Goal: Task Accomplishment & Management: Manage account settings

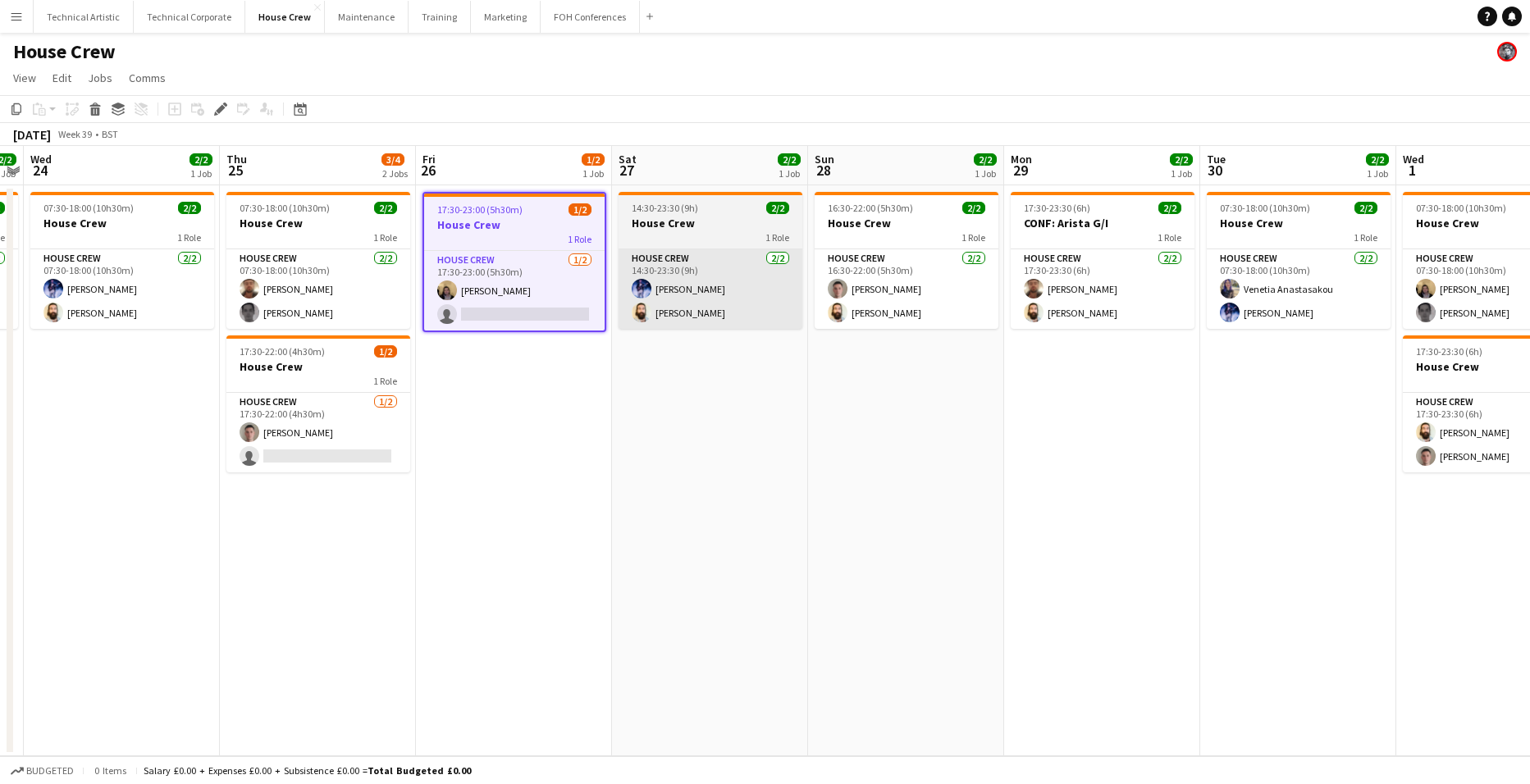
drag, startPoint x: 541, startPoint y: 276, endPoint x: 718, endPoint y: 277, distance: 177.0
click at [541, 276] on app-card-role "House Crew [DATE] 17:30-23:00 (5h30m) [PERSON_NAME] single-neutral-actions" at bounding box center [514, 291] width 180 height 79
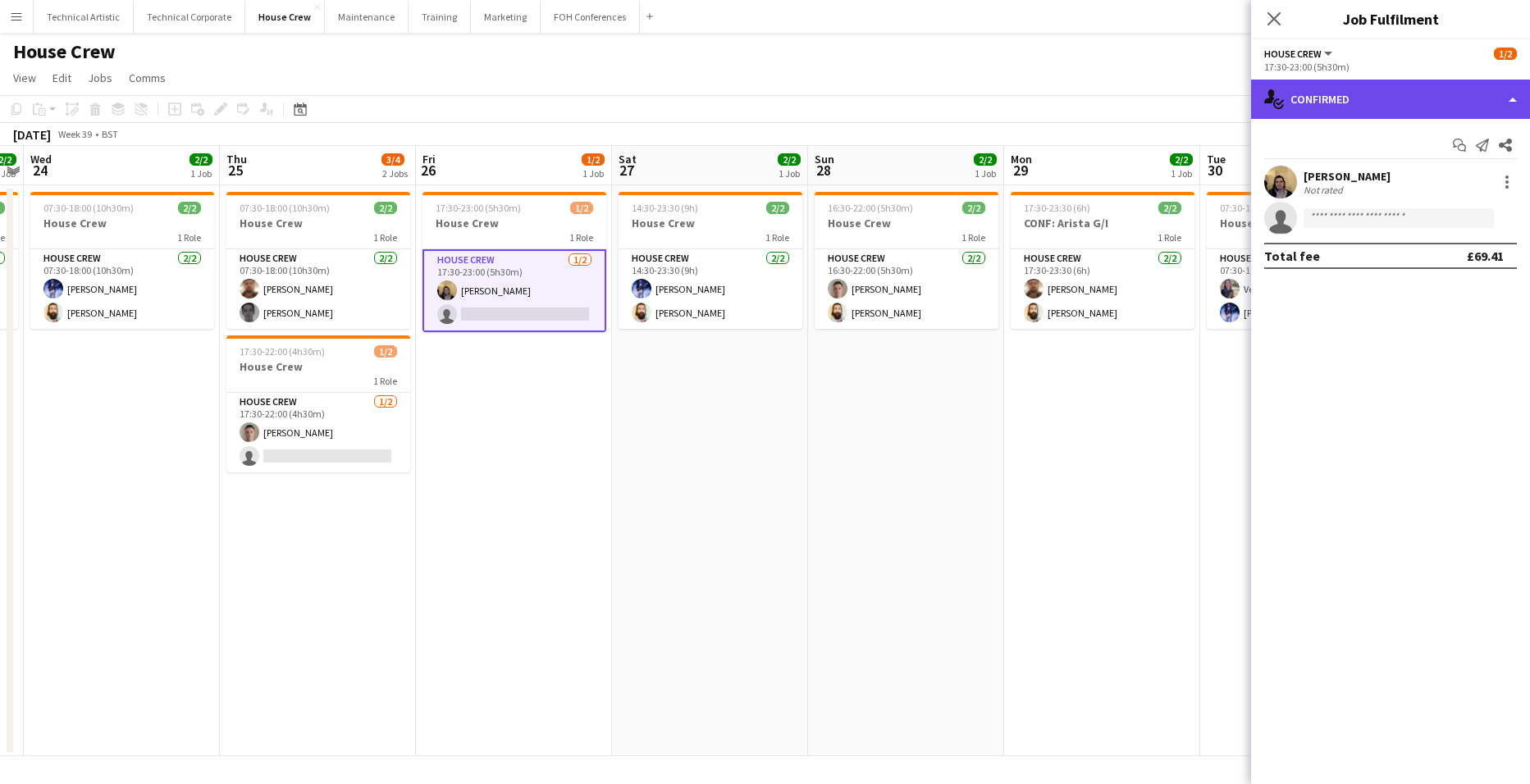
click at [1435, 103] on div "single-neutral-actions-check-2 Confirmed" at bounding box center [1390, 99] width 279 height 40
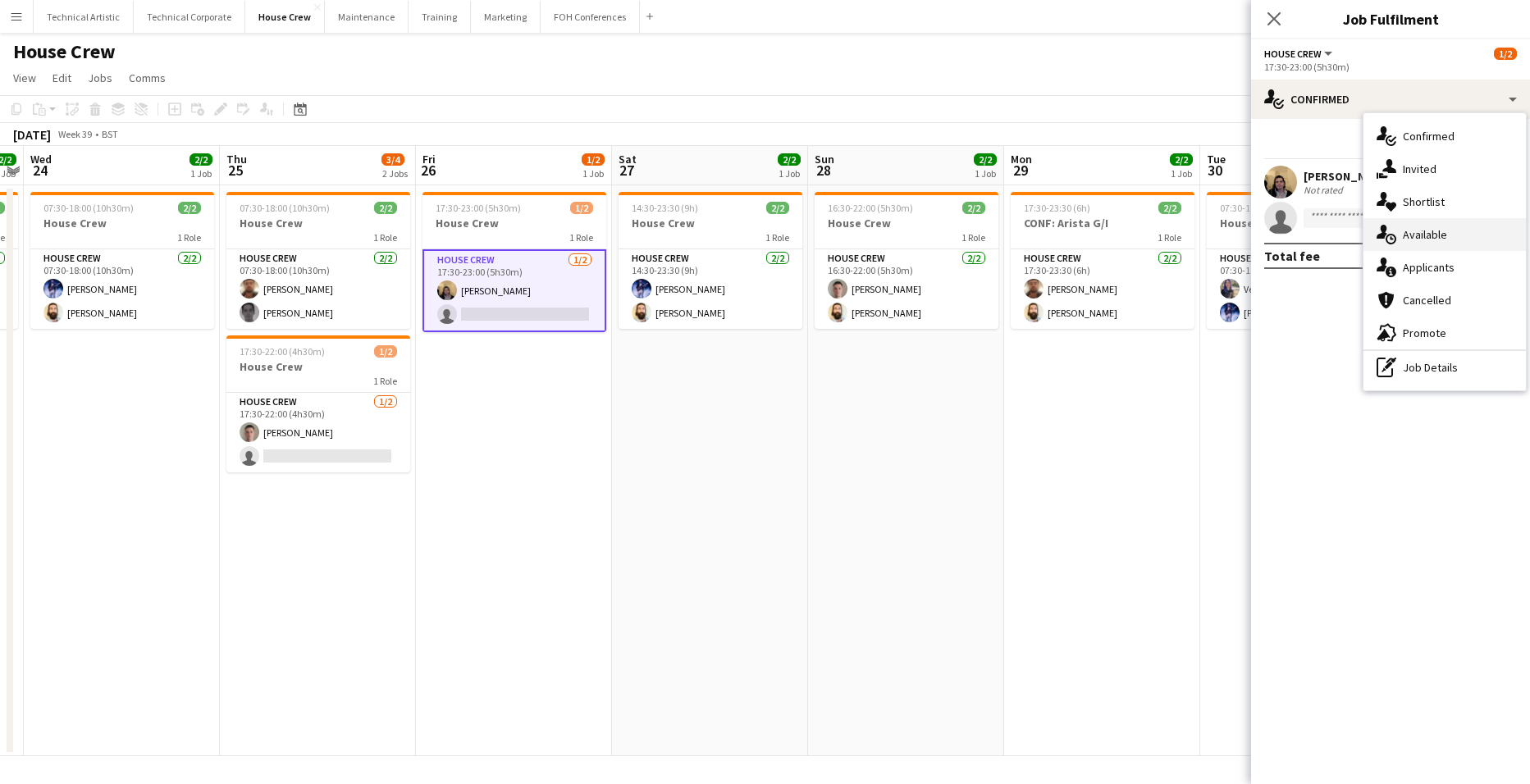
click at [1432, 239] on div "single-neutral-actions-upload Available" at bounding box center [1444, 234] width 162 height 32
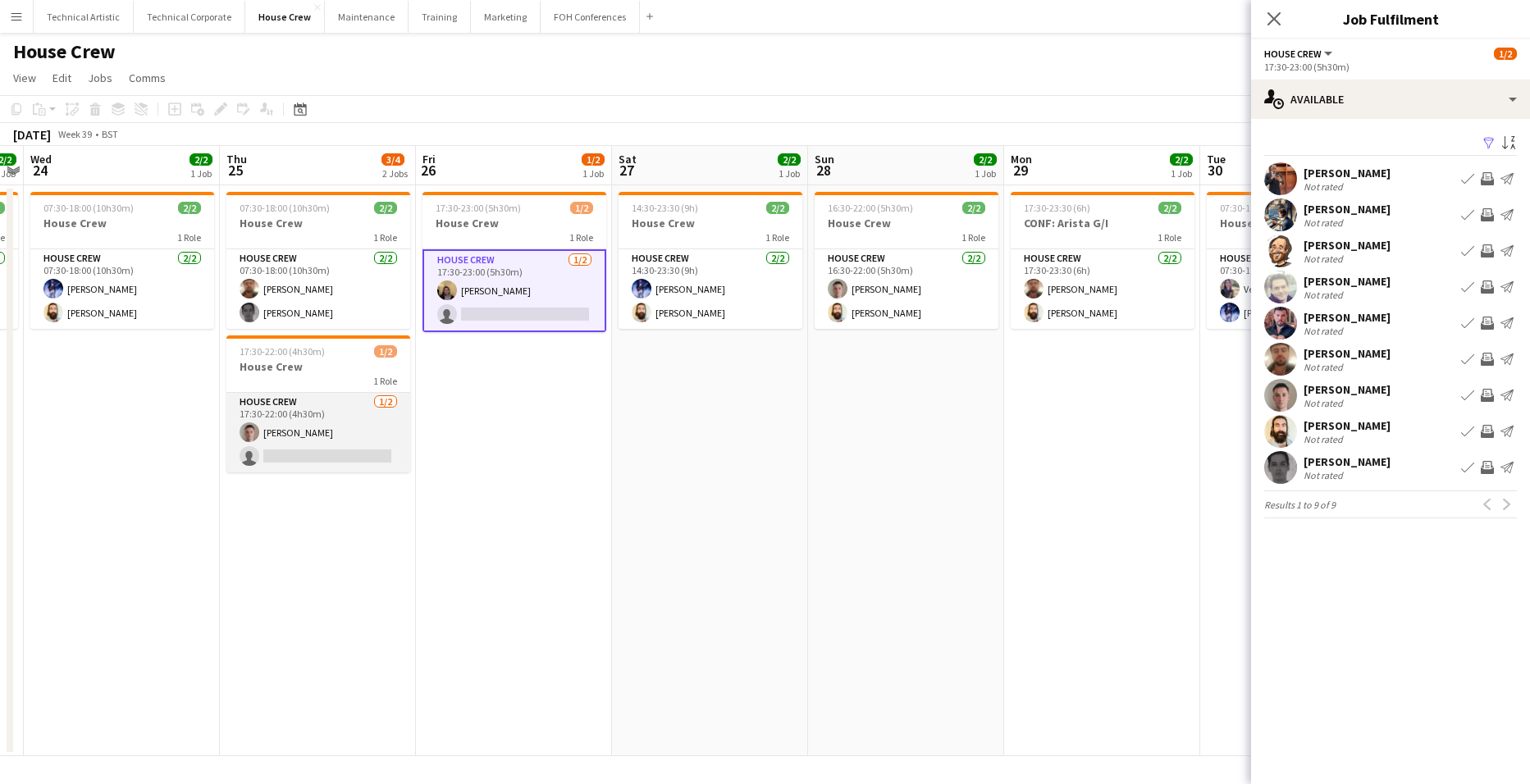
click at [332, 439] on app-card-role "House Crew [DATE] 17:30-22:00 (4h30m) [PERSON_NAME] single-neutral-actions" at bounding box center [318, 432] width 184 height 79
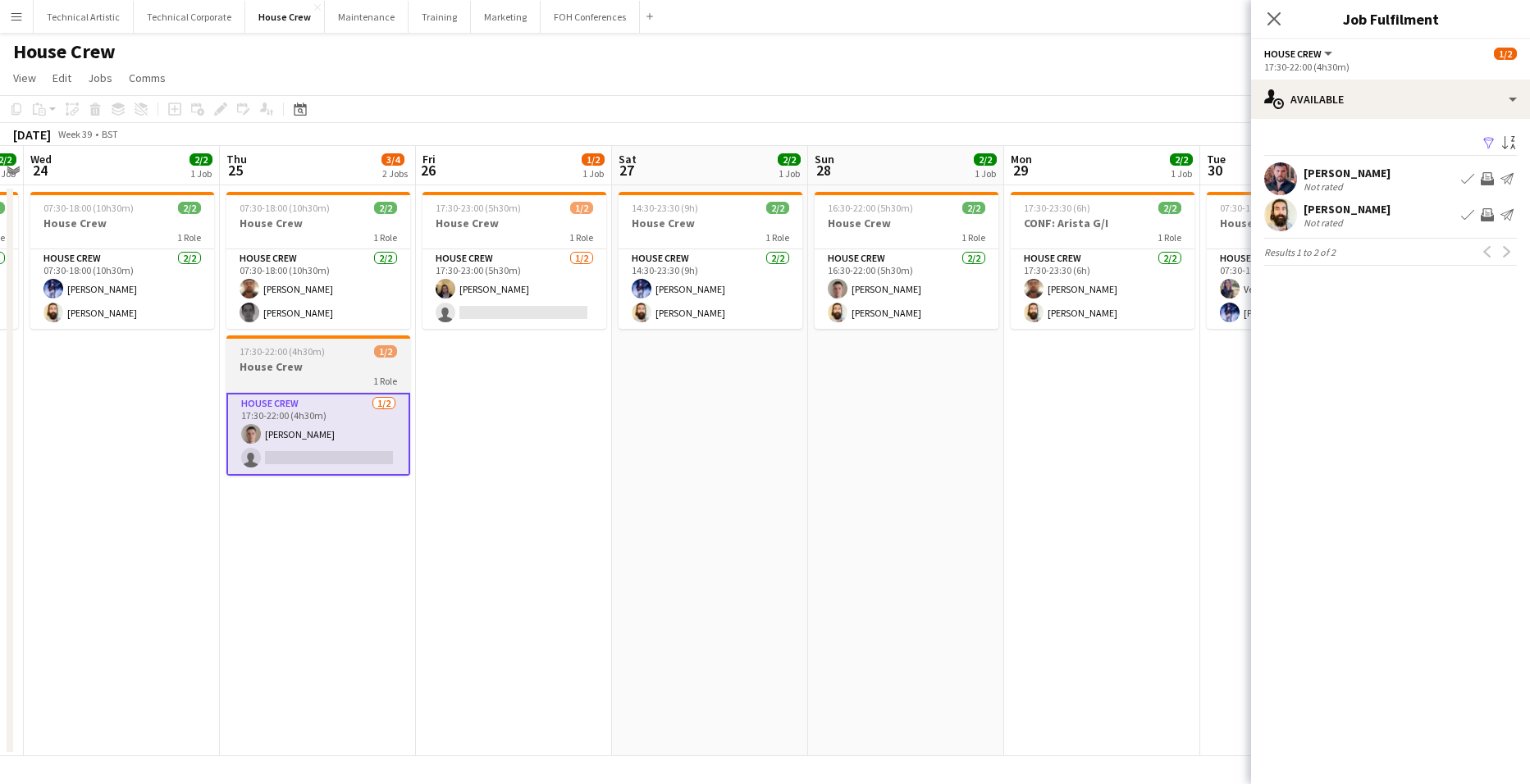
click at [287, 344] on app-job-card "17:30-22:00 (4h30m) 1/2 House Crew 1 Role House Crew [DATE] 17:30-22:00 (4h30m)…" at bounding box center [318, 406] width 184 height 140
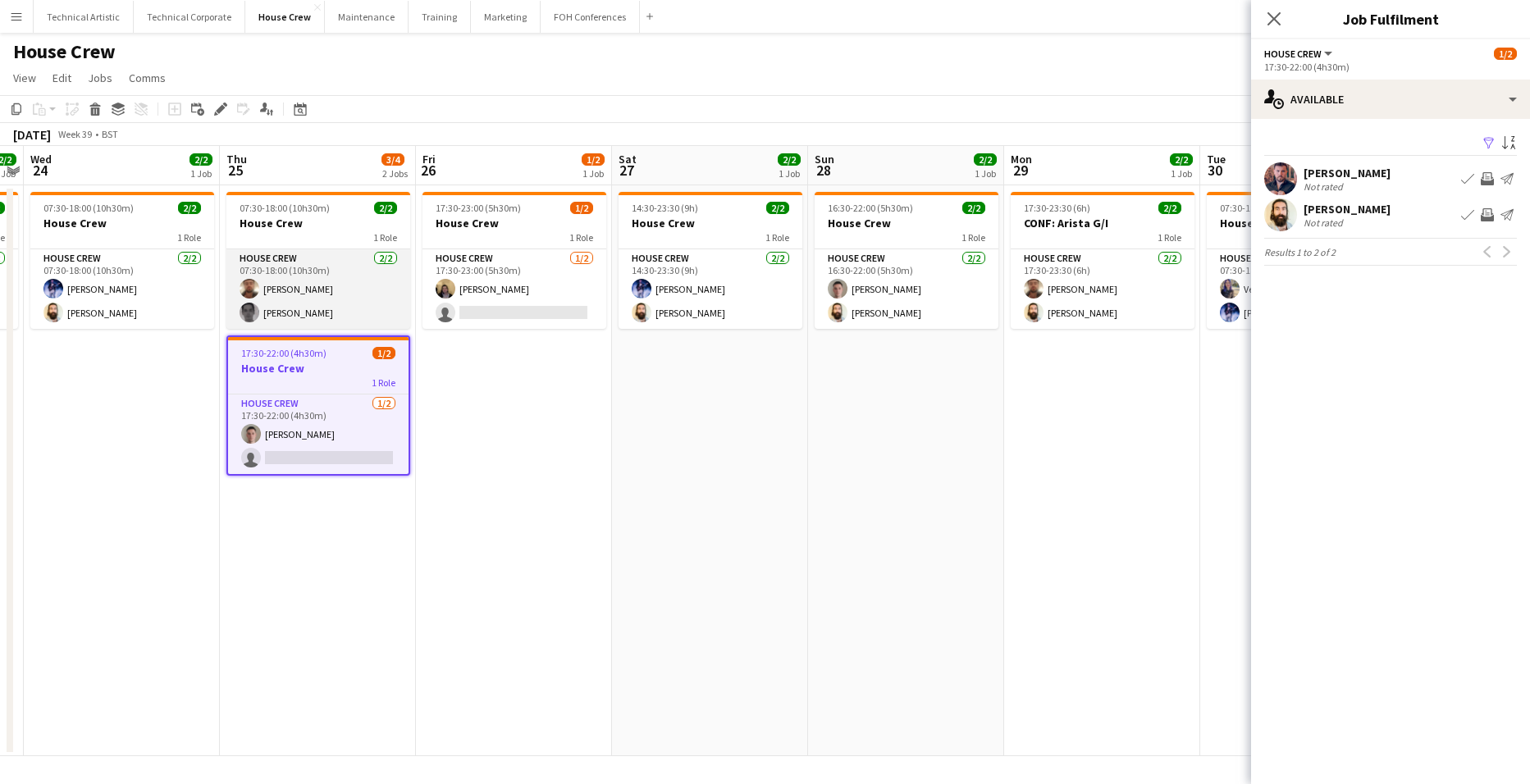
click at [288, 282] on app-card-role "House Crew [DATE] 07:30-18:00 (10h30m) [PERSON_NAME] [PERSON_NAME]" at bounding box center [318, 289] width 184 height 79
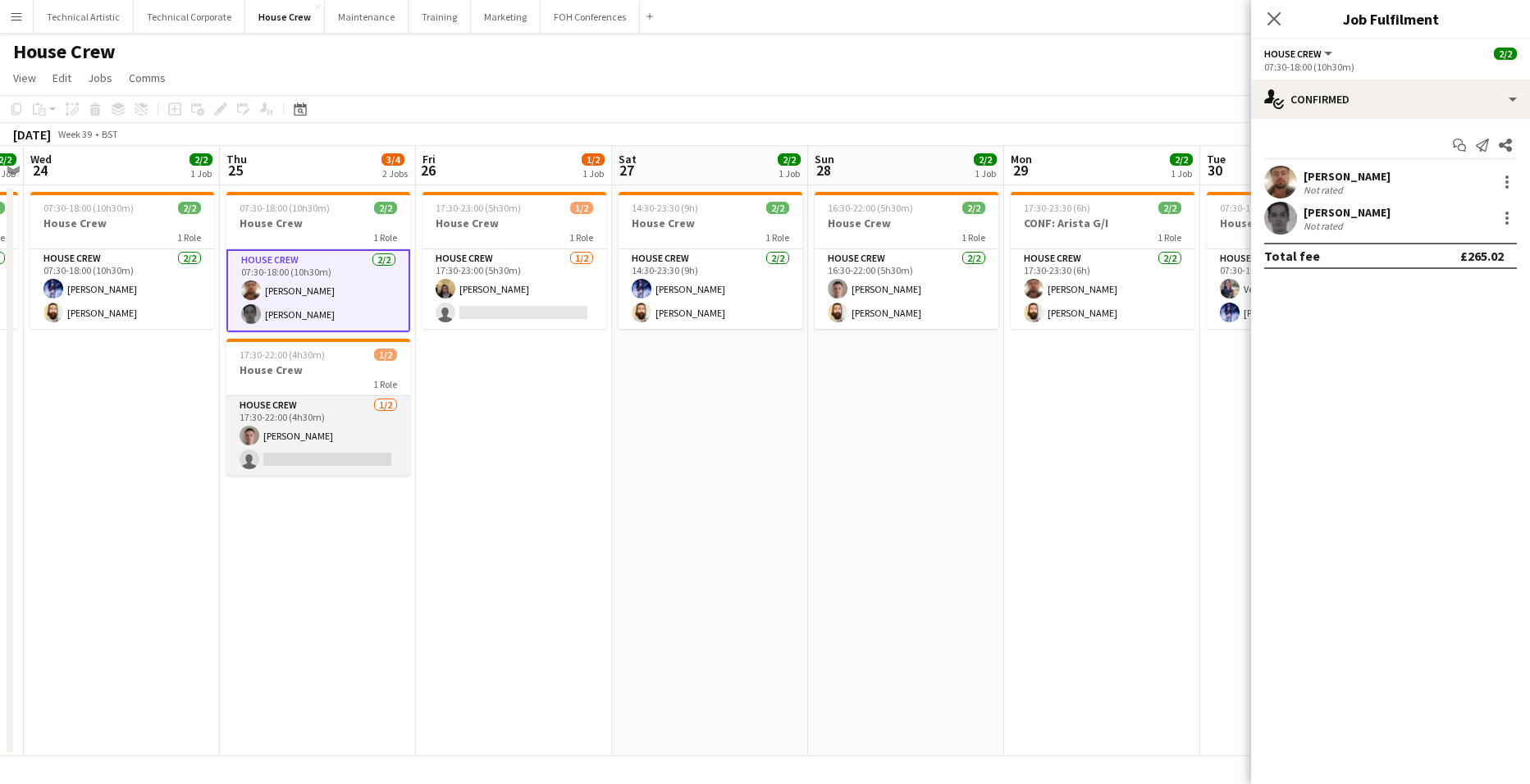
click at [303, 446] on app-card-role "House Crew [DATE] 17:30-22:00 (4h30m) [PERSON_NAME] single-neutral-actions" at bounding box center [318, 436] width 184 height 79
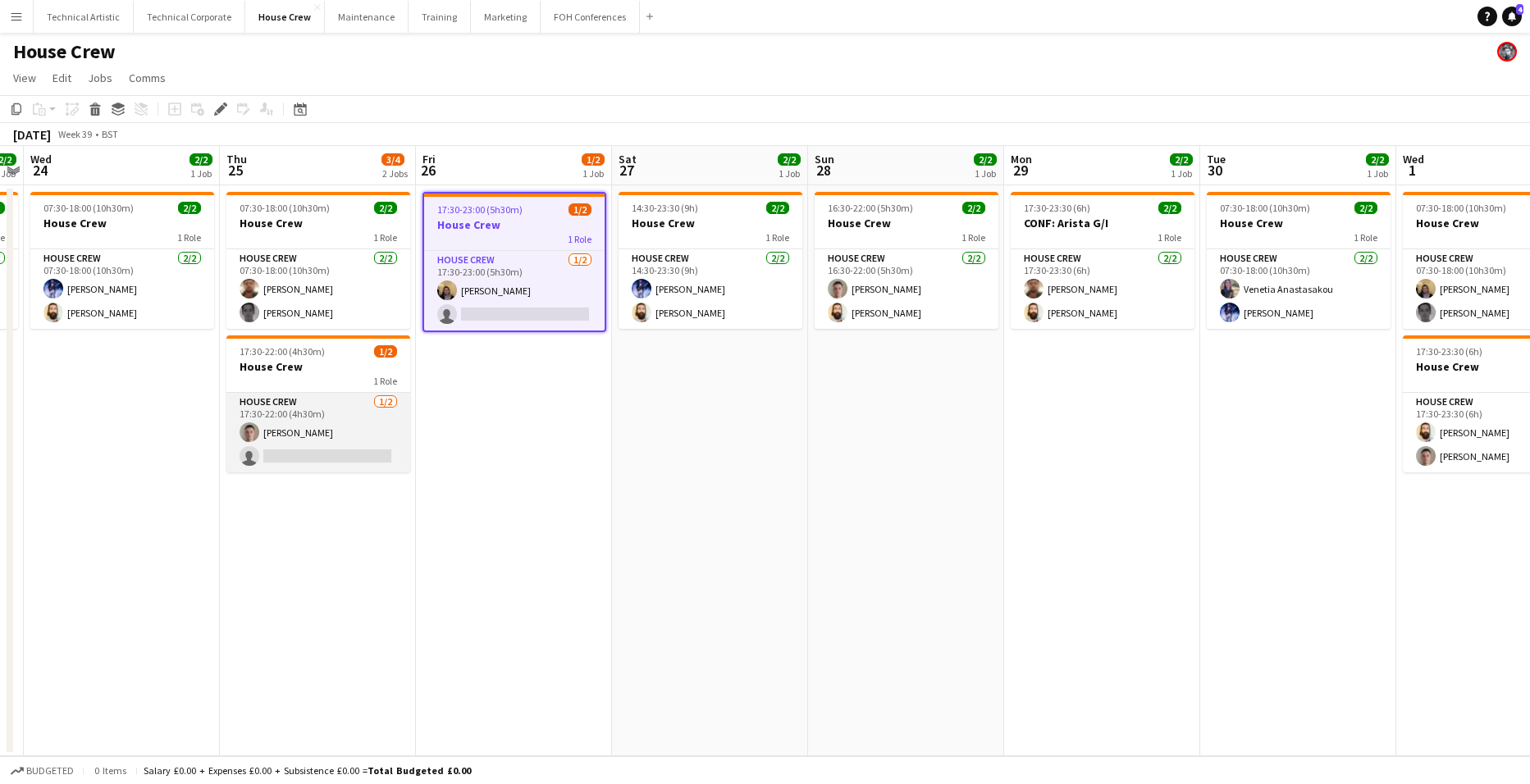
click at [334, 437] on app-card-role "House Crew [DATE] 17:30-22:00 (4h30m) [PERSON_NAME] single-neutral-actions" at bounding box center [318, 432] width 184 height 79
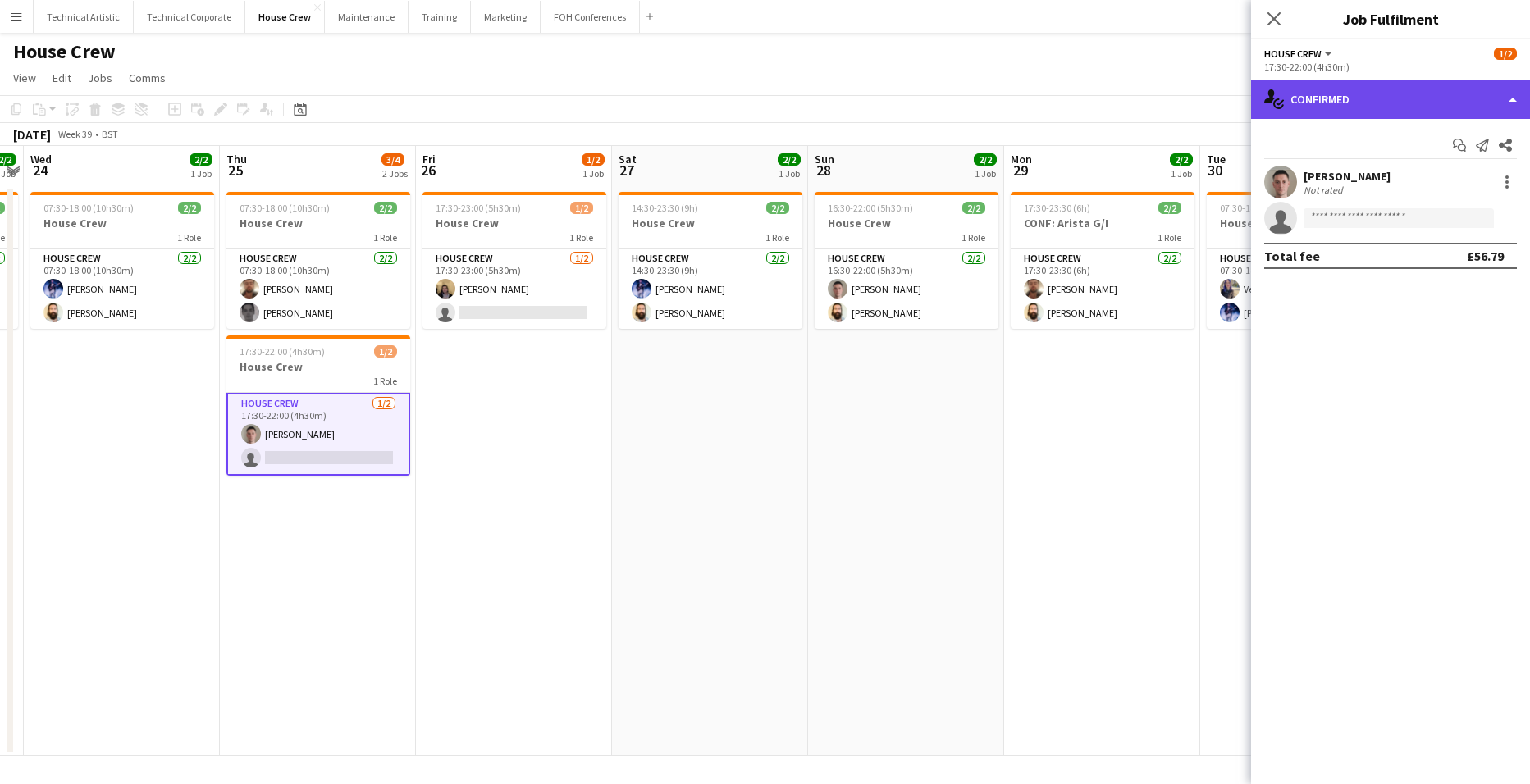
click at [1359, 98] on div "single-neutral-actions-check-2 Confirmed" at bounding box center [1390, 99] width 279 height 40
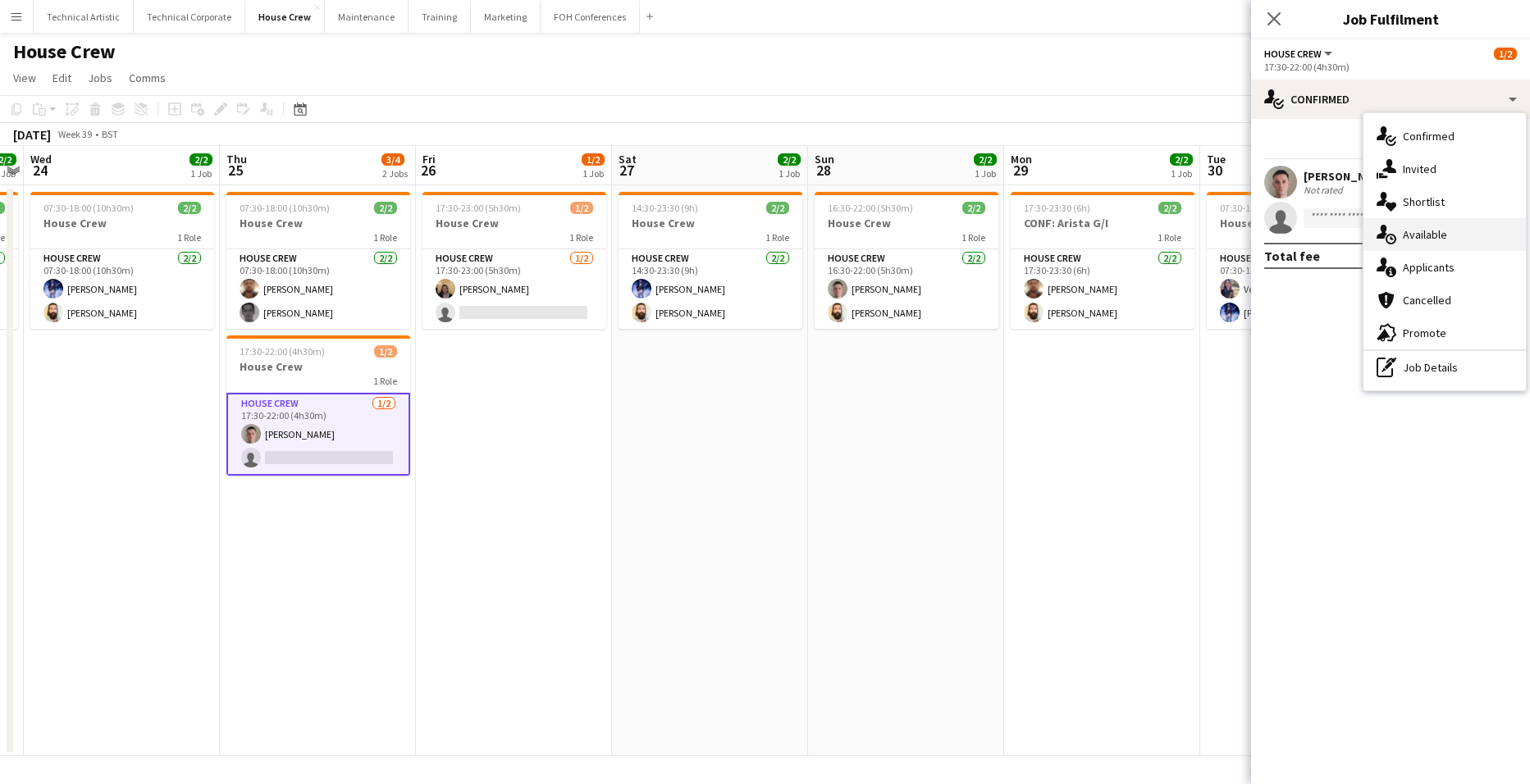
click at [1432, 233] on div "single-neutral-actions-upload Available" at bounding box center [1444, 234] width 162 height 32
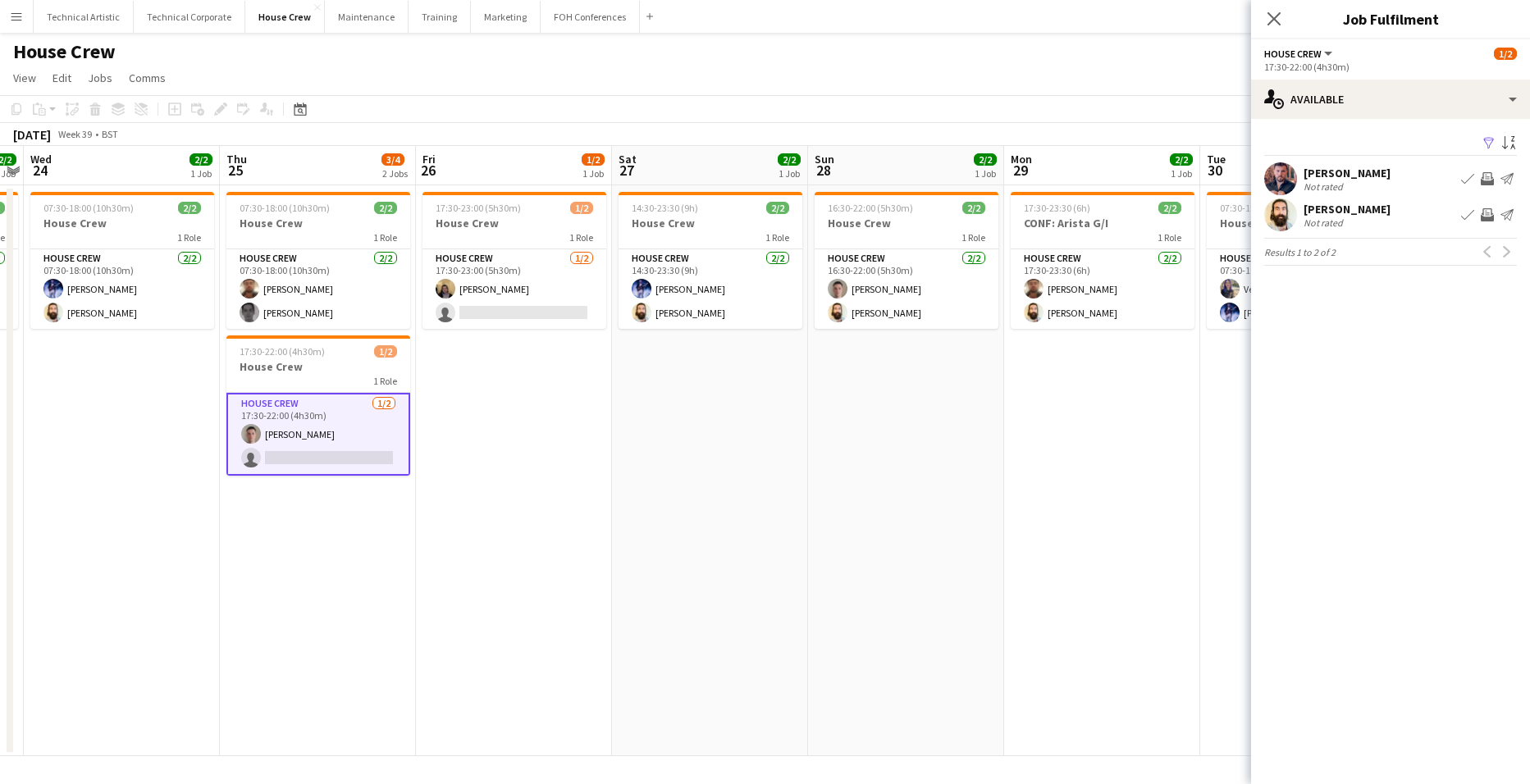
click at [1488, 214] on app-icon "Invite crew" at bounding box center [1487, 214] width 14 height 14
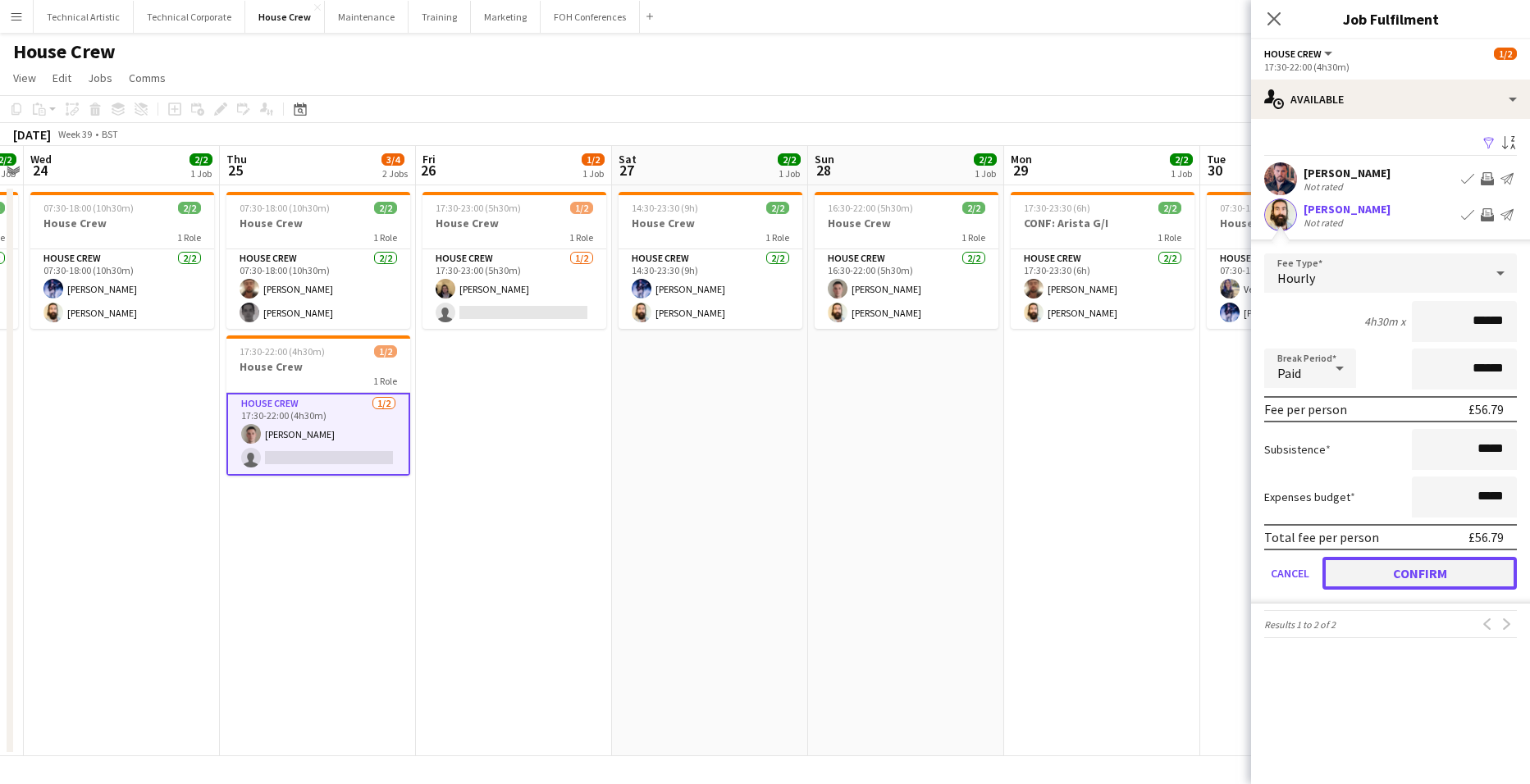
click at [1483, 574] on button "Confirm" at bounding box center [1419, 572] width 195 height 32
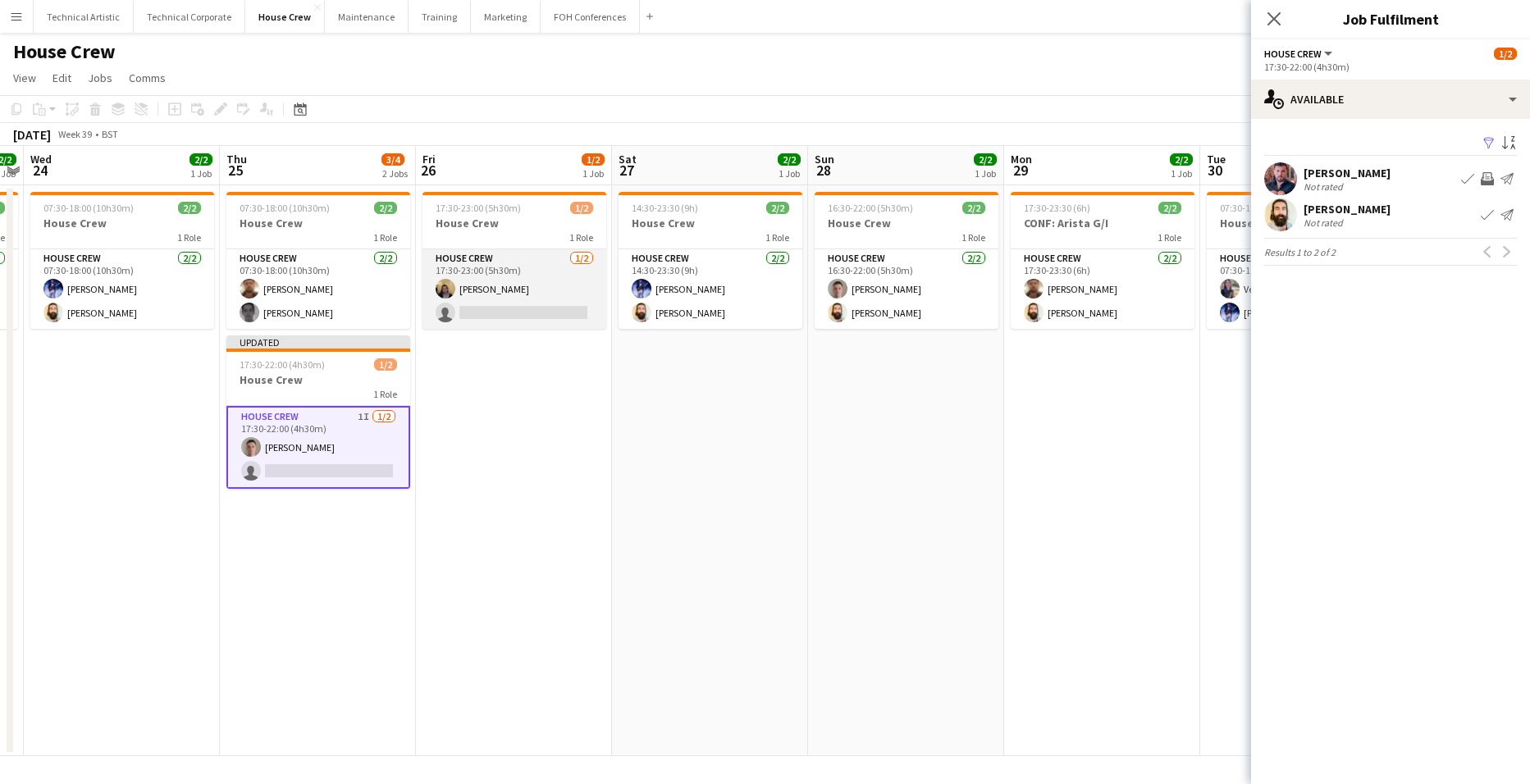
click at [525, 287] on app-card-role "House Crew [DATE] 17:30-23:00 (5h30m) [PERSON_NAME] single-neutral-actions" at bounding box center [514, 289] width 184 height 79
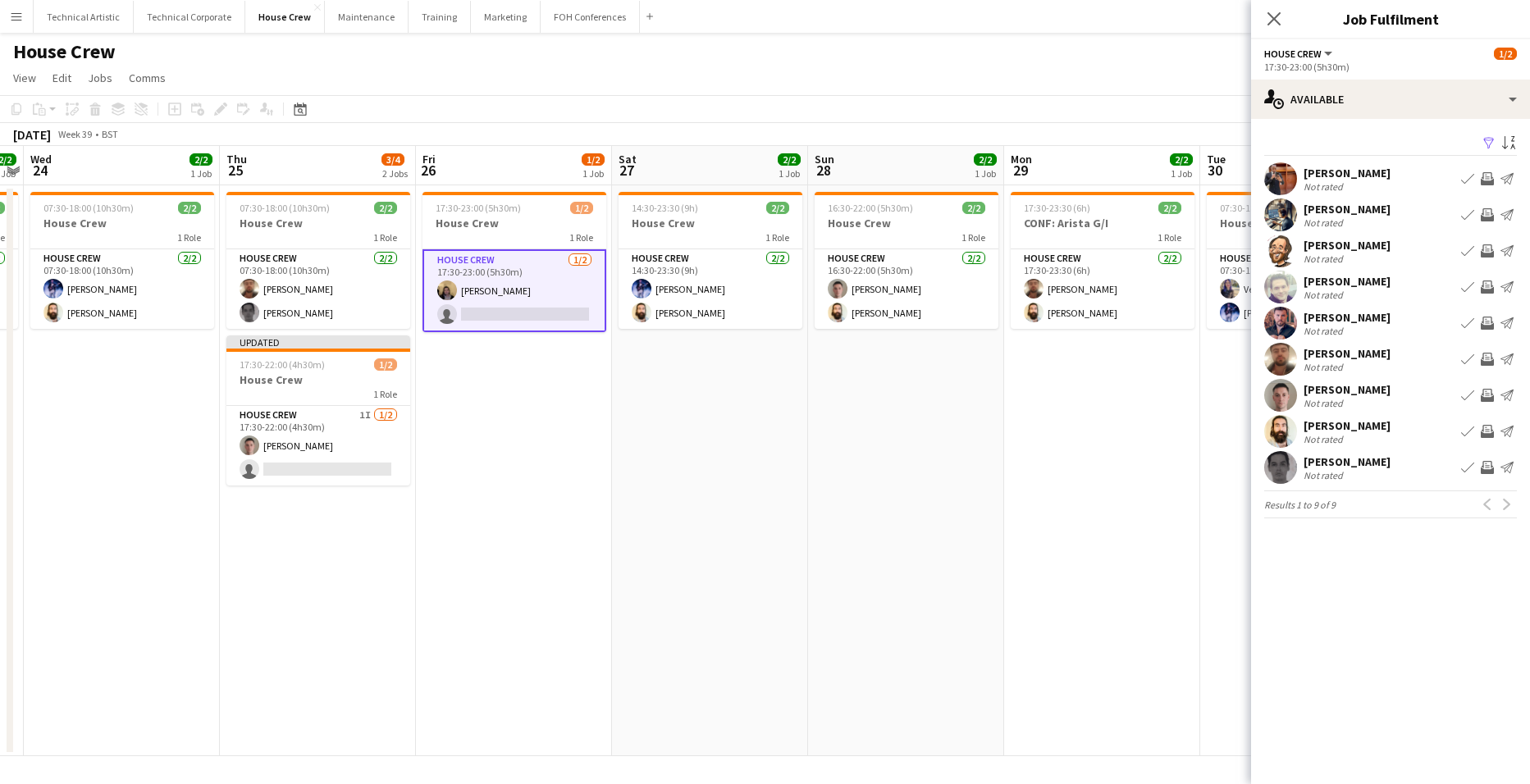
click at [1486, 174] on app-icon "Invite crew" at bounding box center [1487, 178] width 14 height 14
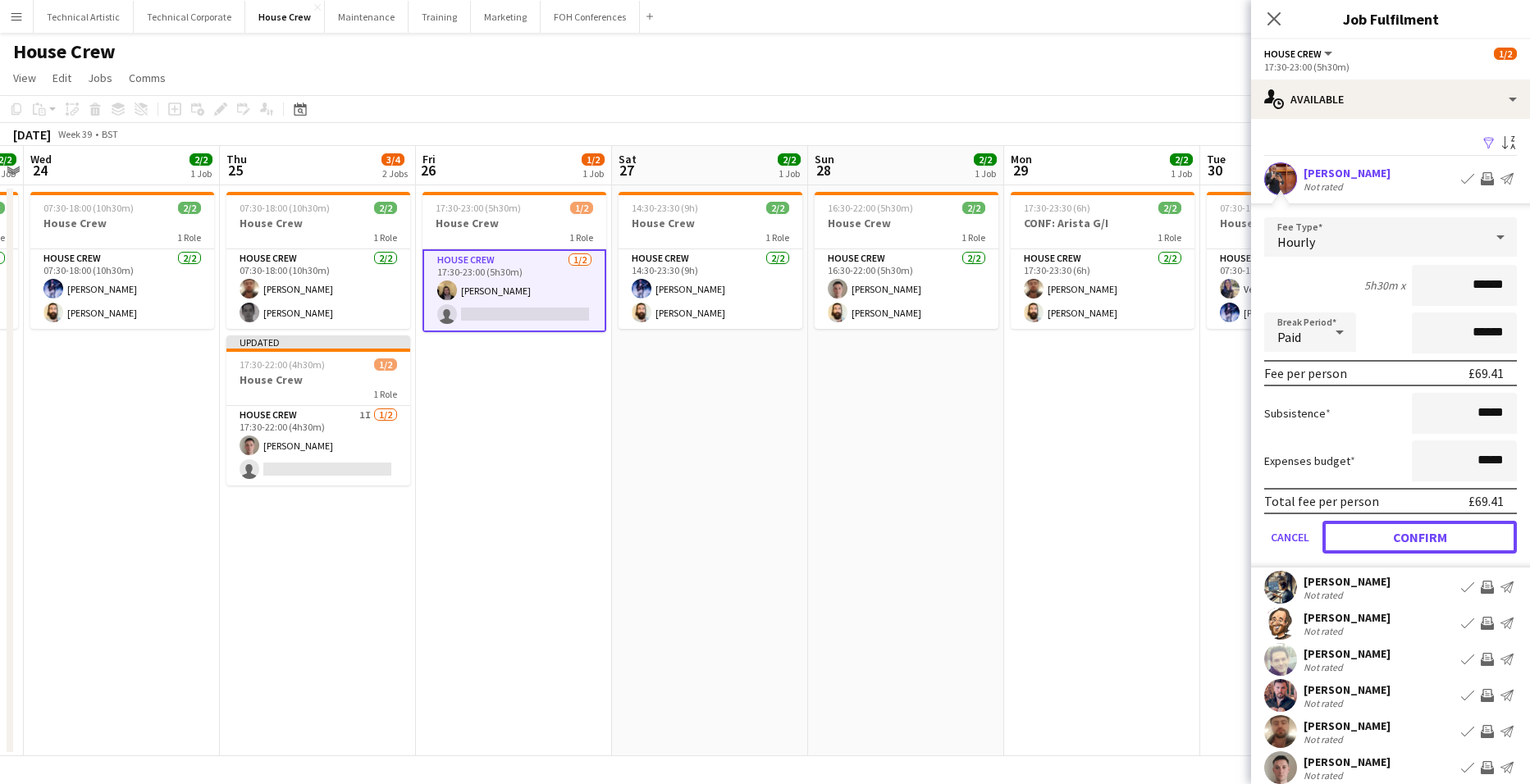
click at [1459, 536] on button "Confirm" at bounding box center [1419, 536] width 195 height 32
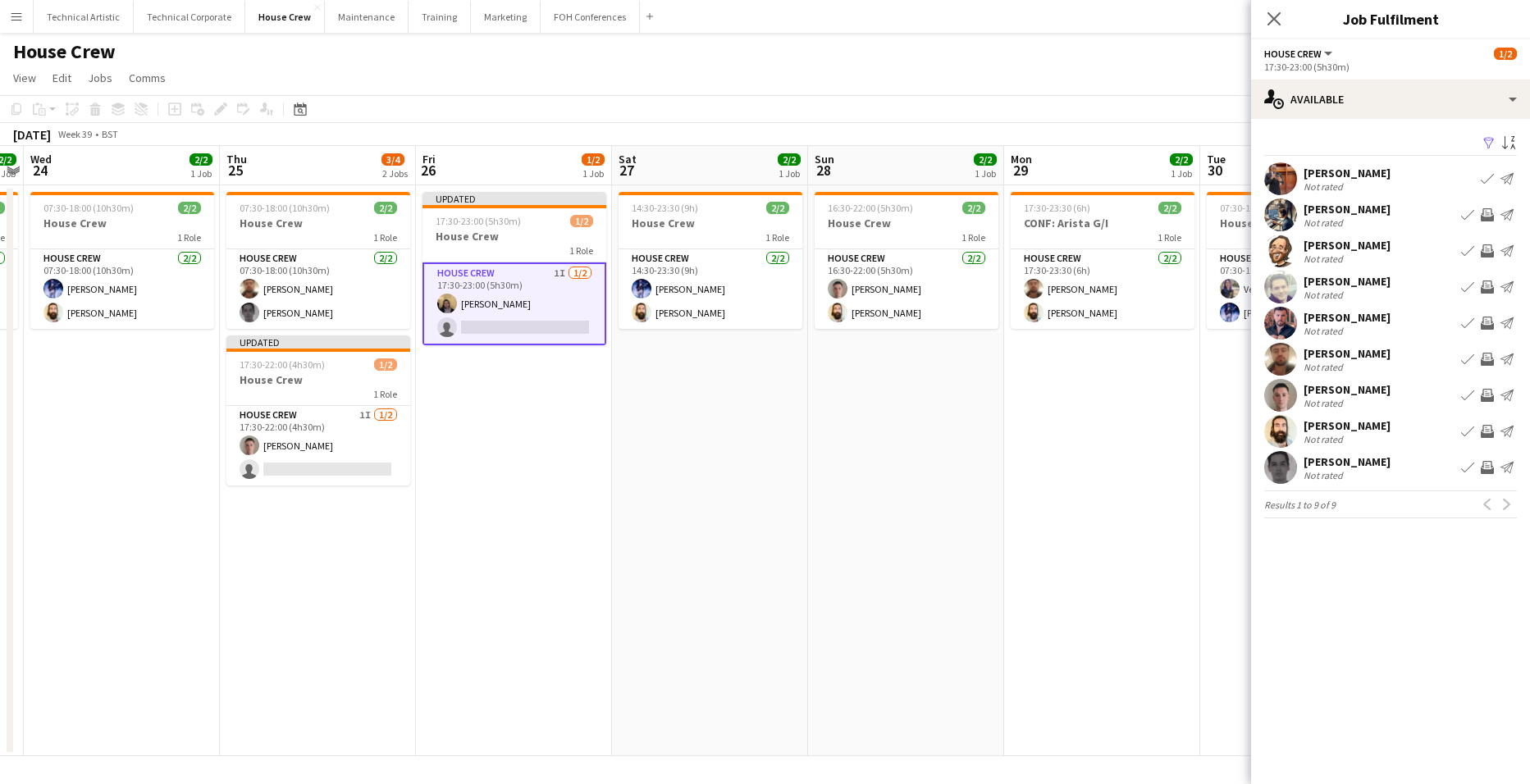
click at [485, 416] on app-date-cell "Updated 17:30-23:00 (5h30m) 1/2 House Crew 1 Role House Crew 1I 1/2 17:30-23:00…" at bounding box center [514, 471] width 196 height 571
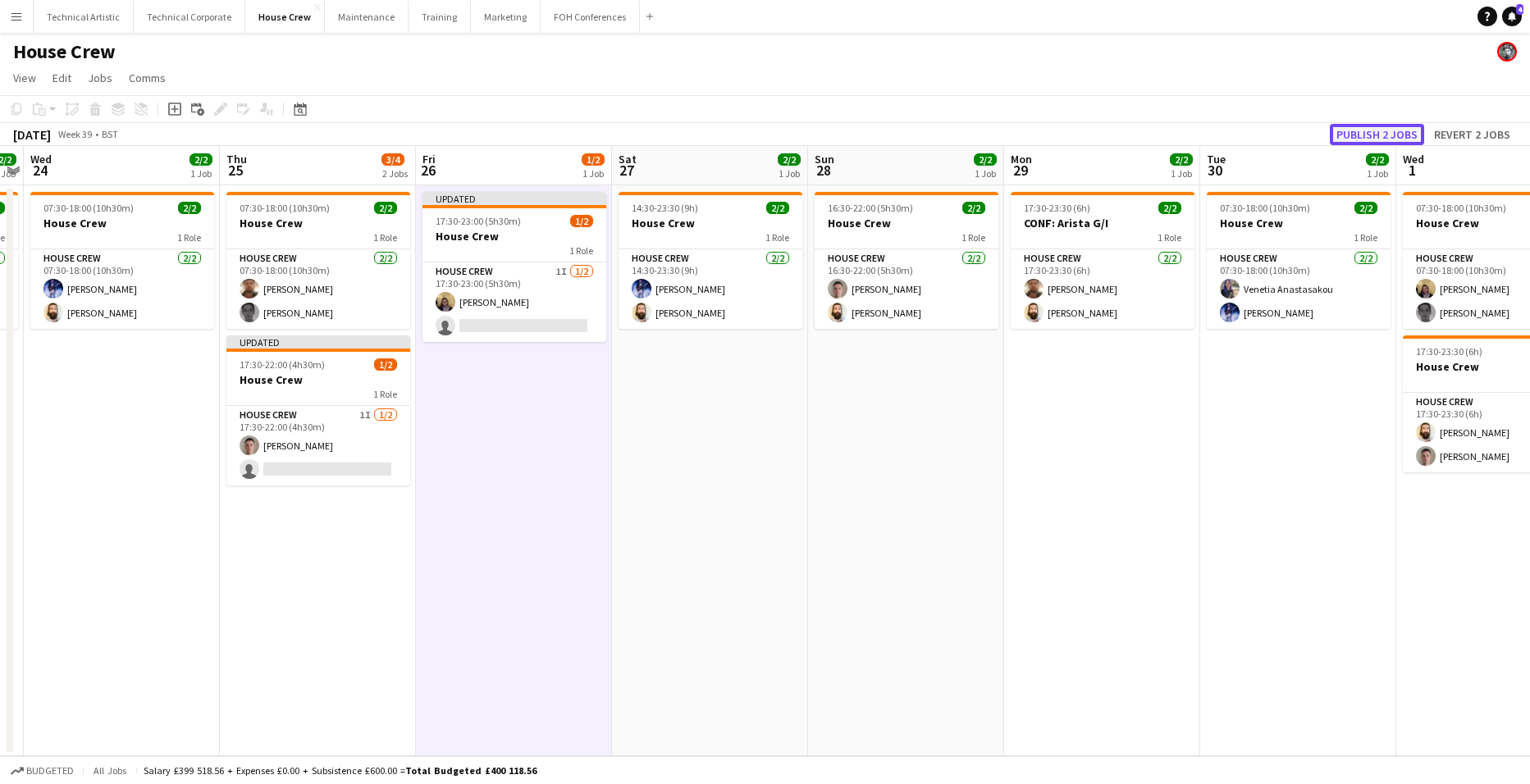
click at [1380, 126] on button "Publish 2 jobs" at bounding box center [1376, 135] width 95 height 22
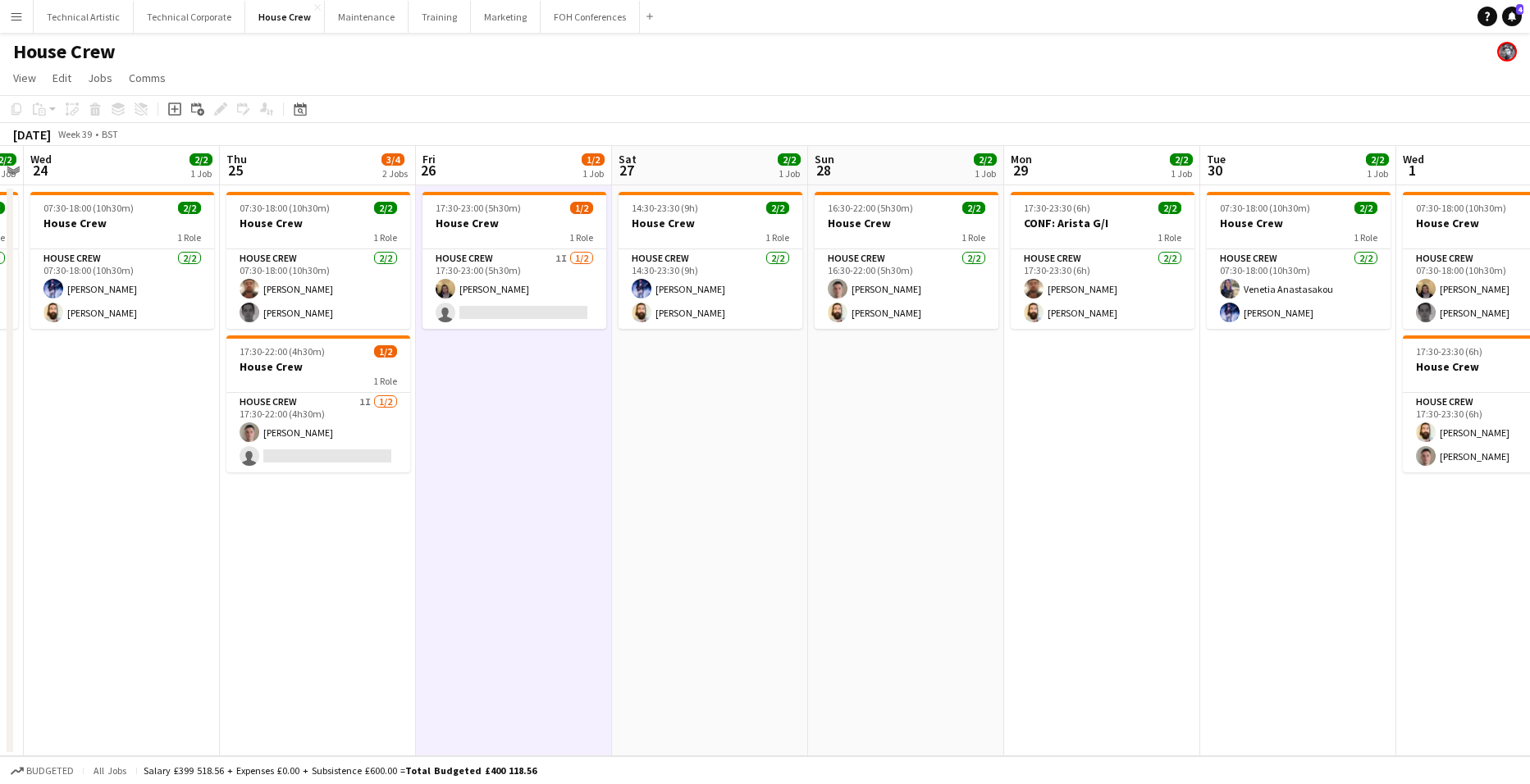
click at [738, 452] on app-date-cell "14:30-23:30 (9h) 2/2 House Crew 1 Role House Crew 2/2 14:30-23:30 (9h) Ed Dampi…" at bounding box center [710, 471] width 196 height 571
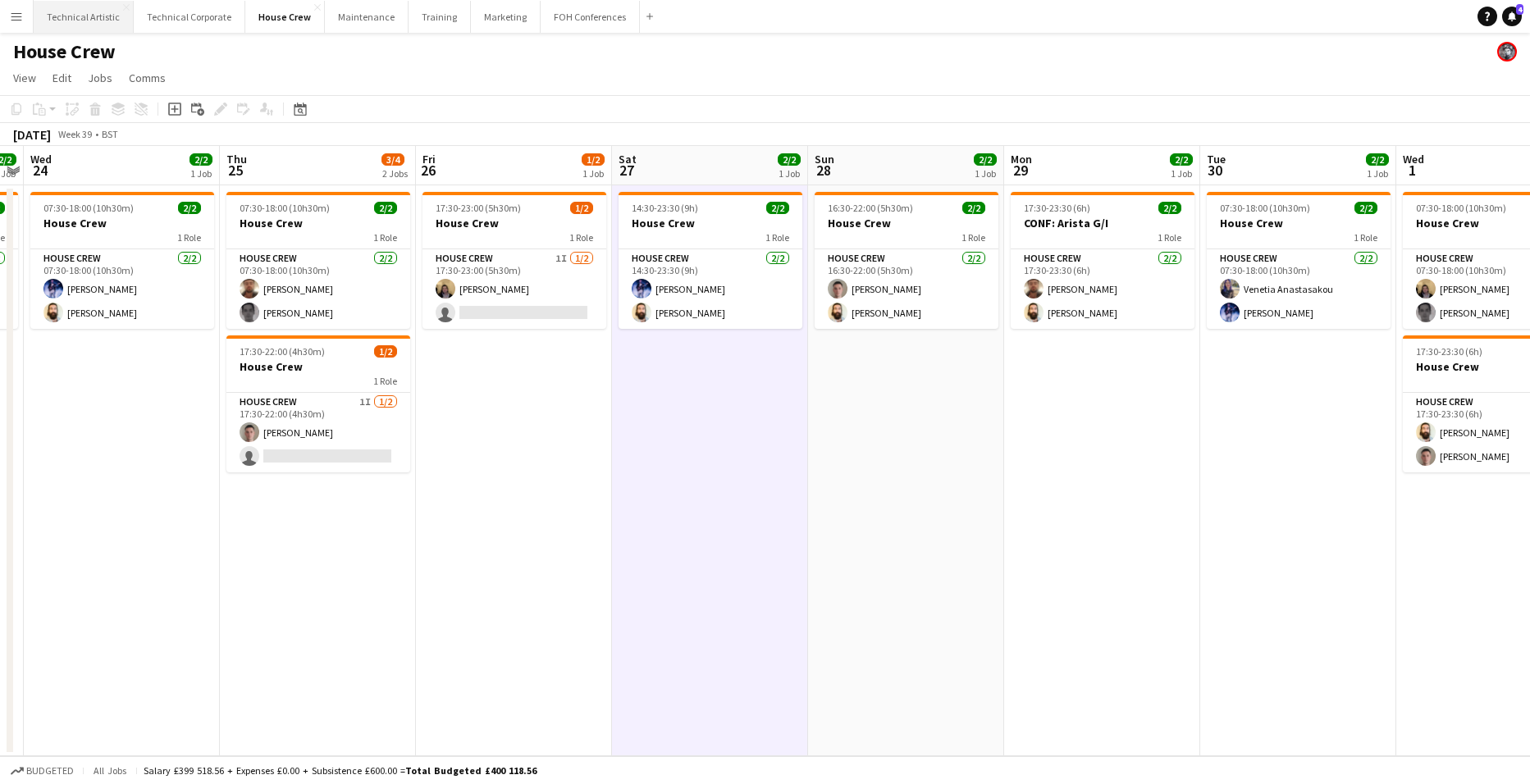
click at [84, 14] on button "Technical Artistic Close" at bounding box center [83, 17] width 100 height 32
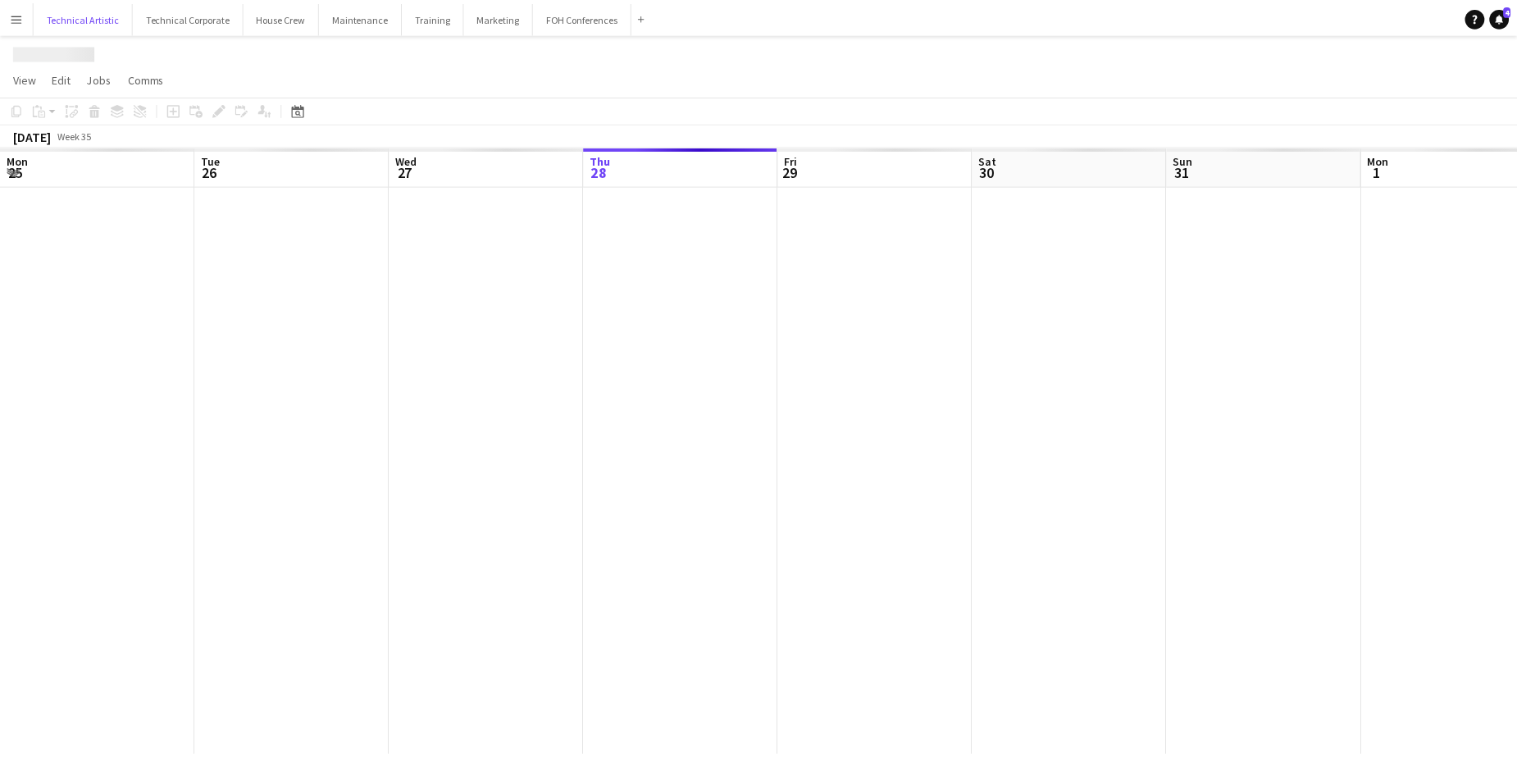
scroll to position [0, 392]
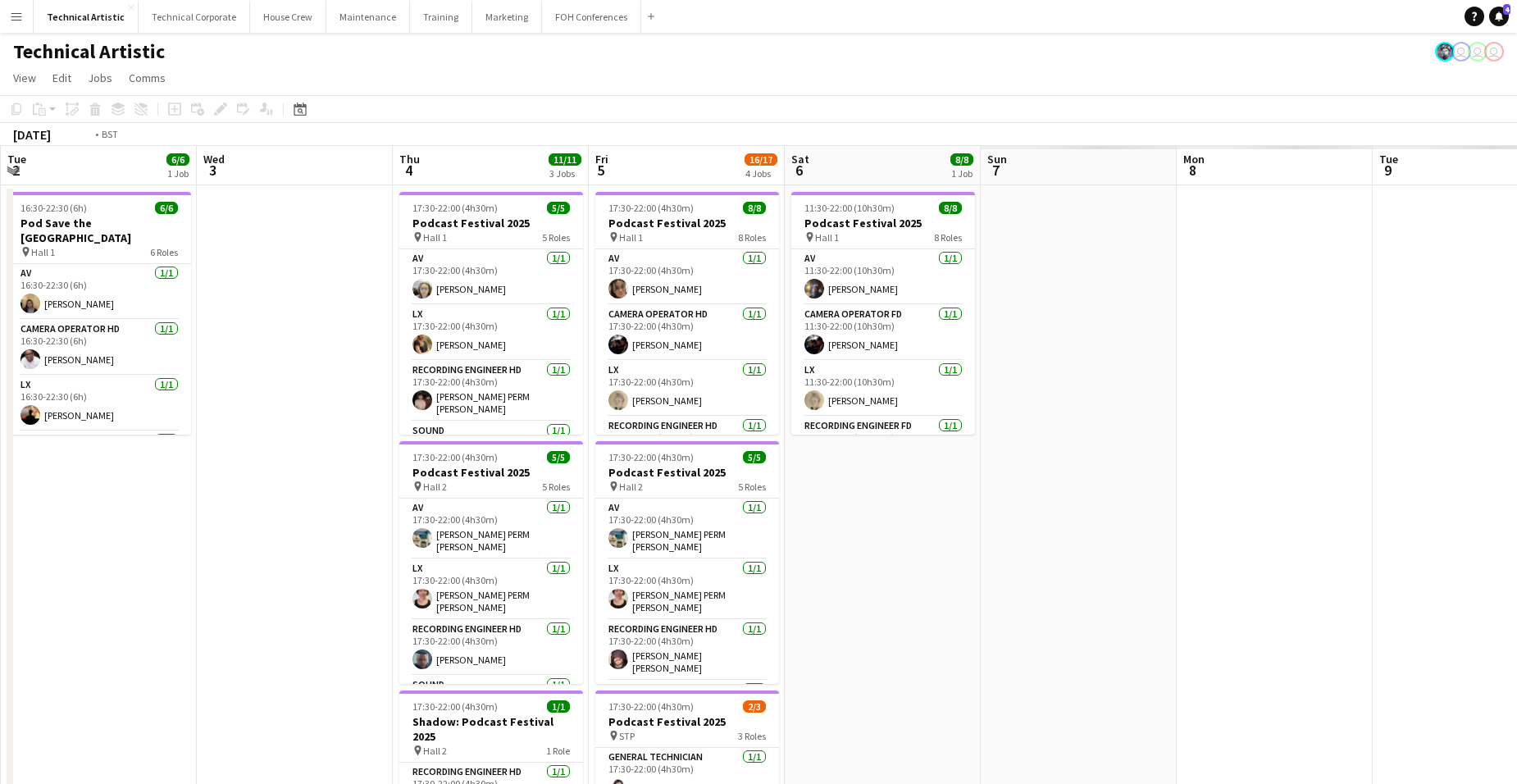
drag, startPoint x: 1369, startPoint y: 480, endPoint x: 815, endPoint y: 511, distance: 554.9
click at [0, 384] on html "Menu Boards Boards Boards All jobs Status Workforce Workforce My Workforce Recr…" at bounding box center [758, 549] width 1517 height 1099
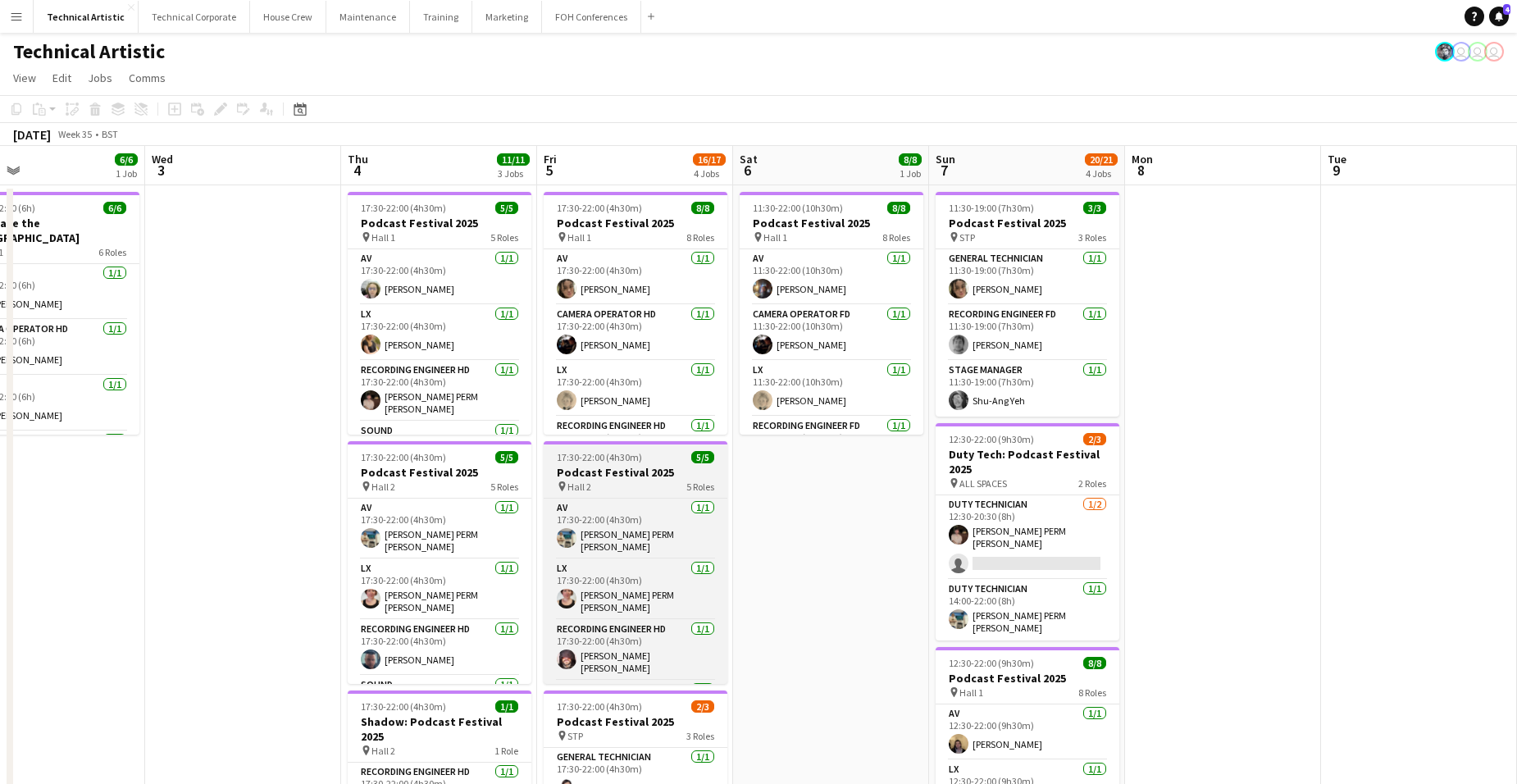
drag, startPoint x: 860, startPoint y: 519, endPoint x: 1251, endPoint y: 446, distance: 397.8
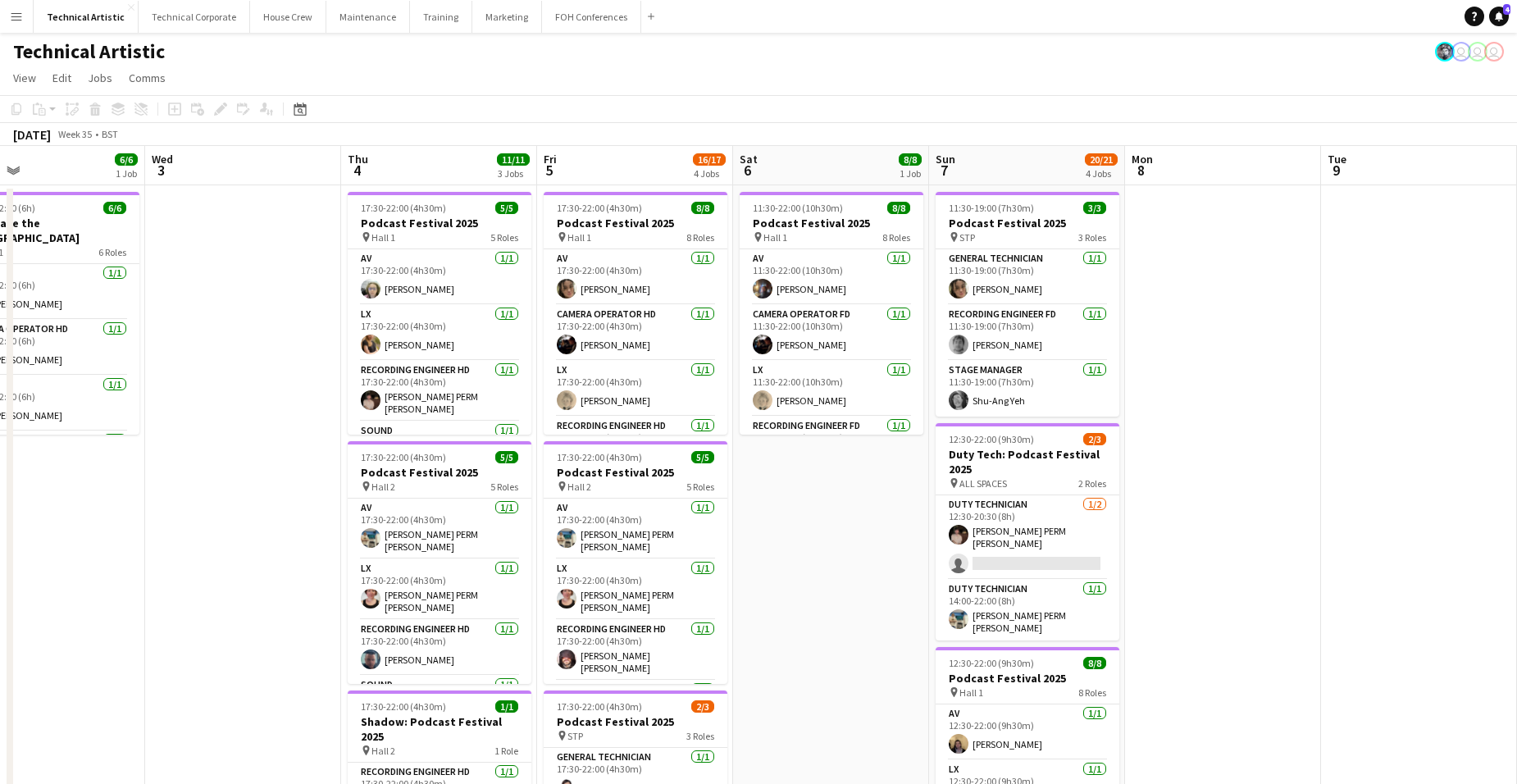
click at [0, 309] on html "Menu Boards Boards Boards All jobs Status Workforce Workforce My Workforce Recr…" at bounding box center [758, 590] width 1517 height 1179
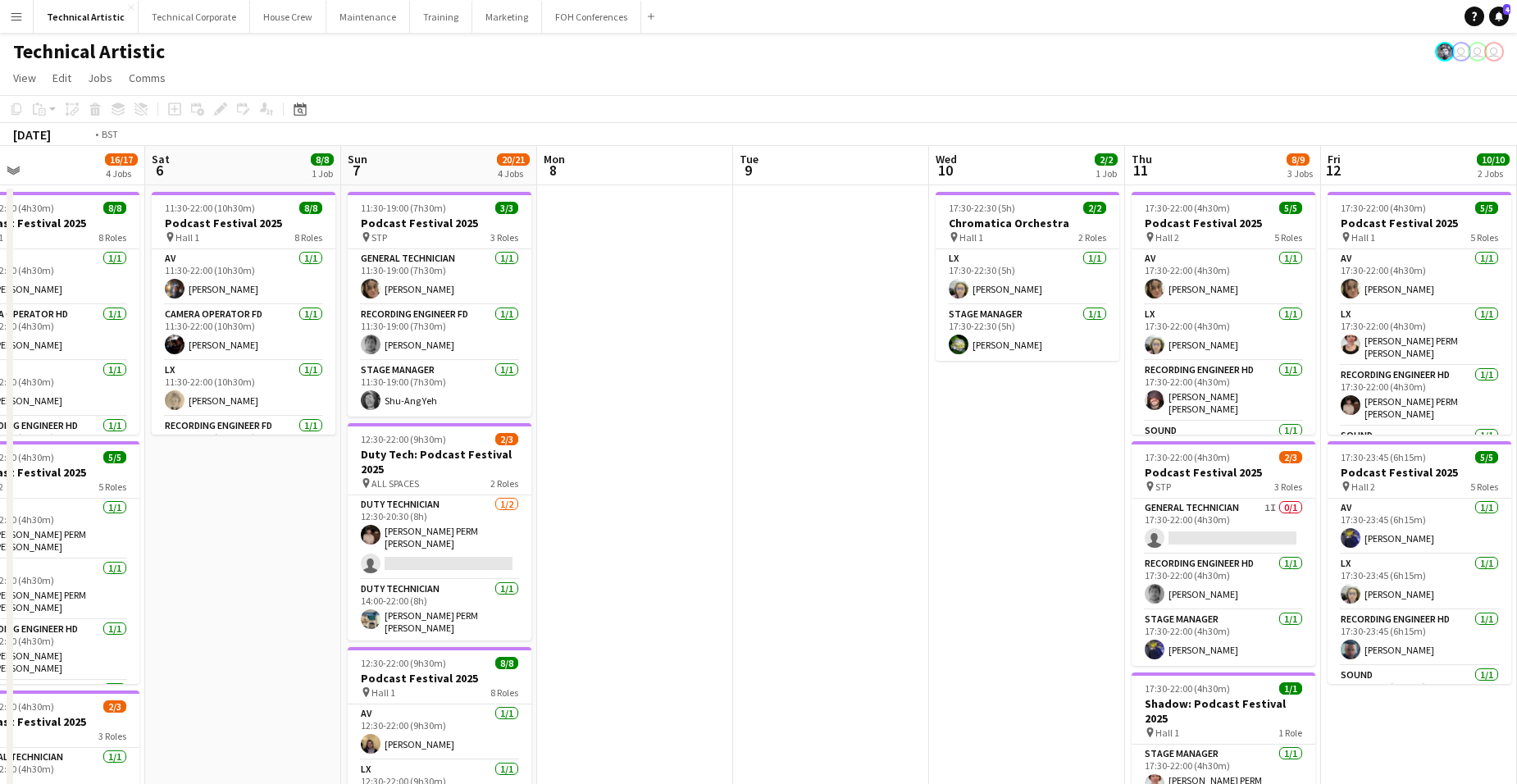
drag, startPoint x: 1251, startPoint y: 446, endPoint x: 420, endPoint y: 323, distance: 840.1
click at [196, 310] on app-calendar-viewport "Sun 31 Mon 1 4/6 2 Jobs Tue 2 6/6 1 Job Wed 3 Thu 4 11/11 3 Jobs Fri 5 16/17 4 …" at bounding box center [758, 662] width 1517 height 1033
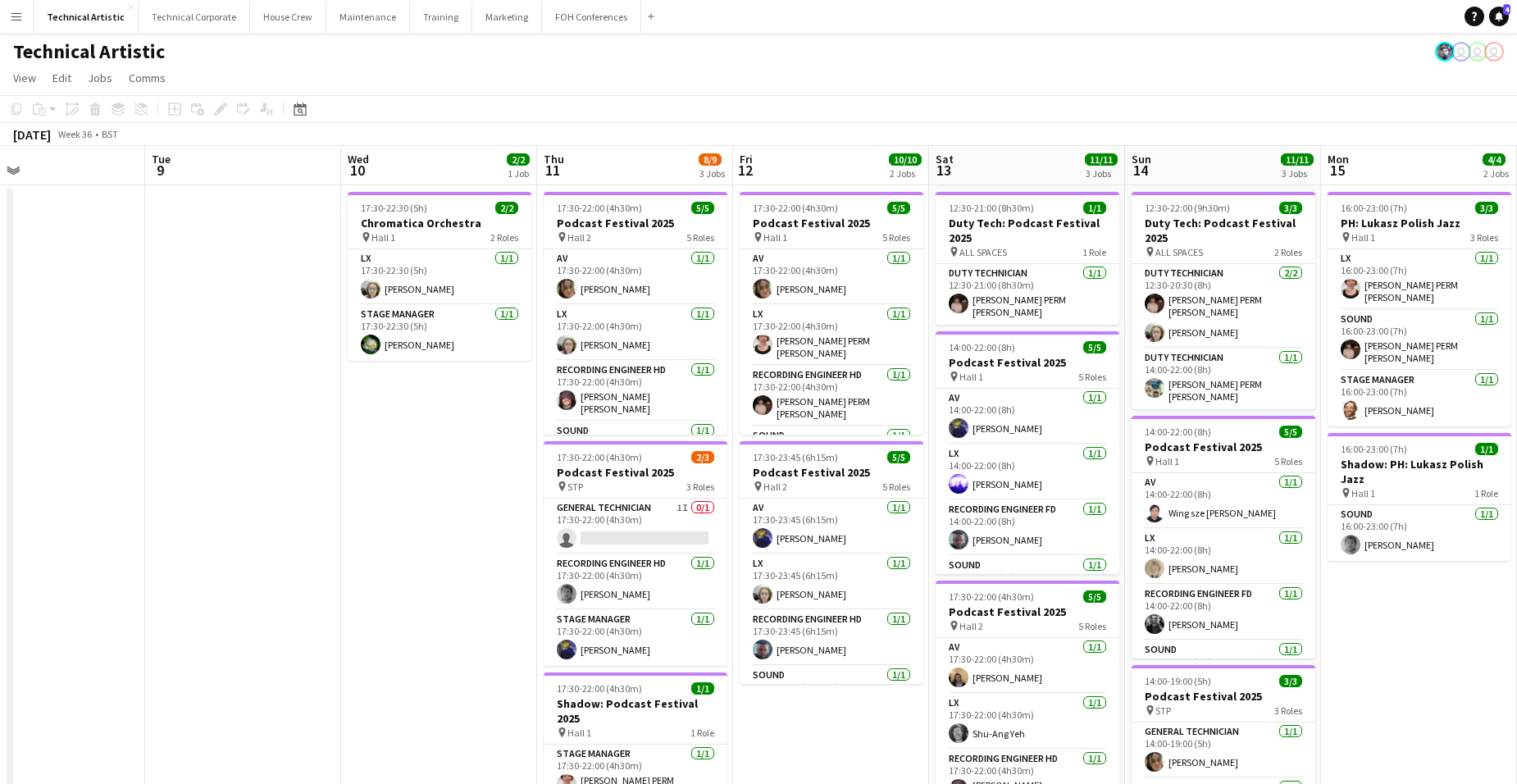
click at [239, 316] on app-calendar-viewport "Sat 6 8/8 1 Job Sun 7 20/21 4 Jobs Mon 8 Tue 9 Wed 10 2/2 1 Job Thu 11 8/9 3 Jo…" at bounding box center [758, 662] width 1517 height 1033
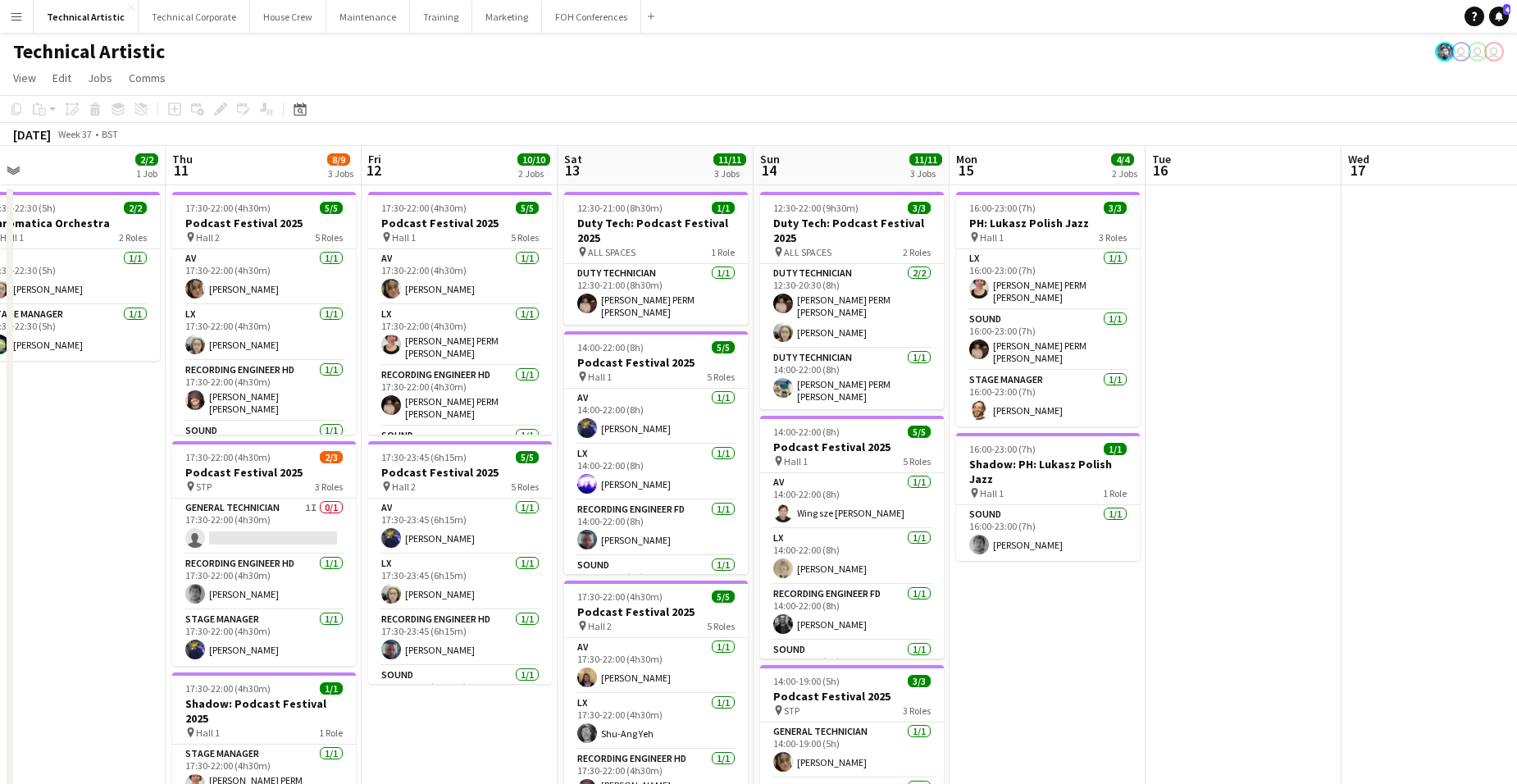
scroll to position [0, 420]
drag, startPoint x: 646, startPoint y: 460, endPoint x: 1258, endPoint y: 441, distance: 612.3
click at [1258, 441] on app-calendar-viewport "Mon 8 Tue 9 Wed 10 2/2 1 Job Thu 11 8/9 3 Jobs Fri 12 10/10 2 Jobs Sat 13 11/11…" at bounding box center [758, 662] width 1517 height 1033
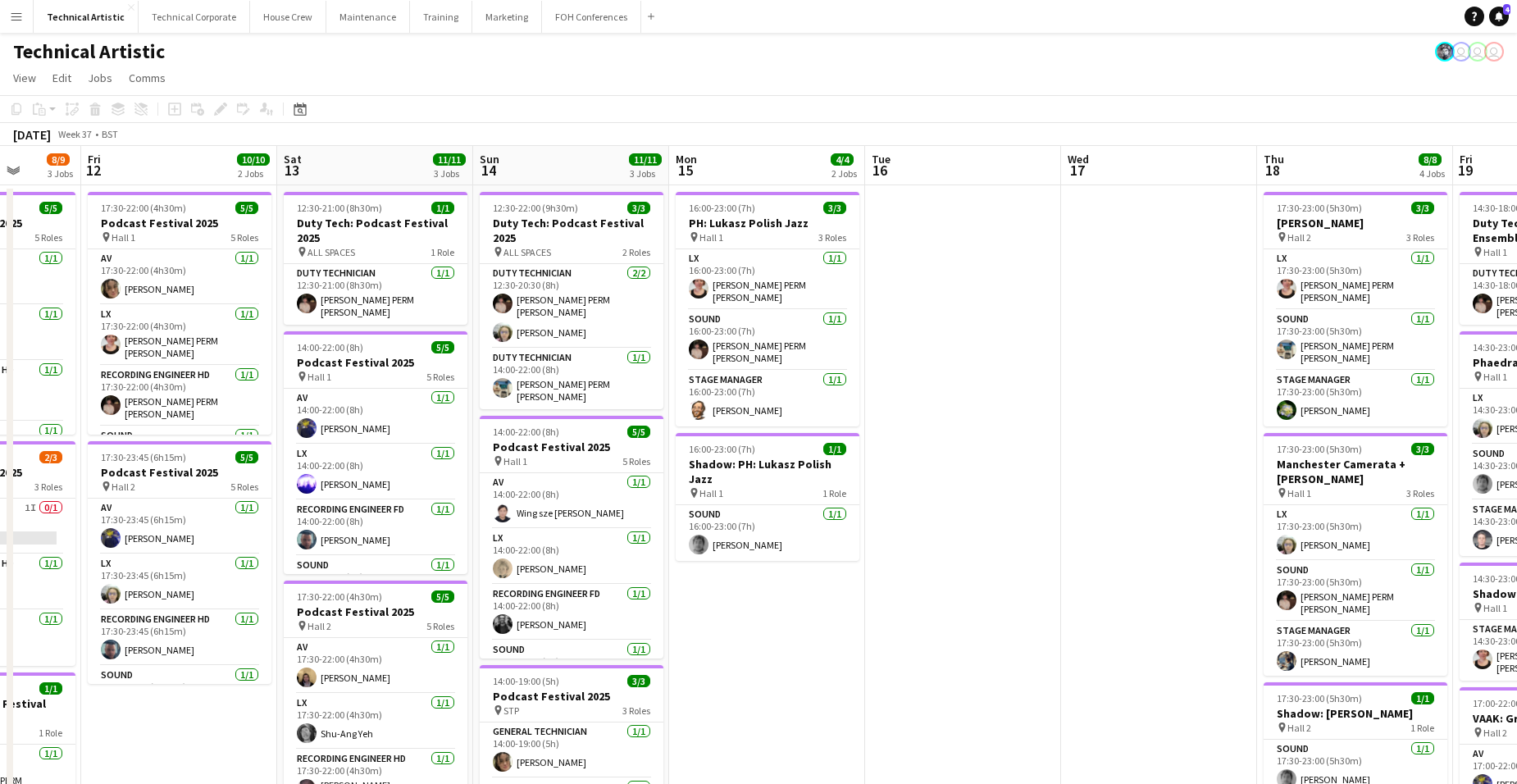
drag, startPoint x: 1327, startPoint y: 462, endPoint x: 320, endPoint y: 461, distance: 1007.0
click at [278, 469] on app-calendar-viewport "Mon 8 Tue 9 Wed 10 2/2 1 Job Thu 11 8/9 3 Jobs Fri 12 10/10 2 Jobs Sat 13 11/11…" at bounding box center [758, 662] width 1517 height 1033
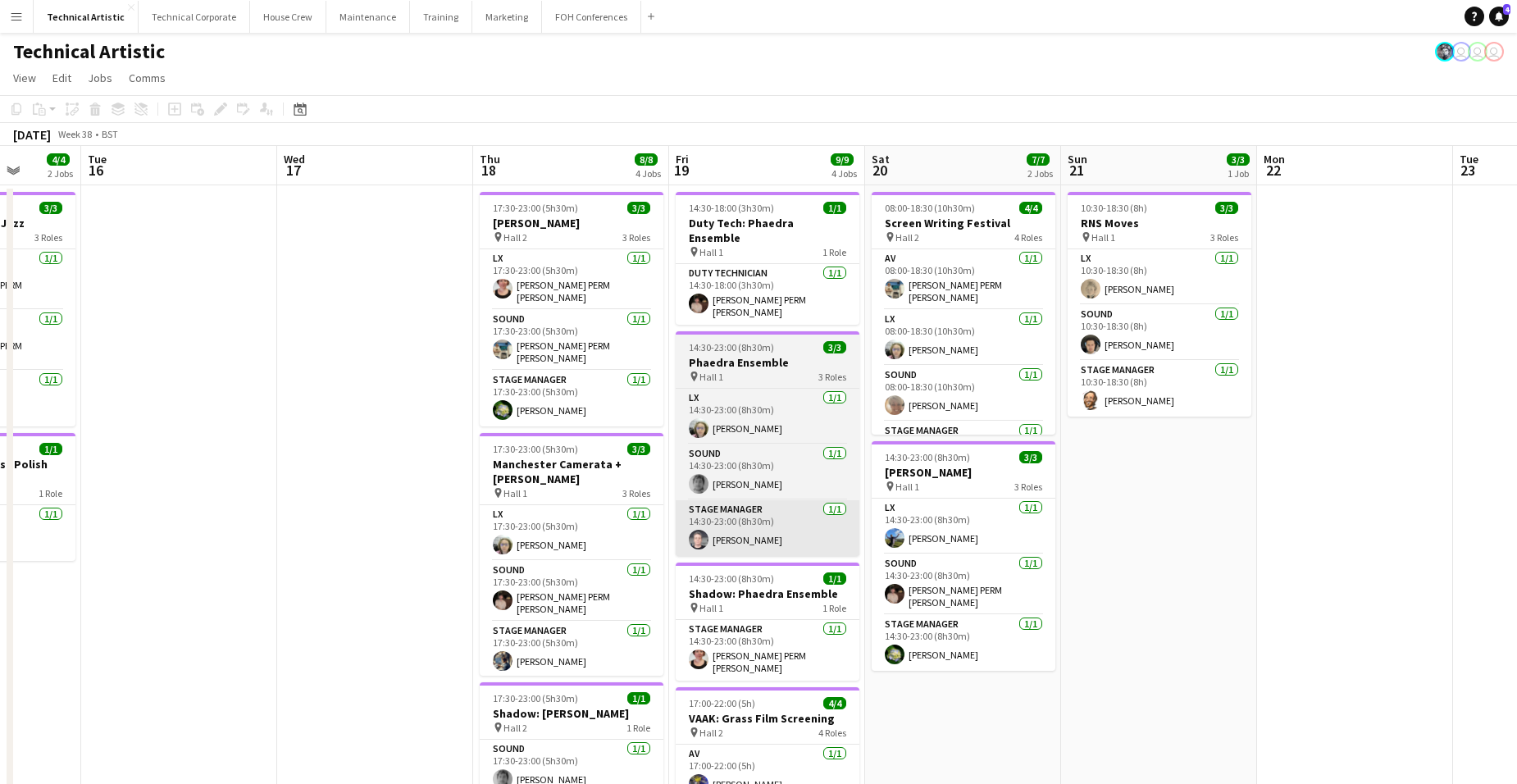
scroll to position [0, 685]
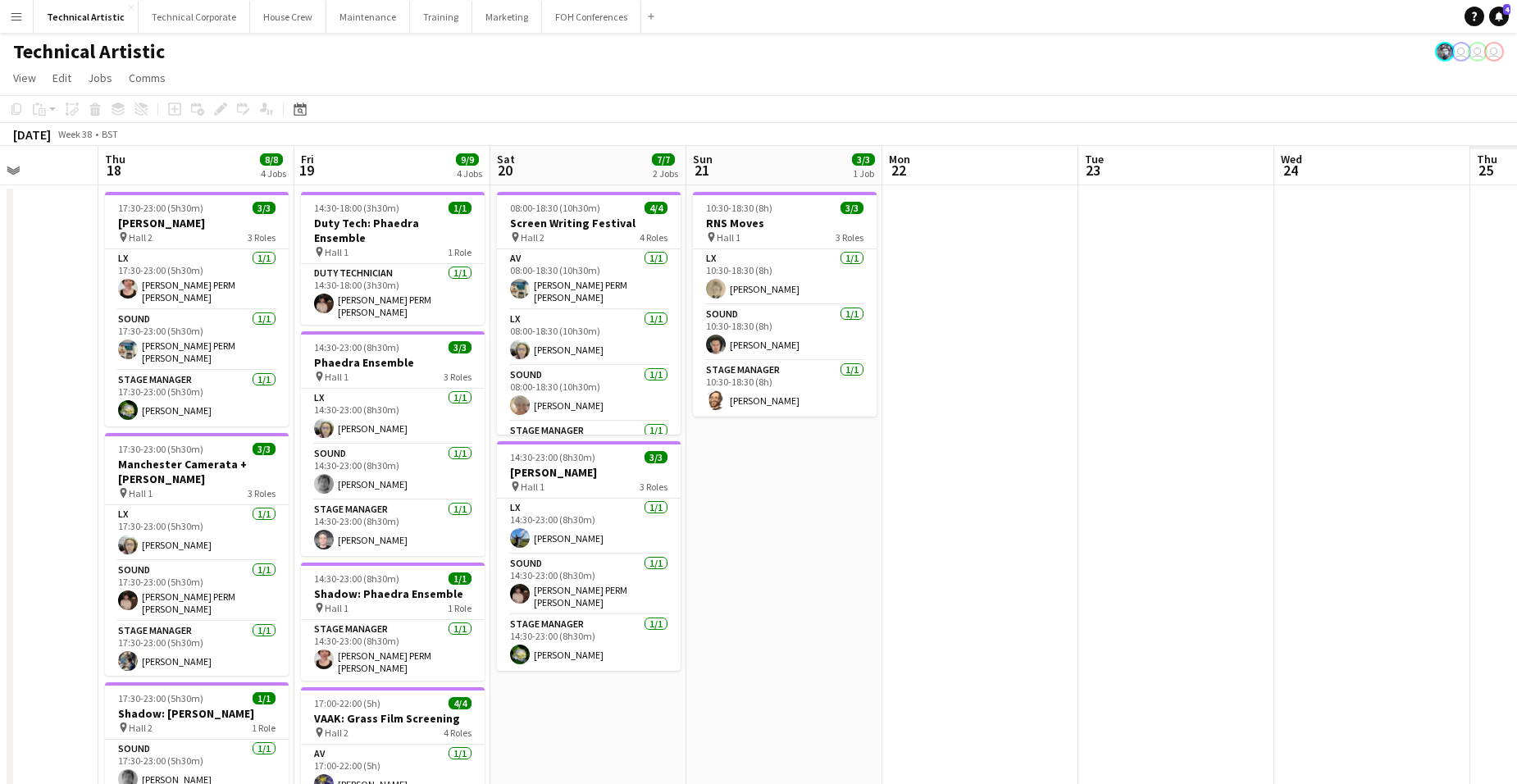
drag, startPoint x: 1160, startPoint y: 465, endPoint x: 310, endPoint y: 360, distance: 856.5
click at [0, 333] on html "Menu Boards Boards Boards All jobs Status Workforce Workforce My Workforce Recr…" at bounding box center [758, 590] width 1517 height 1179
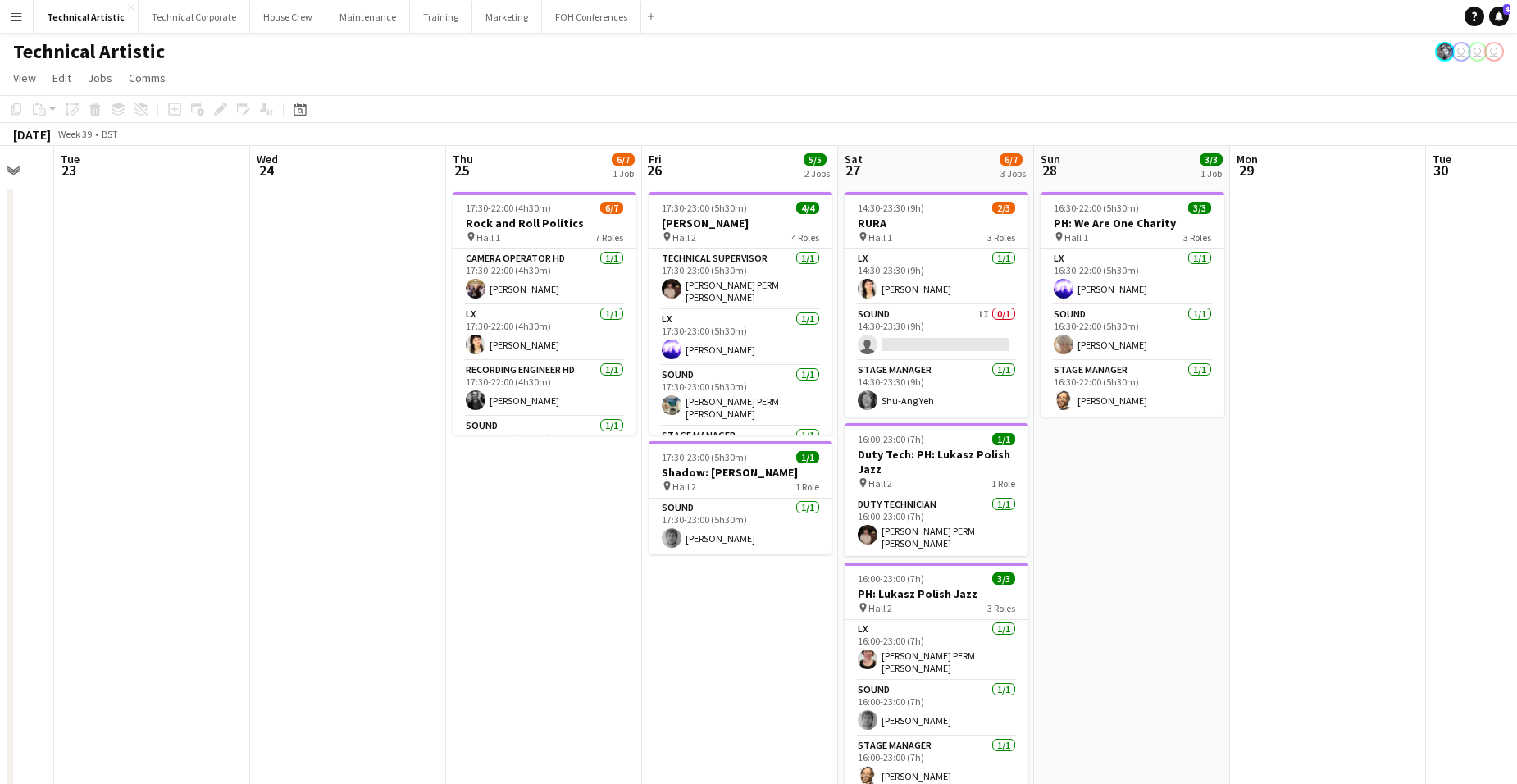
scroll to position [0, 548]
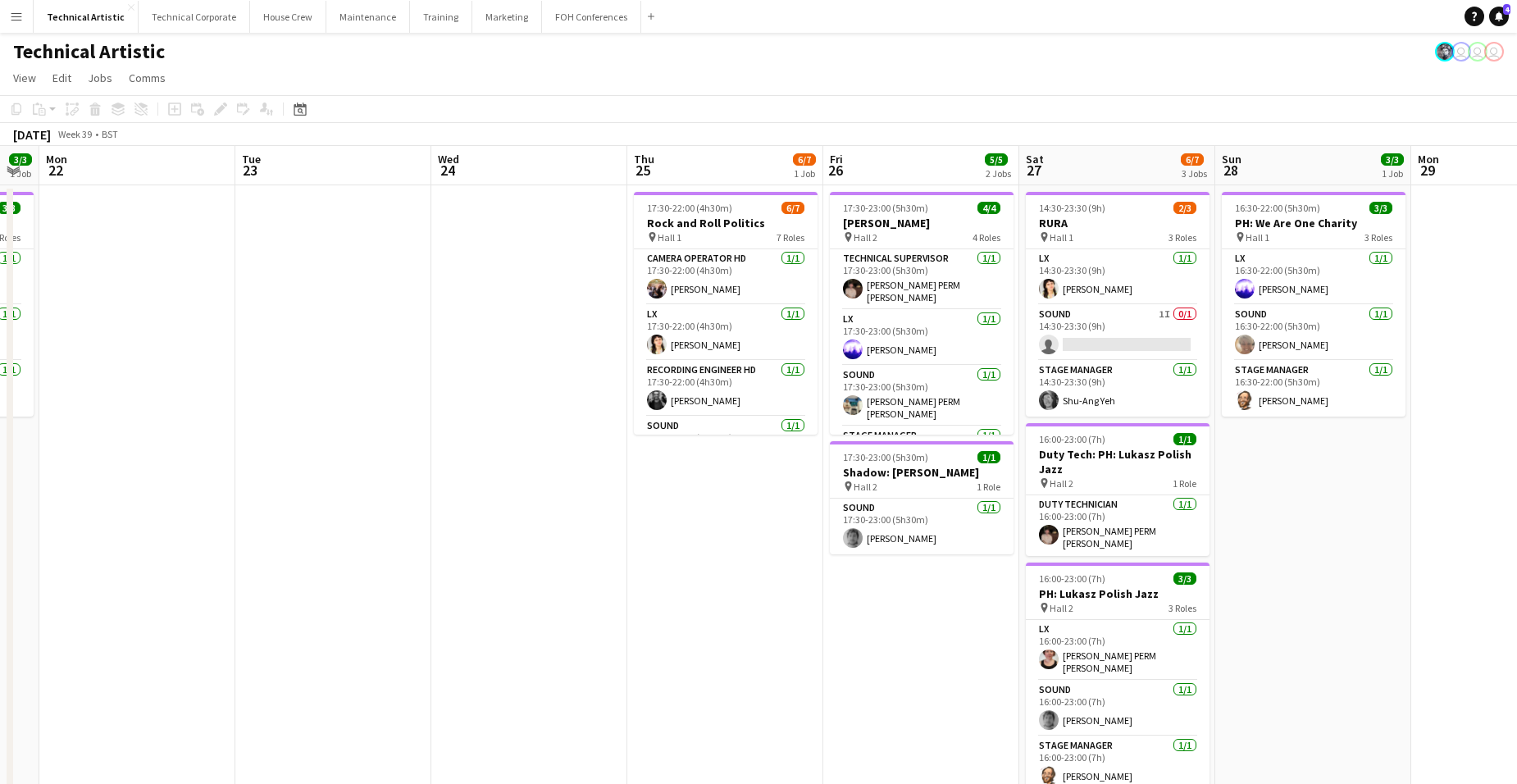
drag, startPoint x: 1096, startPoint y: 463, endPoint x: 402, endPoint y: 406, distance: 696.3
click at [402, 406] on app-calendar-viewport "Fri 19 9/9 4 Jobs Sat 20 7/7 2 Jobs Sun 21 3/3 1 Job Mon 22 Tue 23 Wed 24 Thu 2…" at bounding box center [758, 662] width 1517 height 1033
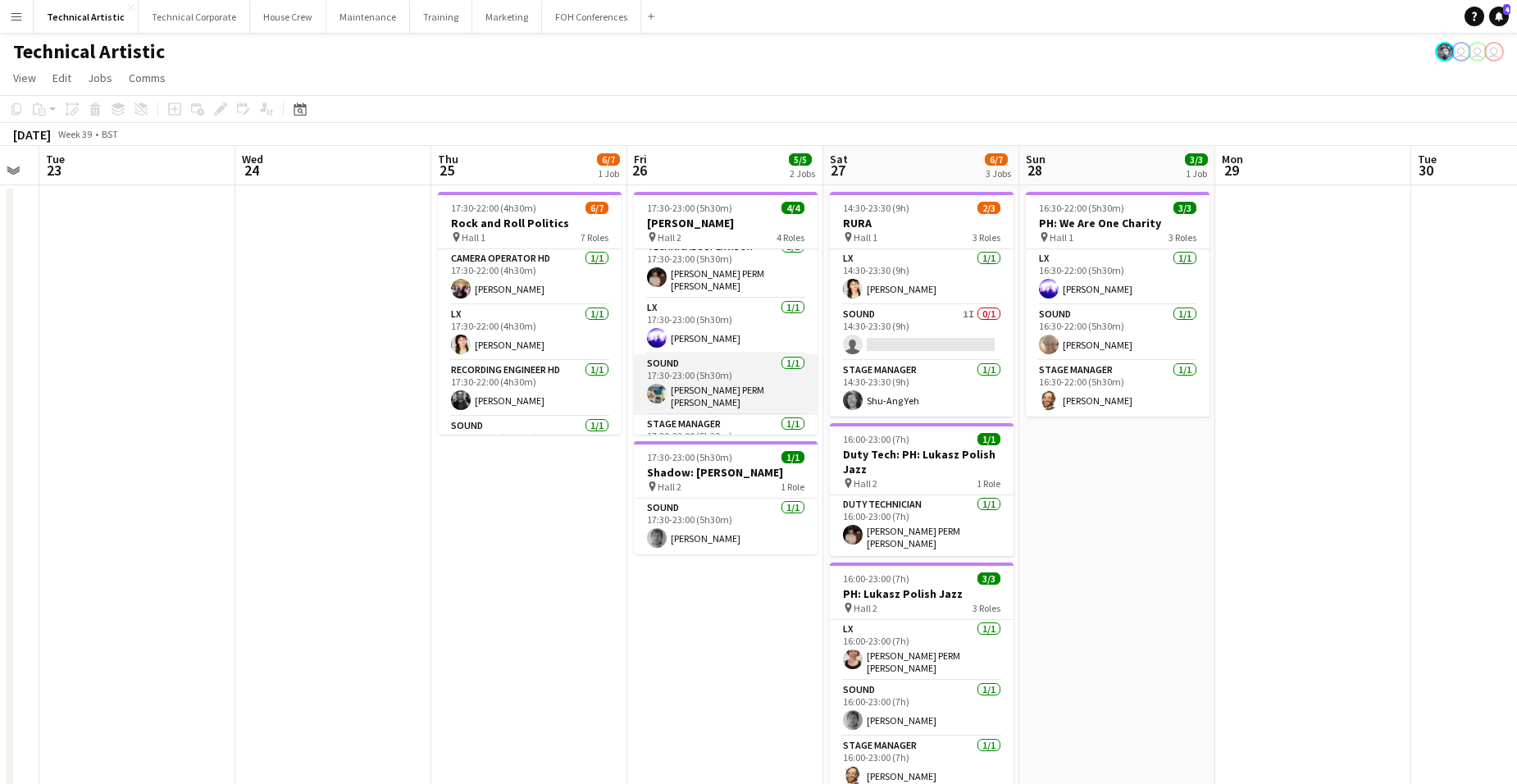
scroll to position [0, 0]
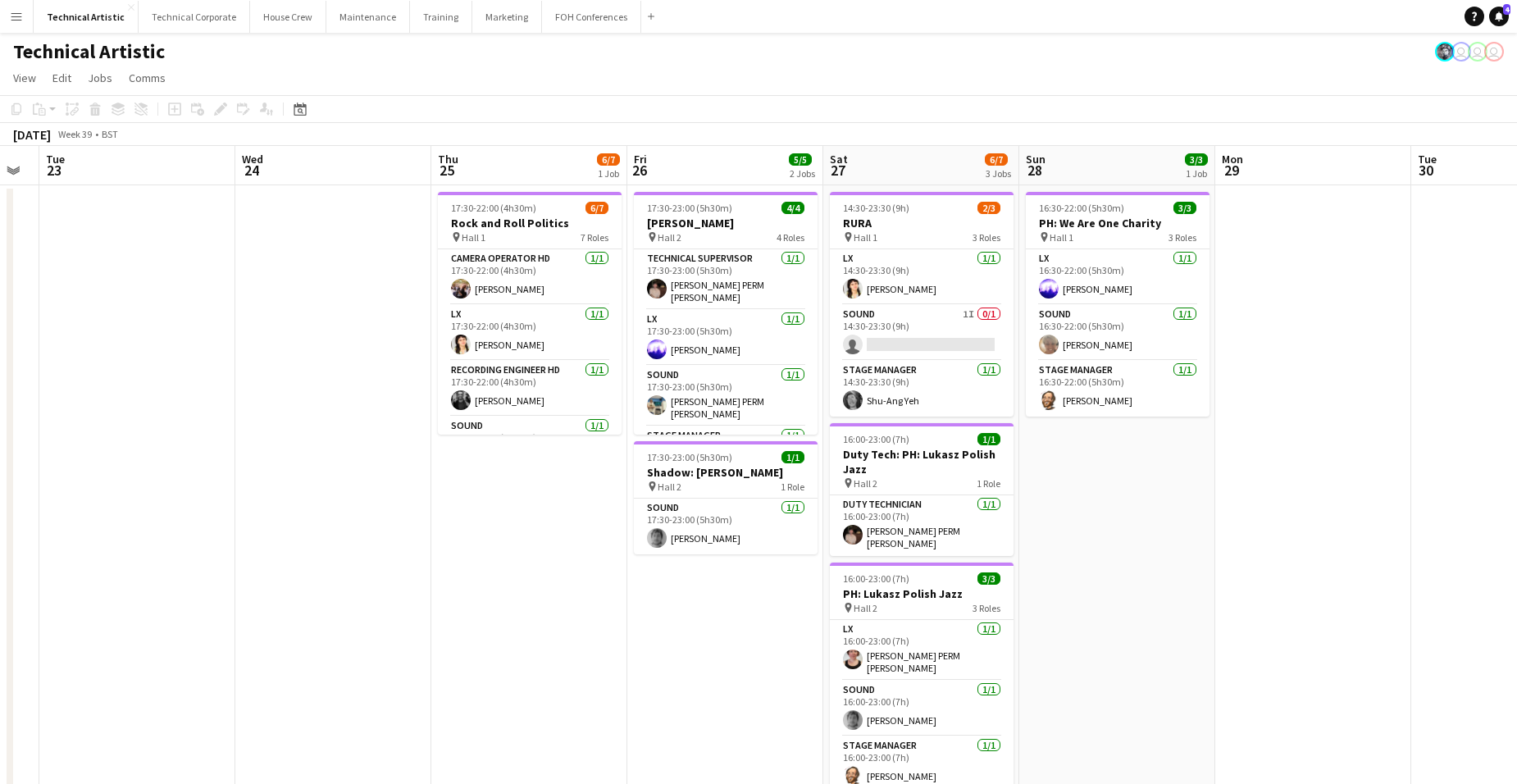
click at [718, 170] on app-board-header-date "Fri 26 5/5 2 Jobs" at bounding box center [726, 166] width 196 height 40
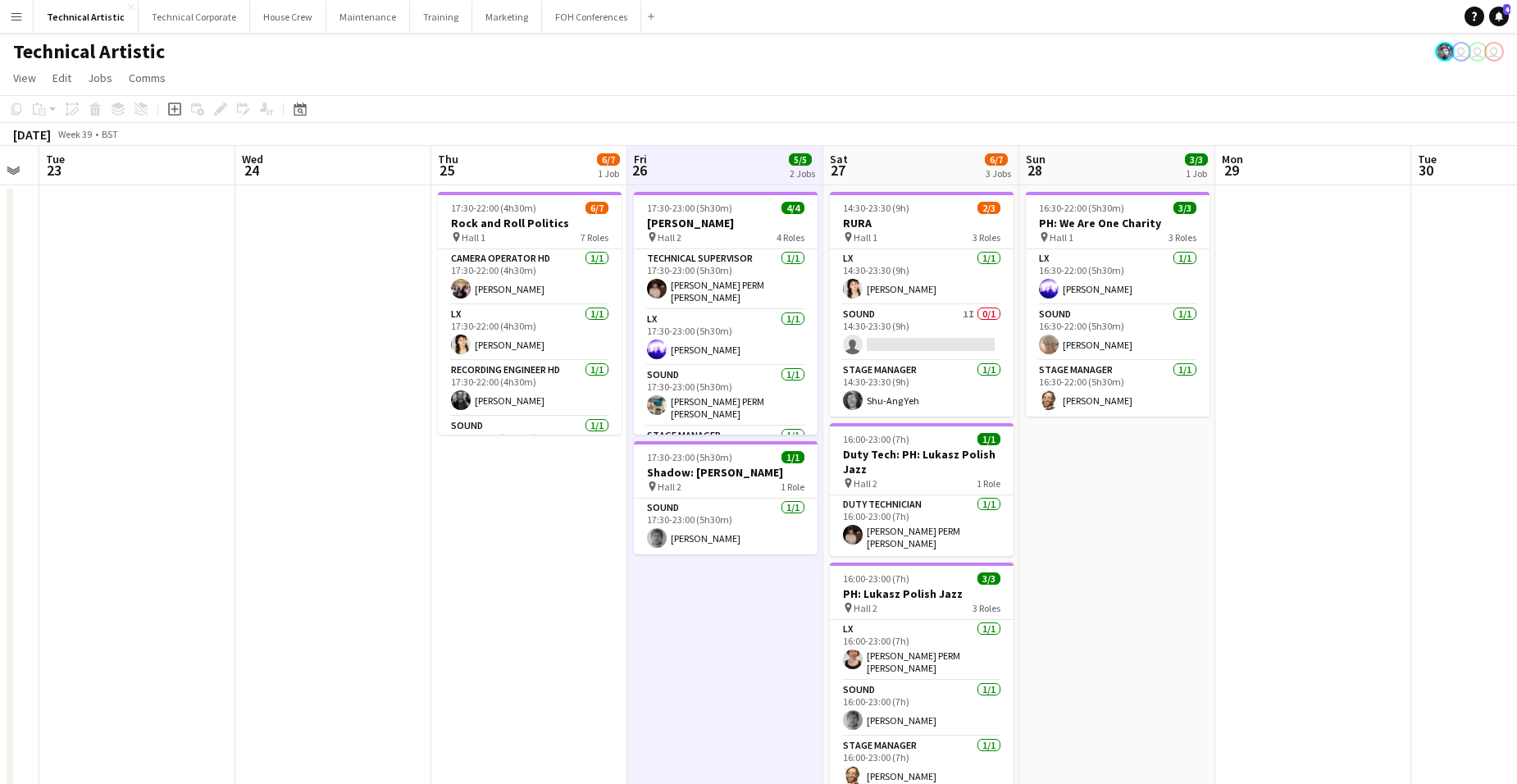
click at [718, 170] on app-board-header-date "Fri 26 5/5 2 Jobs" at bounding box center [726, 166] width 196 height 40
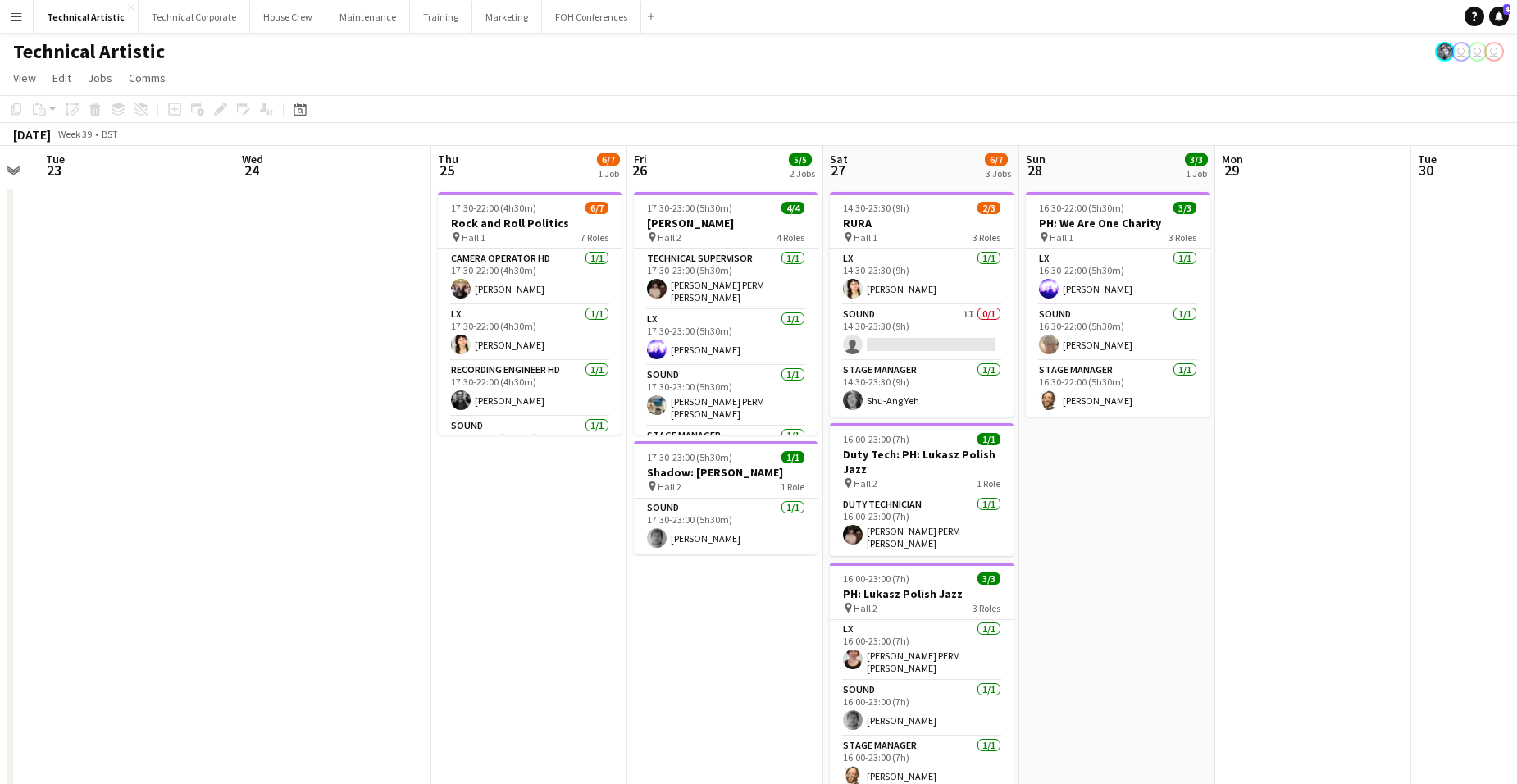
click at [916, 171] on app-board-header-date "Sat 27 6/7 3 Jobs" at bounding box center [921, 166] width 196 height 40
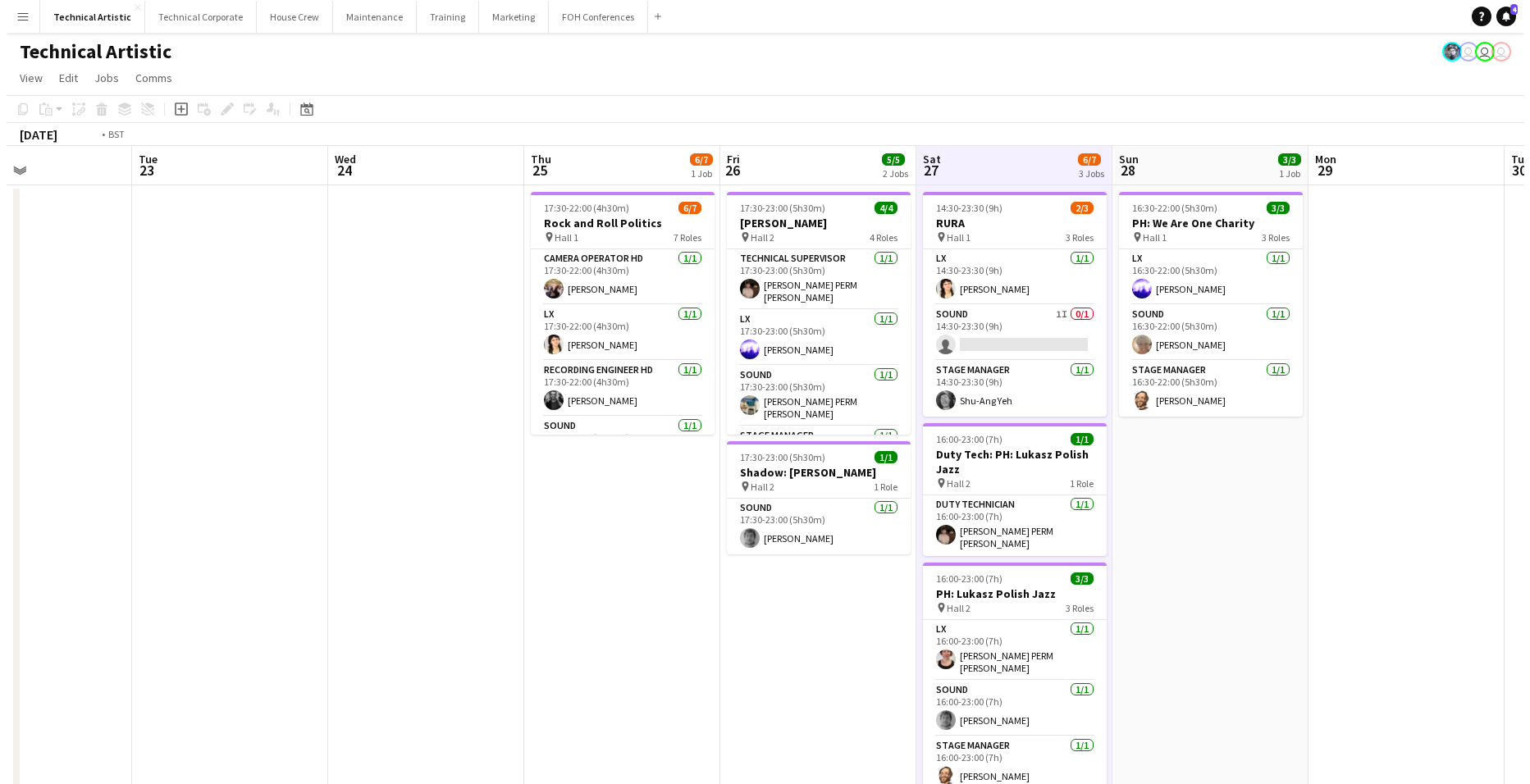
scroll to position [0, 428]
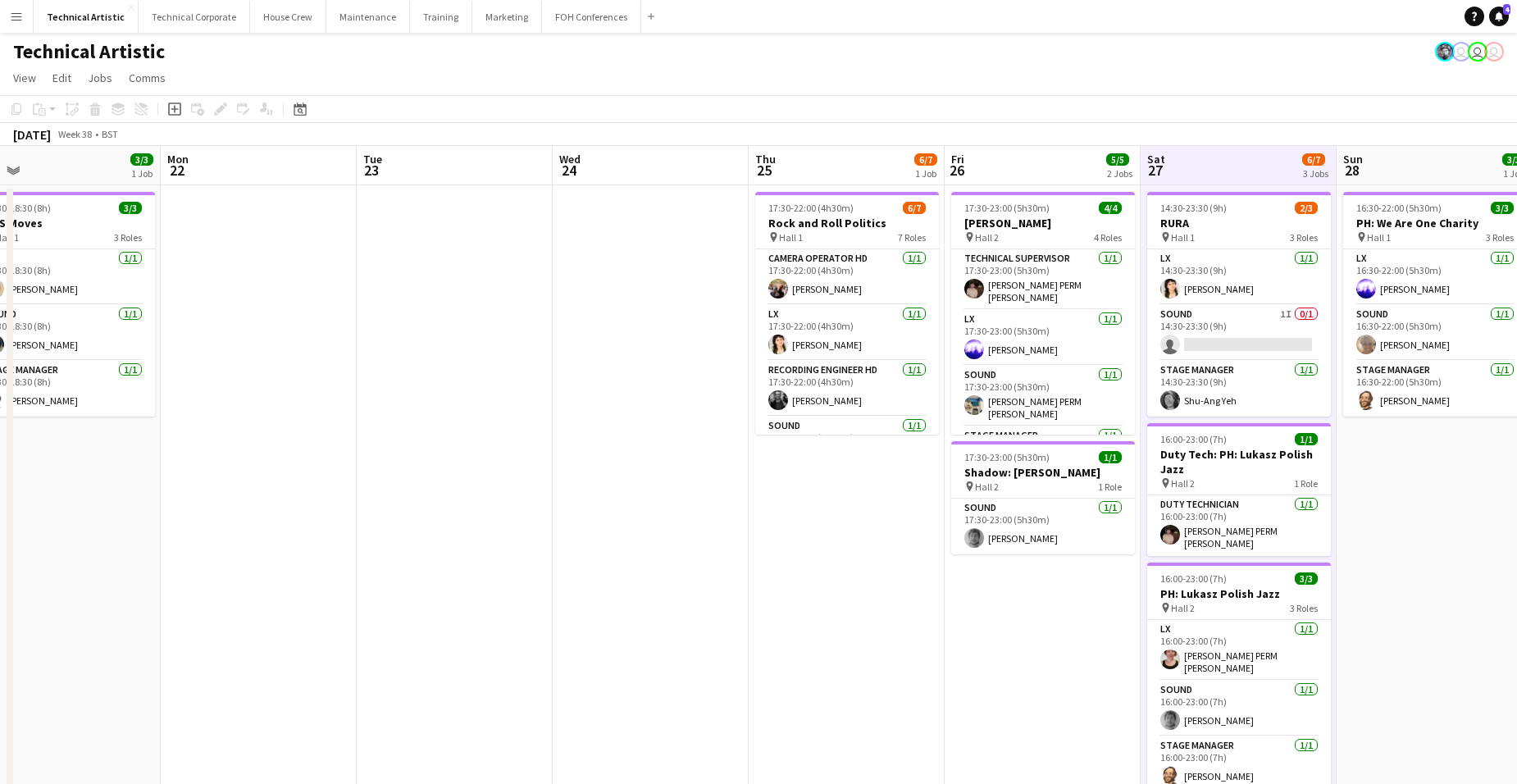
drag, startPoint x: 290, startPoint y: 482, endPoint x: 554, endPoint y: 504, distance: 264.9
click at [554, 504] on app-calendar-viewport "Fri 19 9/9 4 Jobs Sat 20 7/7 2 Jobs Sun 21 3/3 1 Job Mon 22 Tue 23 Wed 24 Thu 2…" at bounding box center [758, 662] width 1517 height 1033
click at [182, 18] on button "Technical Corporate Close" at bounding box center [194, 17] width 112 height 32
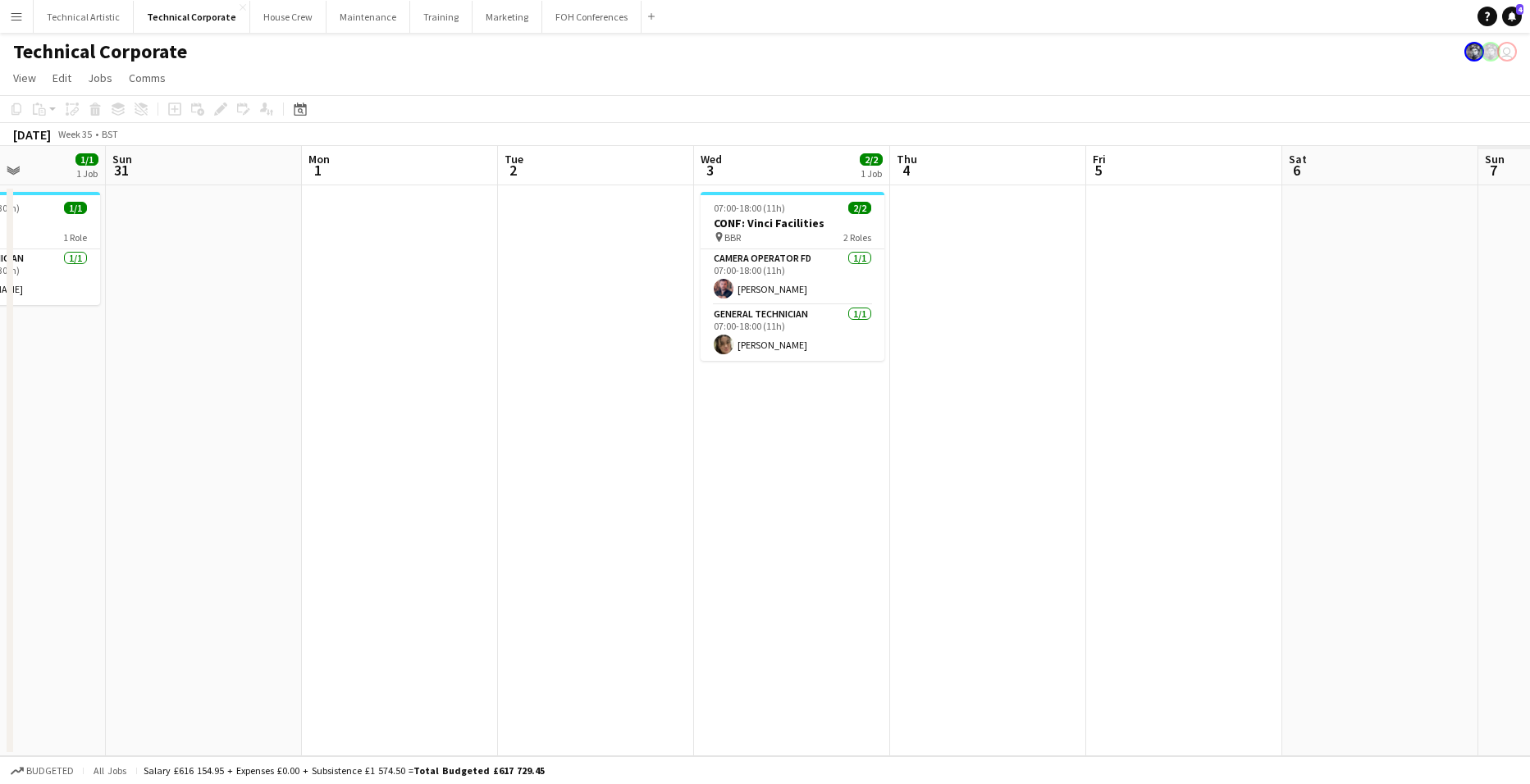
drag, startPoint x: 594, startPoint y: 427, endPoint x: 747, endPoint y: 418, distance: 153.3
click at [0, 350] on html "Menu Boards Boards Boards All jobs Status Workforce Workforce My Workforce Recr…" at bounding box center [765, 392] width 1530 height 784
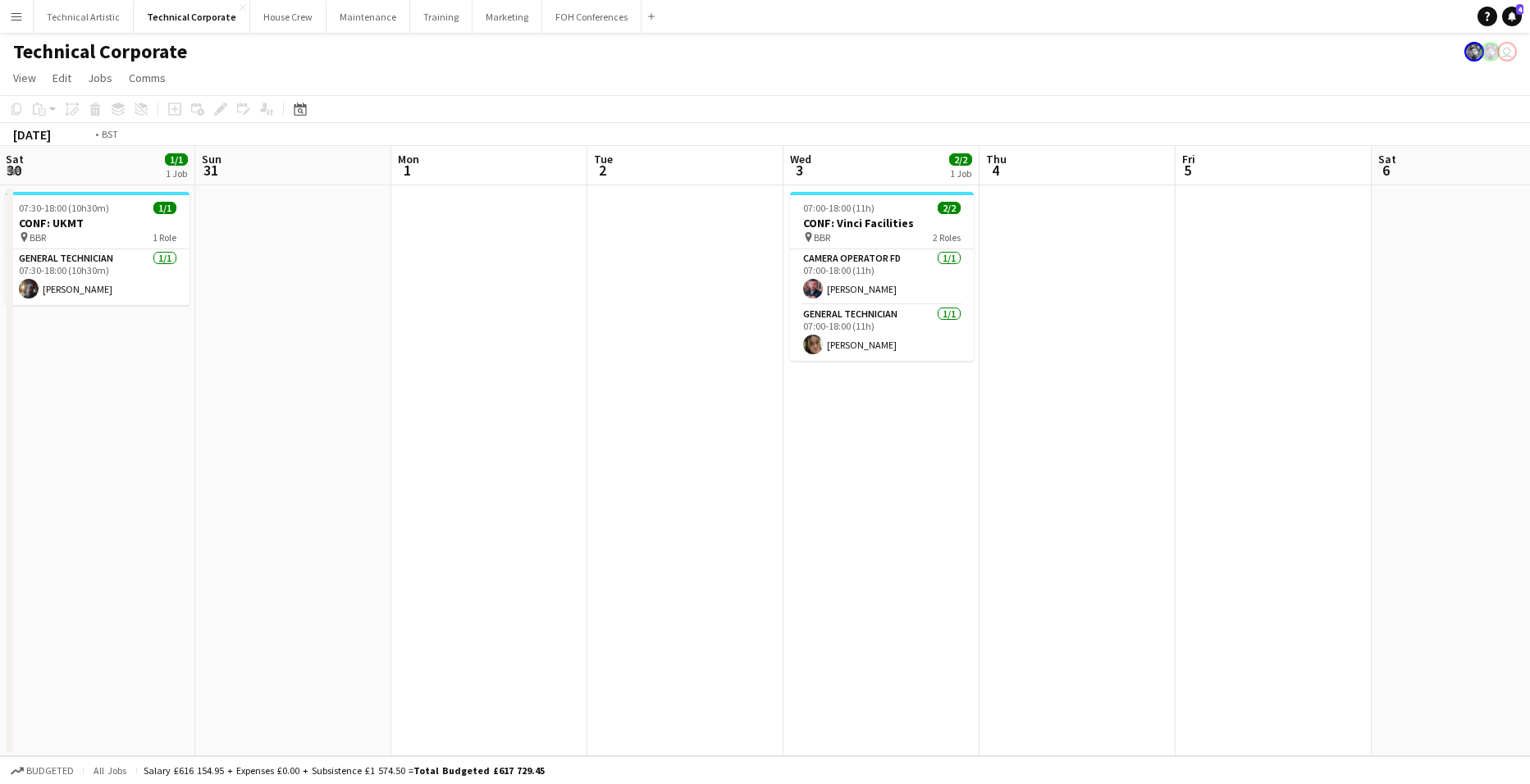
drag, startPoint x: 985, startPoint y: 455, endPoint x: 275, endPoint y: 281, distance: 731.0
click at [177, 287] on app-calendar-viewport "Wed 27 Thu 28 Fri 29 Sat 30 1/1 1 Job Sun 31 Mon 1 Tue 2 Wed 3 2/2 1 Job Thu 4 …" at bounding box center [765, 451] width 1530 height 610
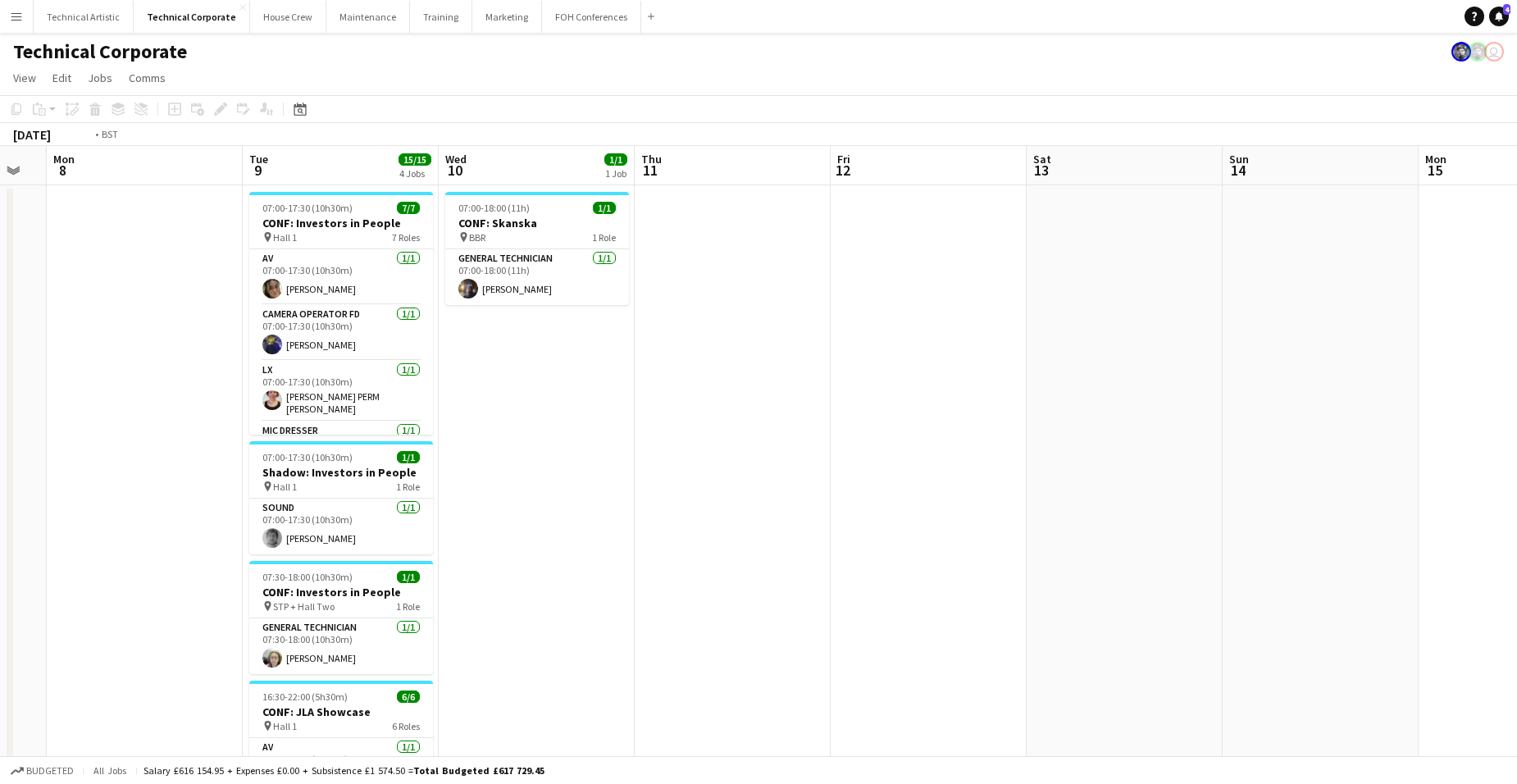
drag, startPoint x: 915, startPoint y: 373, endPoint x: 971, endPoint y: 383, distance: 56.9
click at [166, 278] on app-calendar-viewport "Fri 5 Sat 6 Sun 7 Mon 8 Tue 9 15/15 4 Jobs Wed 10 1/1 1 Job Thu 11 Fri 12 Sat 1…" at bounding box center [758, 566] width 1517 height 842
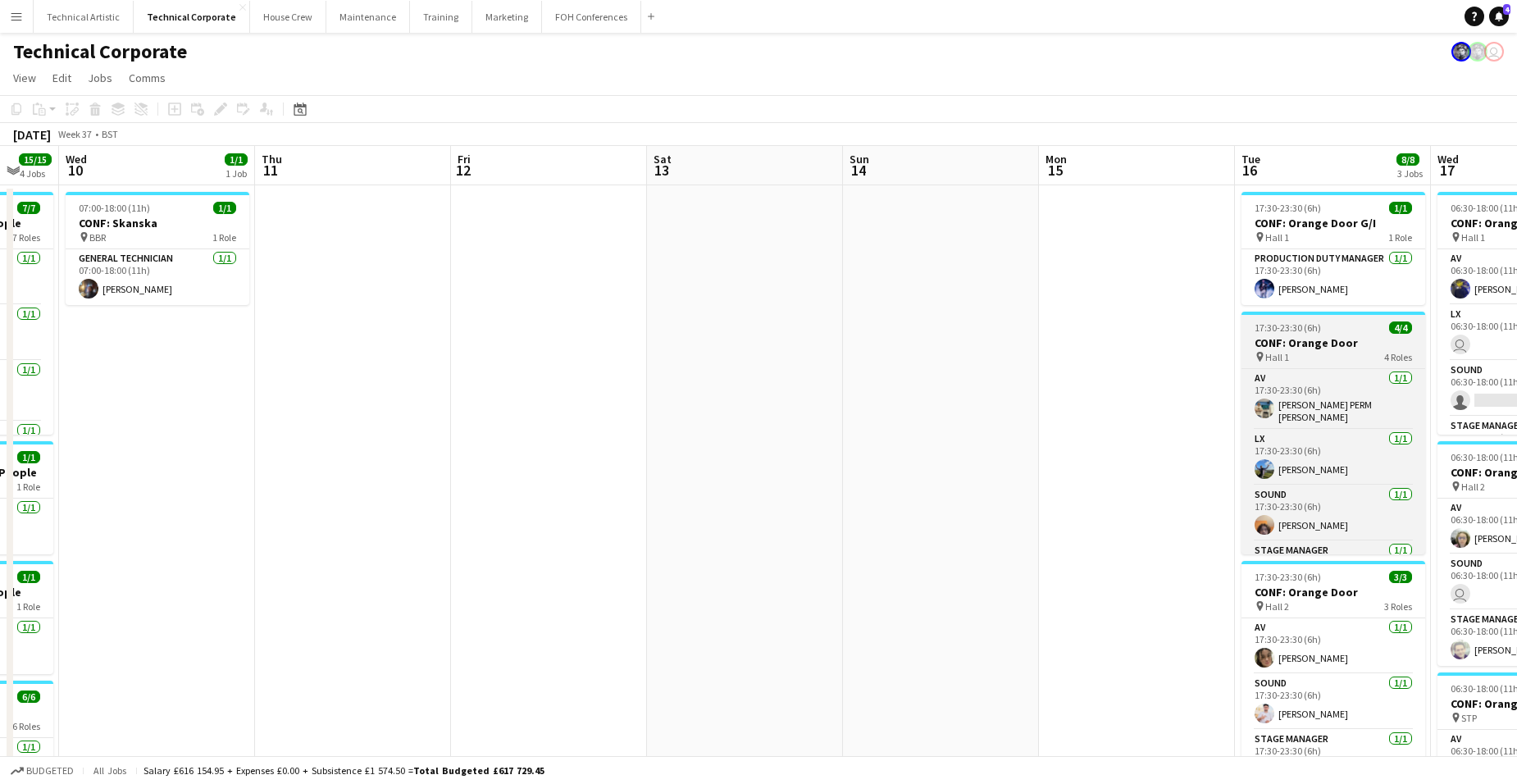
drag, startPoint x: 751, startPoint y: 392, endPoint x: 754, endPoint y: 339, distance: 53.1
click at [84, 269] on app-calendar-viewport "Sun 7 Mon 8 Tue 9 15/15 4 Jobs Wed 10 1/1 1 Job Thu 11 Fri 12 Sat 13 Sun 14 Mon…" at bounding box center [758, 788] width 1517 height 1284
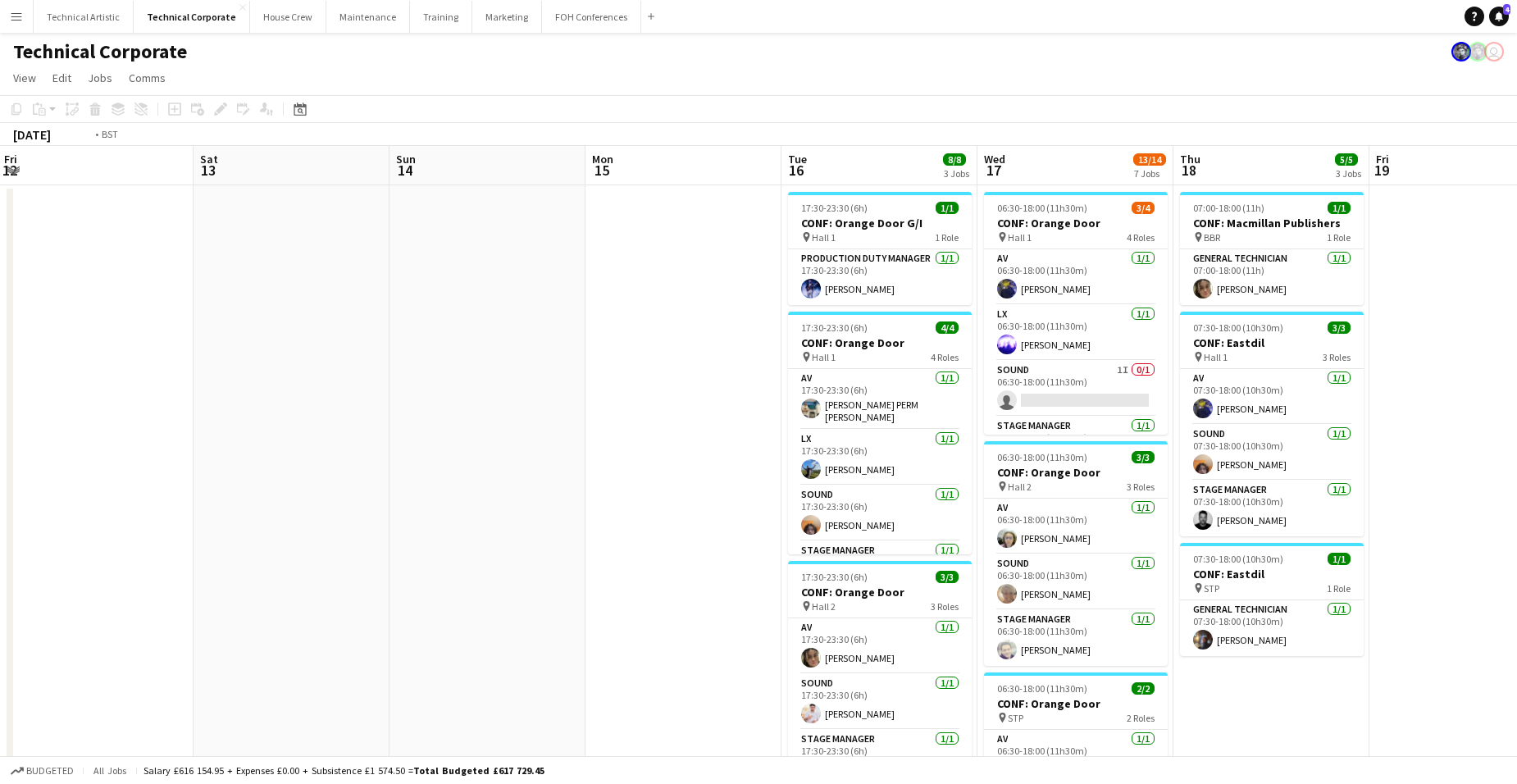
drag, startPoint x: 1150, startPoint y: 370, endPoint x: 344, endPoint y: 284, distance: 810.6
click at [0, 281] on html "Menu Boards Boards Boards All jobs Status Workforce Workforce My Workforce Recr…" at bounding box center [758, 729] width 1517 height 1458
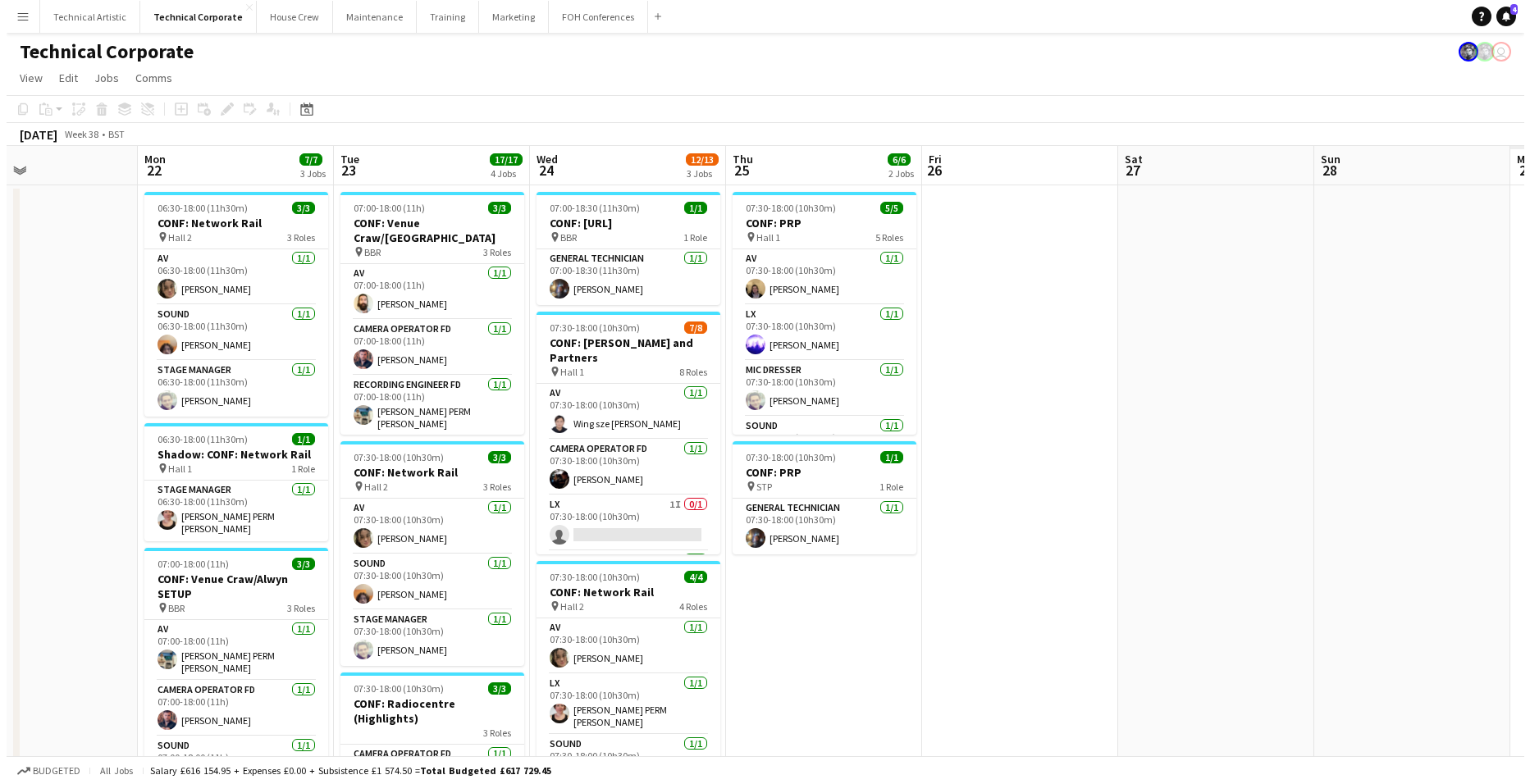
scroll to position [0, 680]
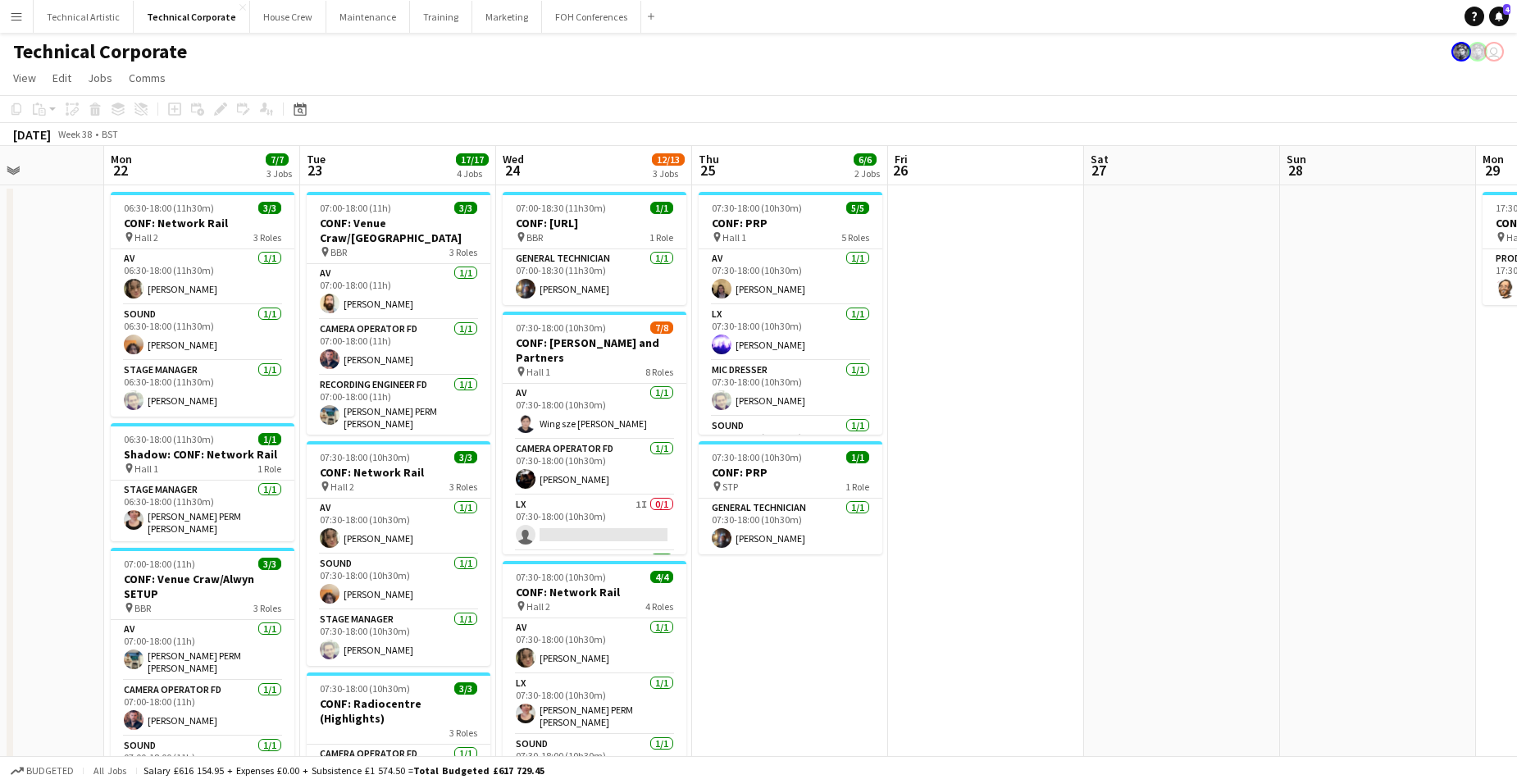
drag, startPoint x: 1063, startPoint y: 364, endPoint x: 410, endPoint y: 332, distance: 653.8
click at [410, 332] on app-calendar-viewport "Thu 18 5/5 3 Jobs Fri 19 Sat 20 Sun 21 Mon 22 7/7 3 Jobs Tue 23 17/17 4 Jobs We…" at bounding box center [758, 788] width 1517 height 1284
click at [68, 17] on button "Technical Artistic Close" at bounding box center [83, 17] width 100 height 32
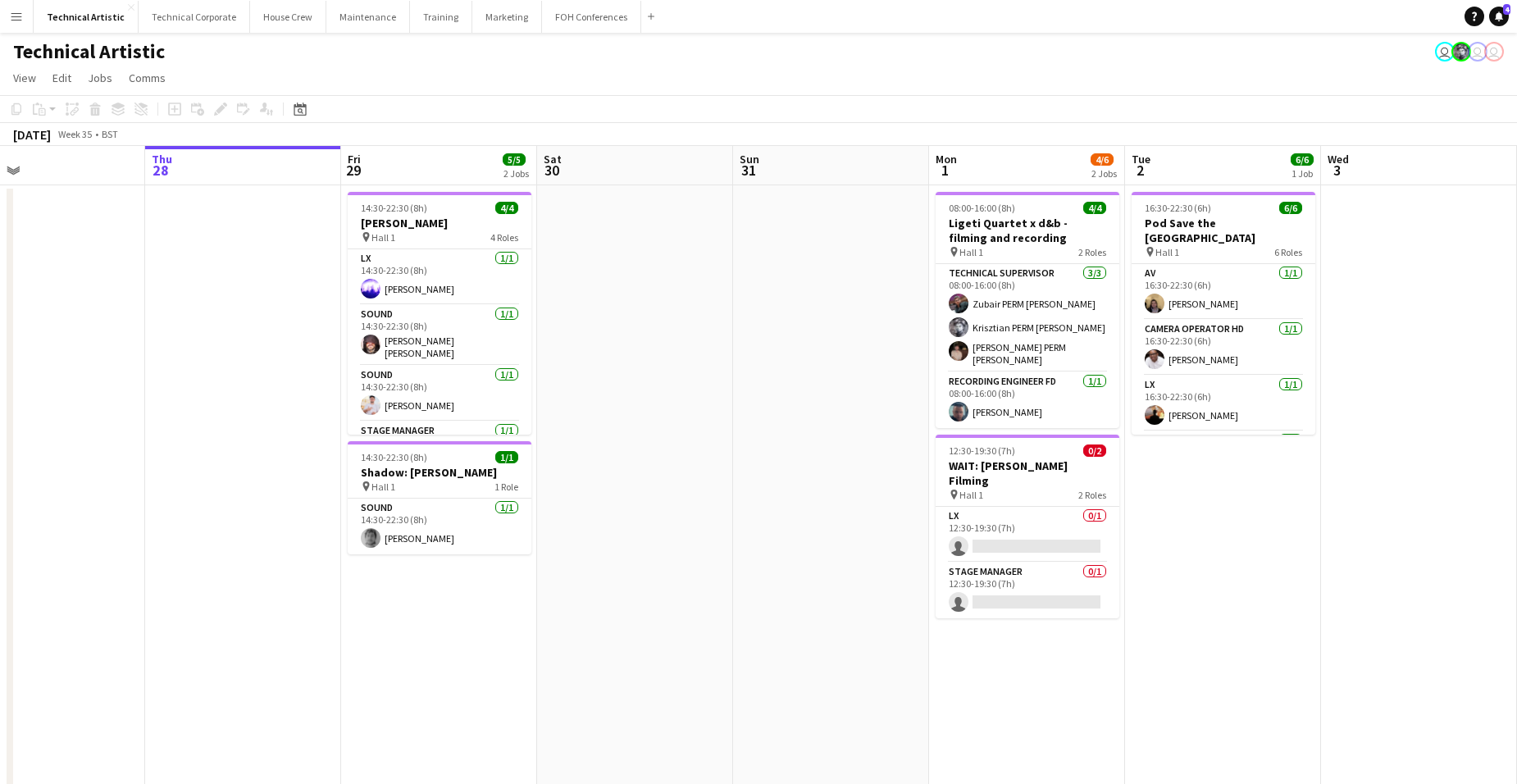
drag, startPoint x: 1246, startPoint y: 409, endPoint x: 647, endPoint y: 474, distance: 602.5
click at [0, 444] on html "Menu Boards Boards Boards All jobs Status Workforce Workforce My Workforce Recr…" at bounding box center [758, 549] width 1517 height 1099
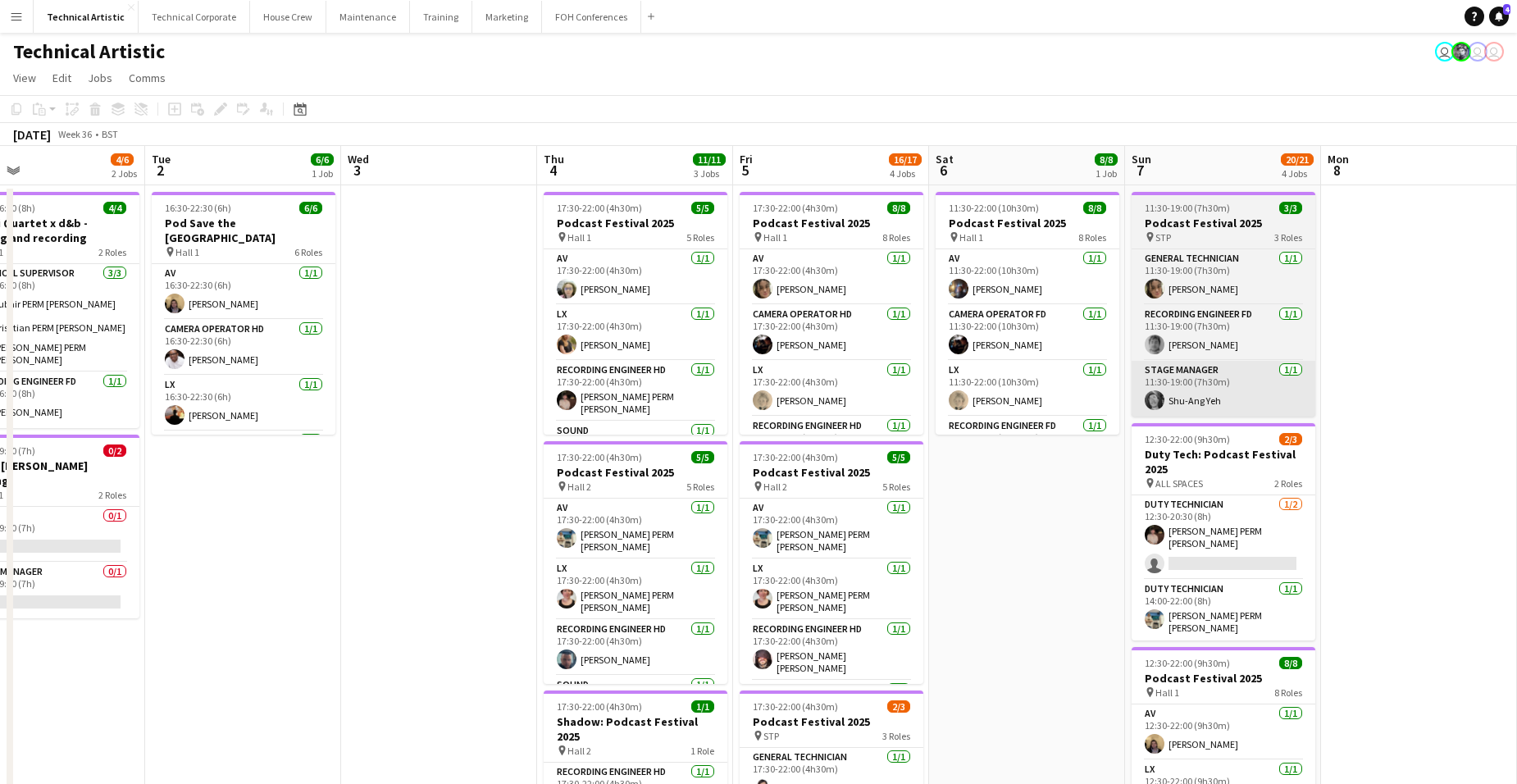
drag, startPoint x: 817, startPoint y: 466, endPoint x: 580, endPoint y: 407, distance: 244.2
click at [139, 373] on app-calendar-viewport "Sat 30 Sun 31 Mon 1 4/6 2 Jobs Tue 2 6/6 1 Job Wed 3 Thu 4 11/11 3 Jobs Fri 5 1…" at bounding box center [758, 662] width 1517 height 1033
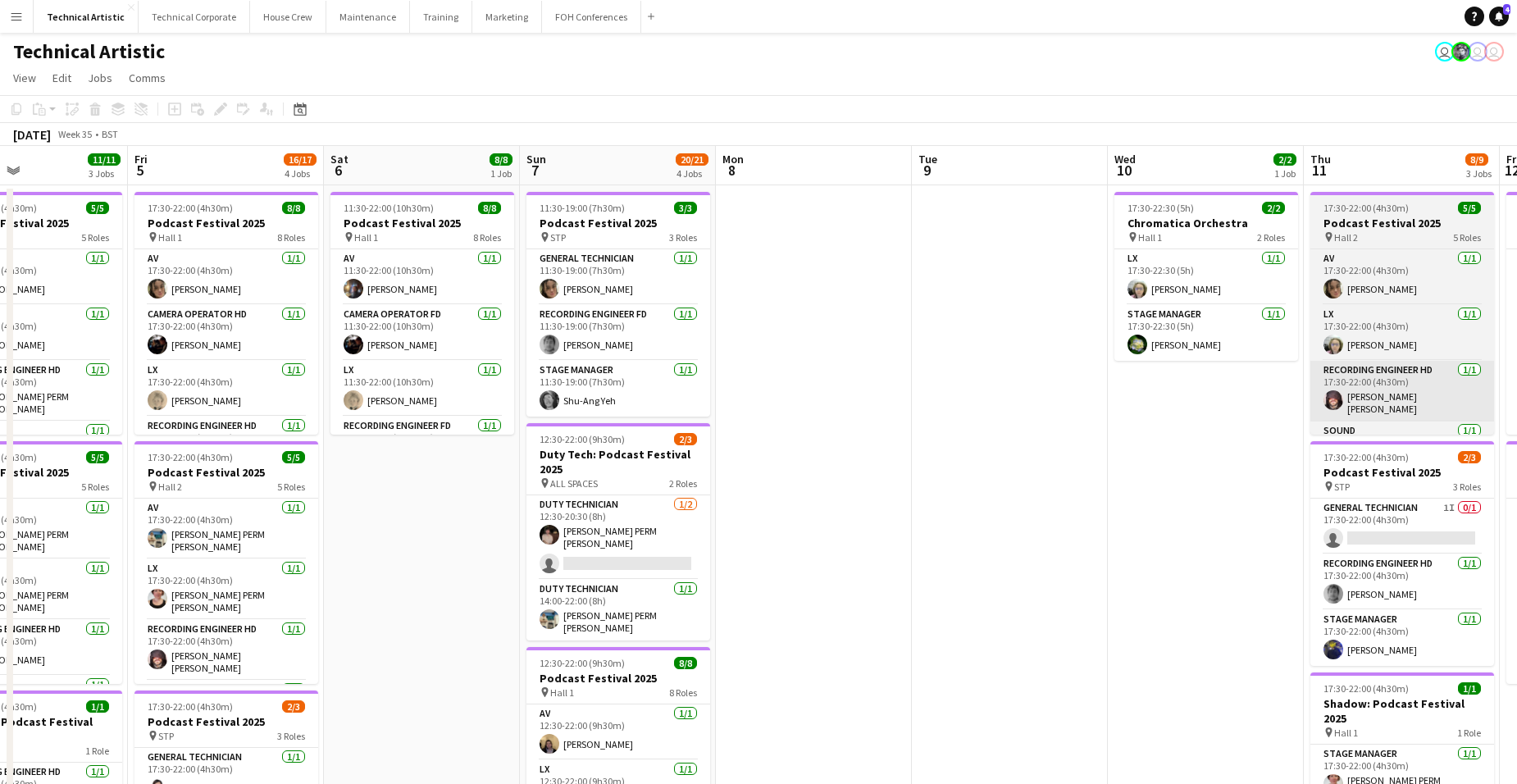
scroll to position [0, 538]
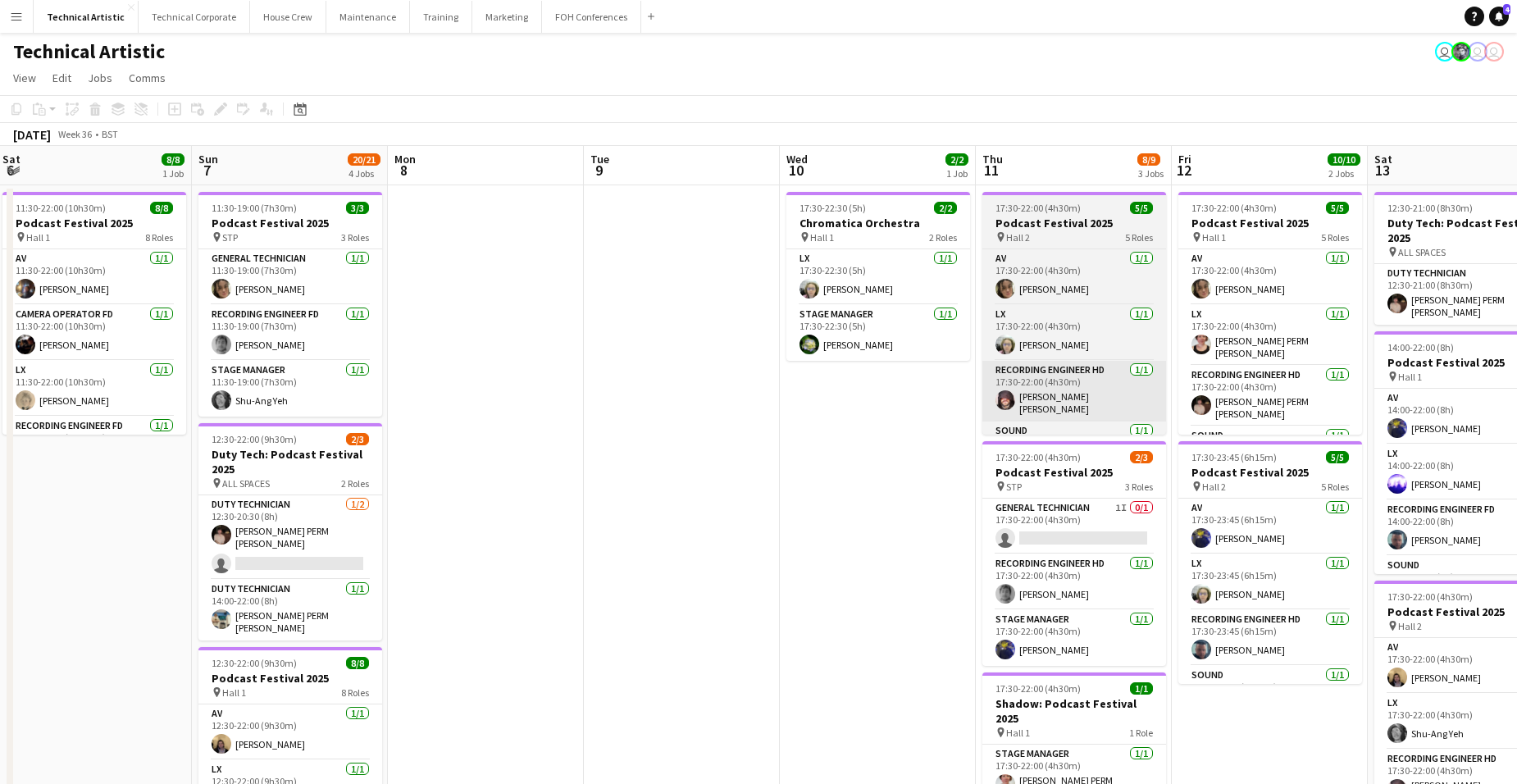
drag, startPoint x: 814, startPoint y: 441, endPoint x: 580, endPoint y: 399, distance: 237.7
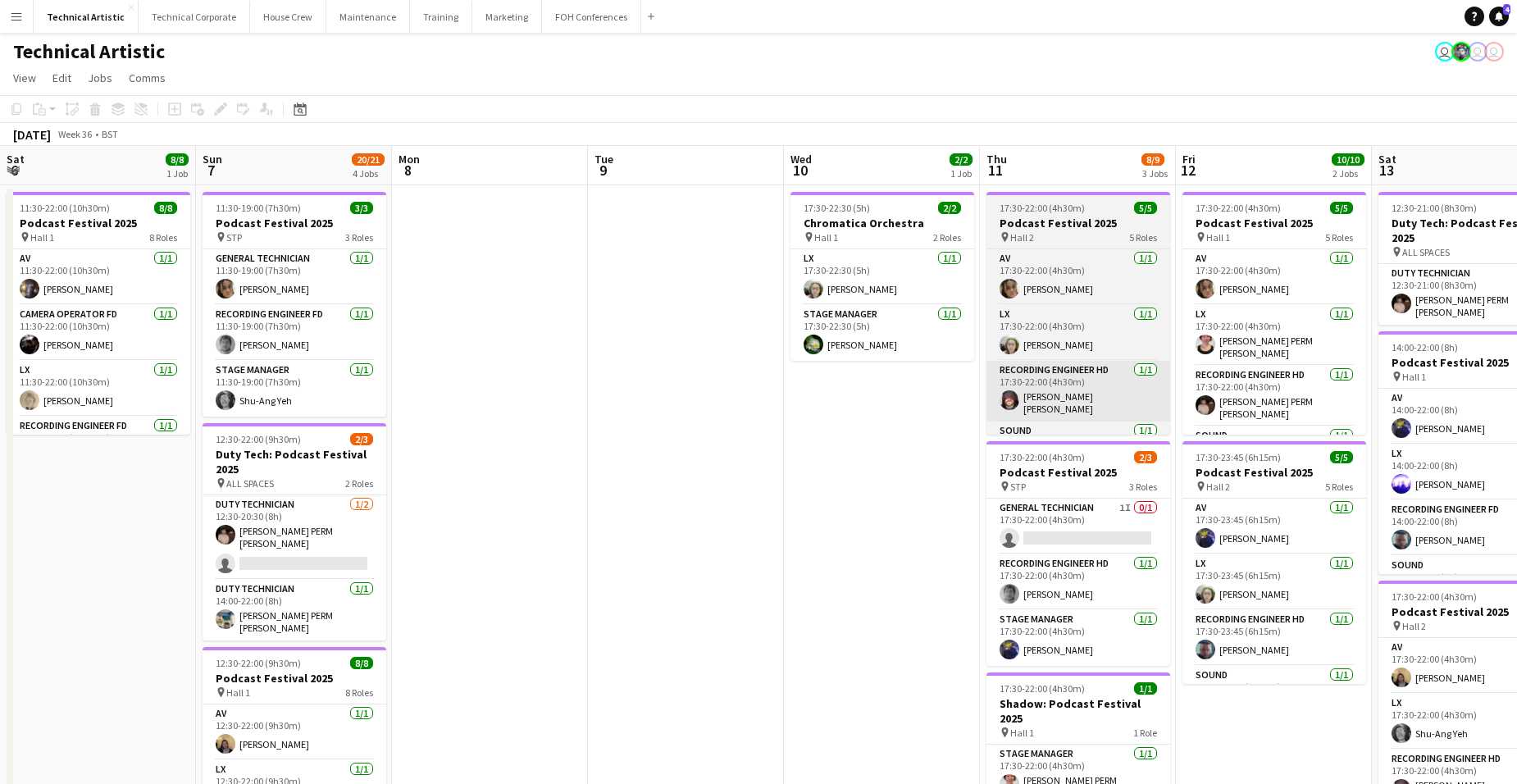
click at [0, 332] on html "Menu Boards Boards Boards All jobs Status Workforce Workforce My Workforce Recr…" at bounding box center [758, 590] width 1517 height 1179
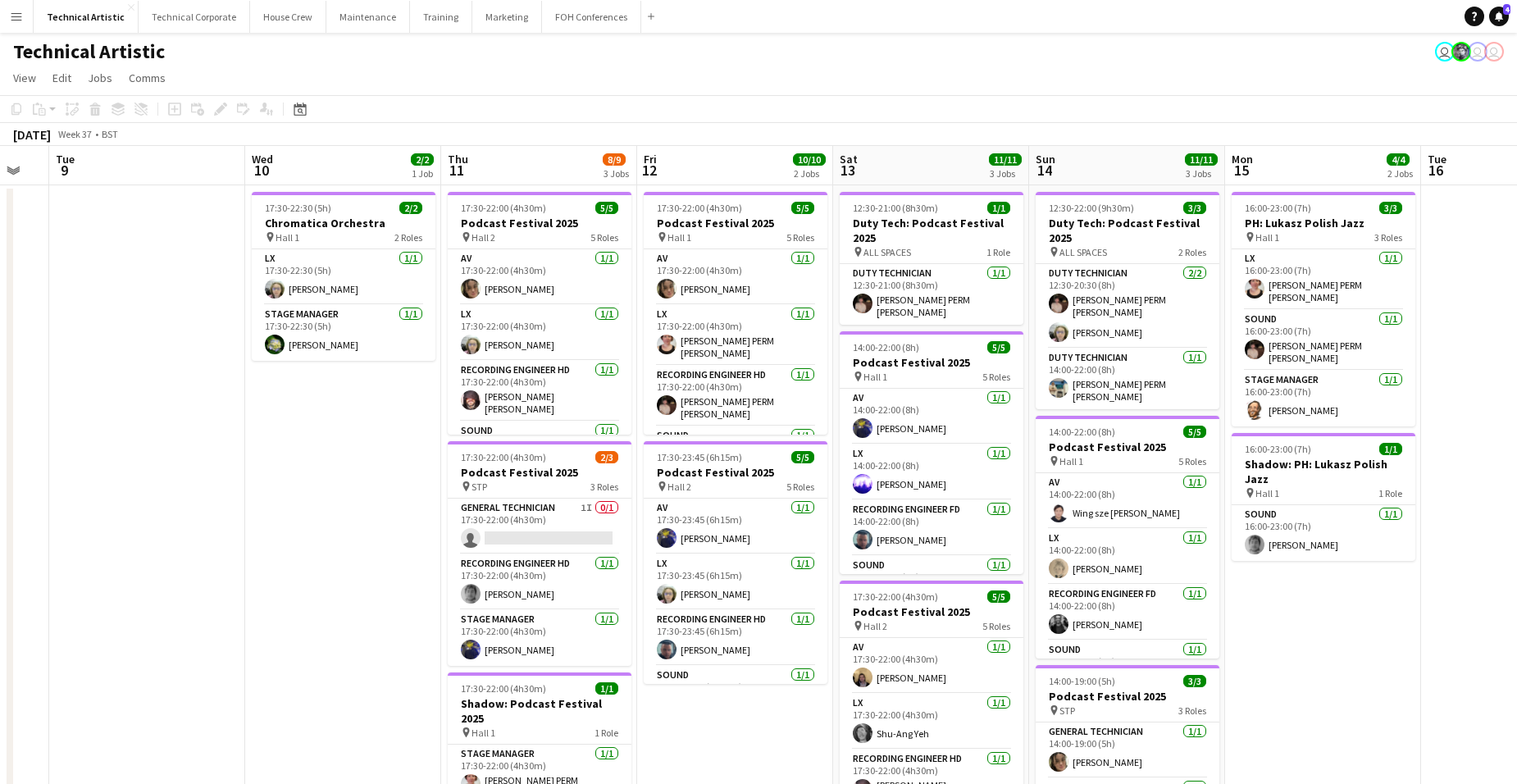
drag, startPoint x: 1312, startPoint y: 507, endPoint x: 172, endPoint y: 509, distance: 1140.0
click at [32, 509] on app-calendar-viewport "Sat 6 8/8 1 Job Sun 7 20/21 4 Jobs Mon 8 Tue 9 Wed 10 2/2 1 Job Thu 11 8/9 3 Jo…" at bounding box center [758, 662] width 1517 height 1033
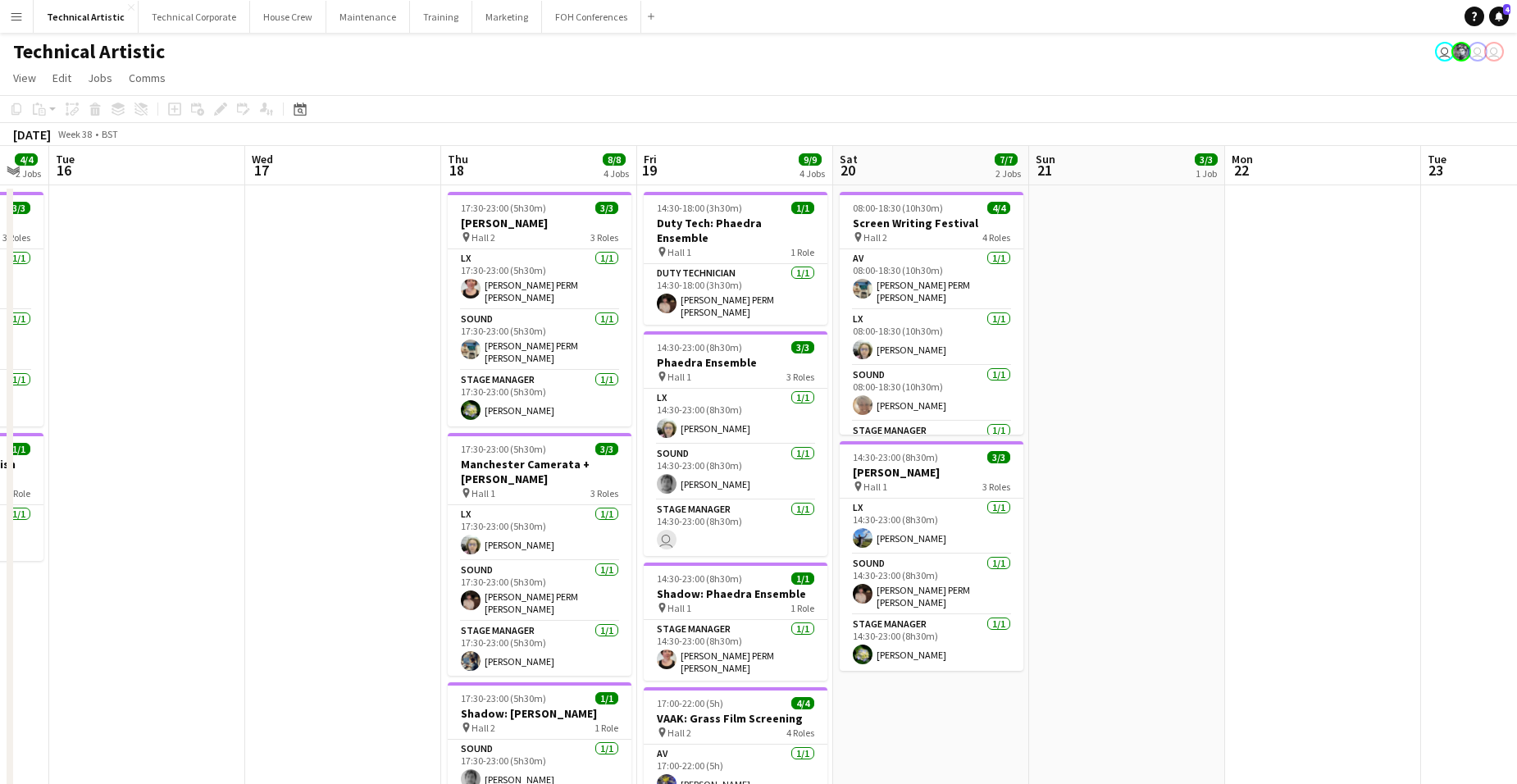
scroll to position [0, 447]
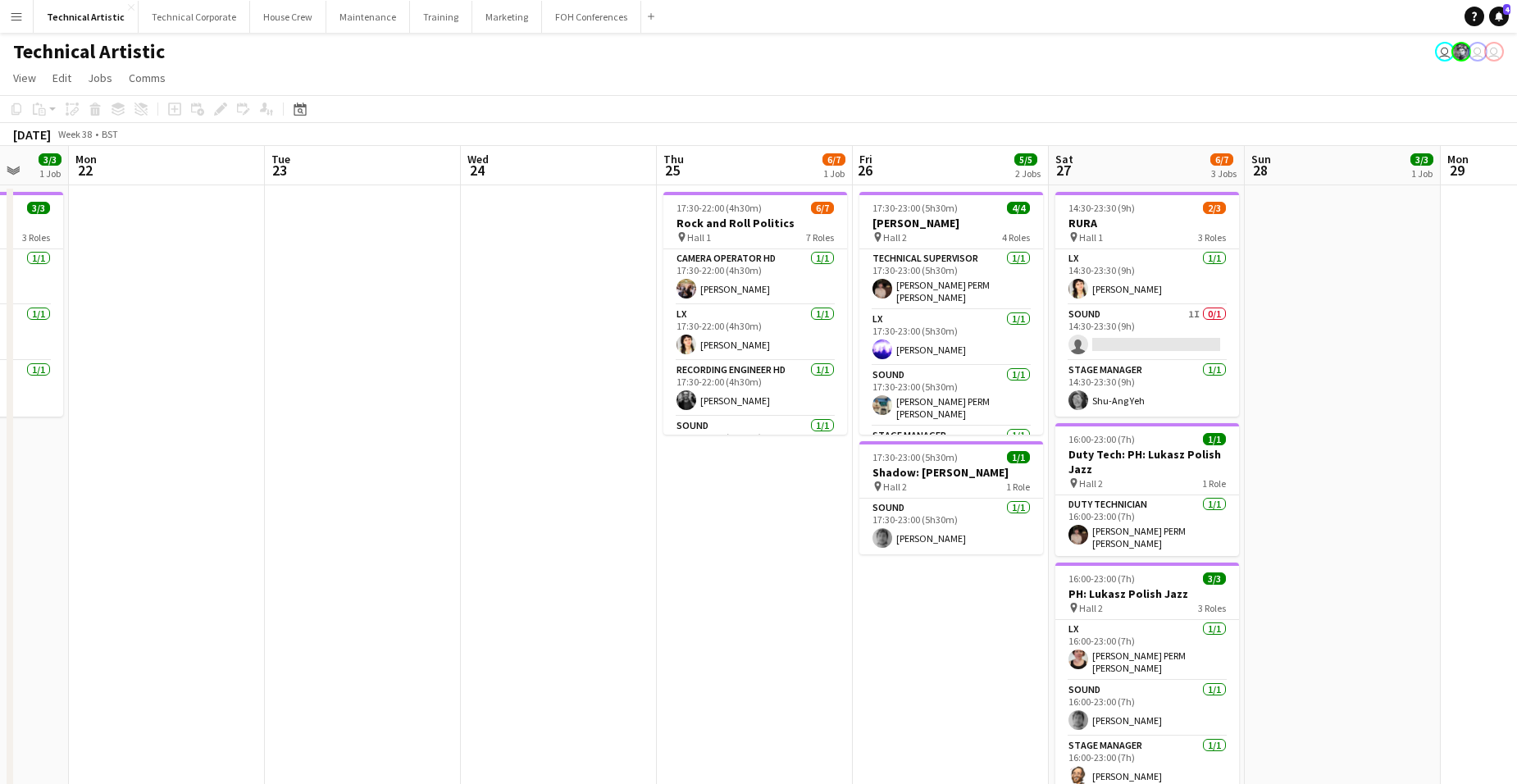
drag, startPoint x: 1348, startPoint y: 557, endPoint x: 367, endPoint y: 484, distance: 983.7
click at [119, 481] on app-calendar-viewport "Fri 19 9/9 4 Jobs Sat 20 7/7 2 Jobs Sun 21 3/3 1 Job Mon 22 Tue 23 Wed 24 Thu 2…" at bounding box center [758, 662] width 1517 height 1033
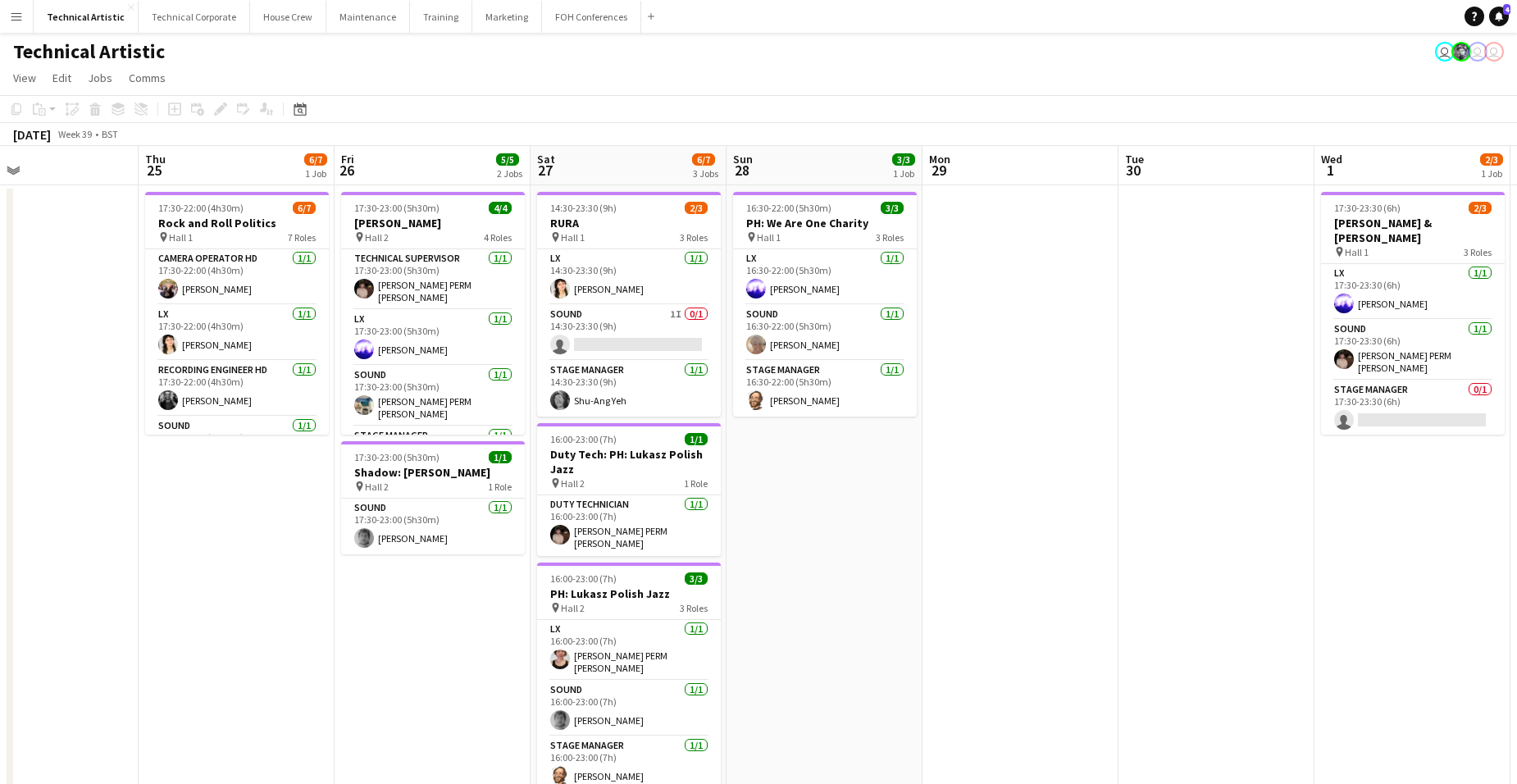
scroll to position [0, 436]
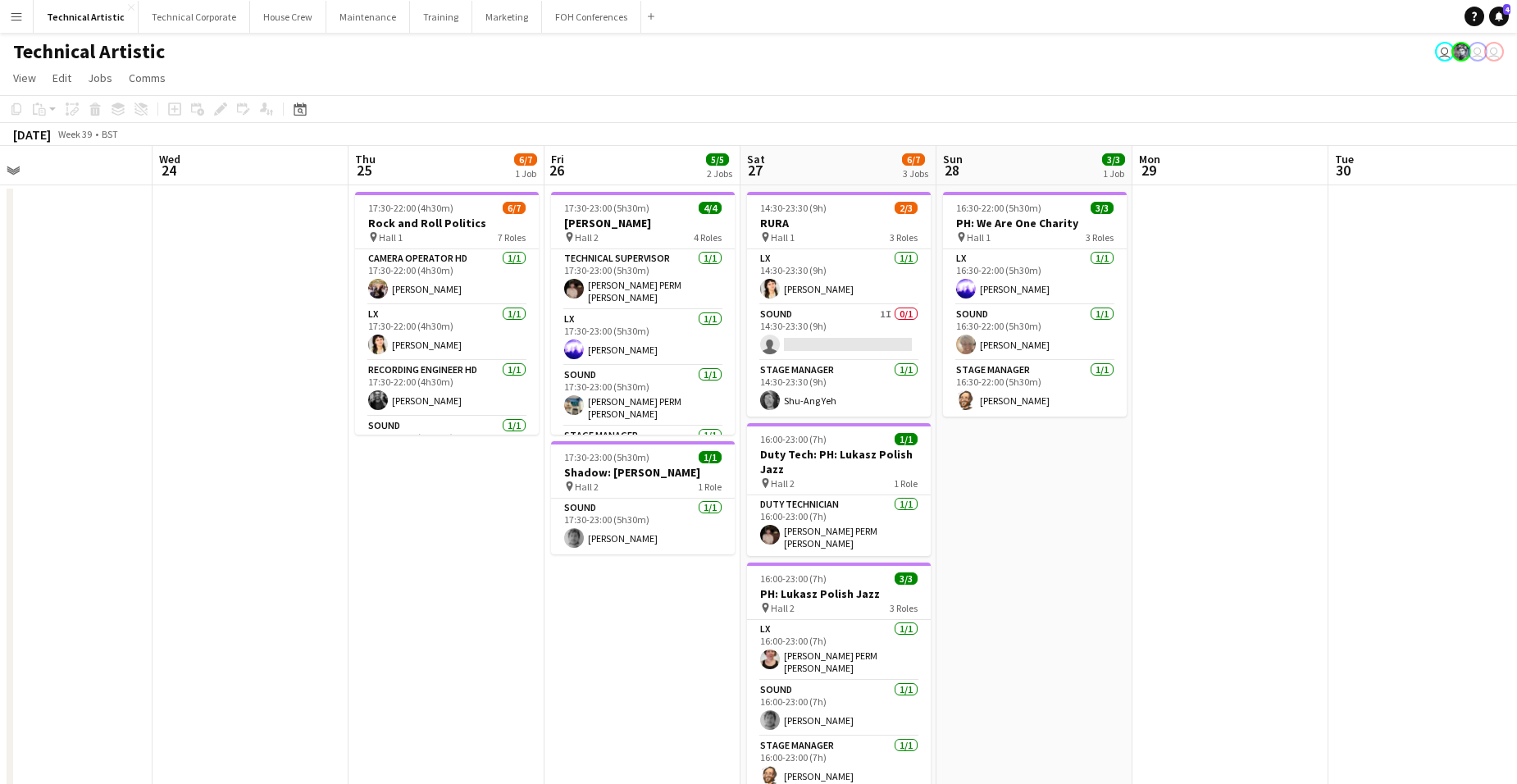
drag, startPoint x: 935, startPoint y: 504, endPoint x: 609, endPoint y: 467, distance: 328.1
click at [609, 467] on app-calendar-viewport "Sun 21 3/3 1 Job Mon 22 Tue 23 Wed 24 Thu 25 6/7 1 Job Fri 26 5/5 2 Jobs Sat 27…" at bounding box center [758, 662] width 1517 height 1033
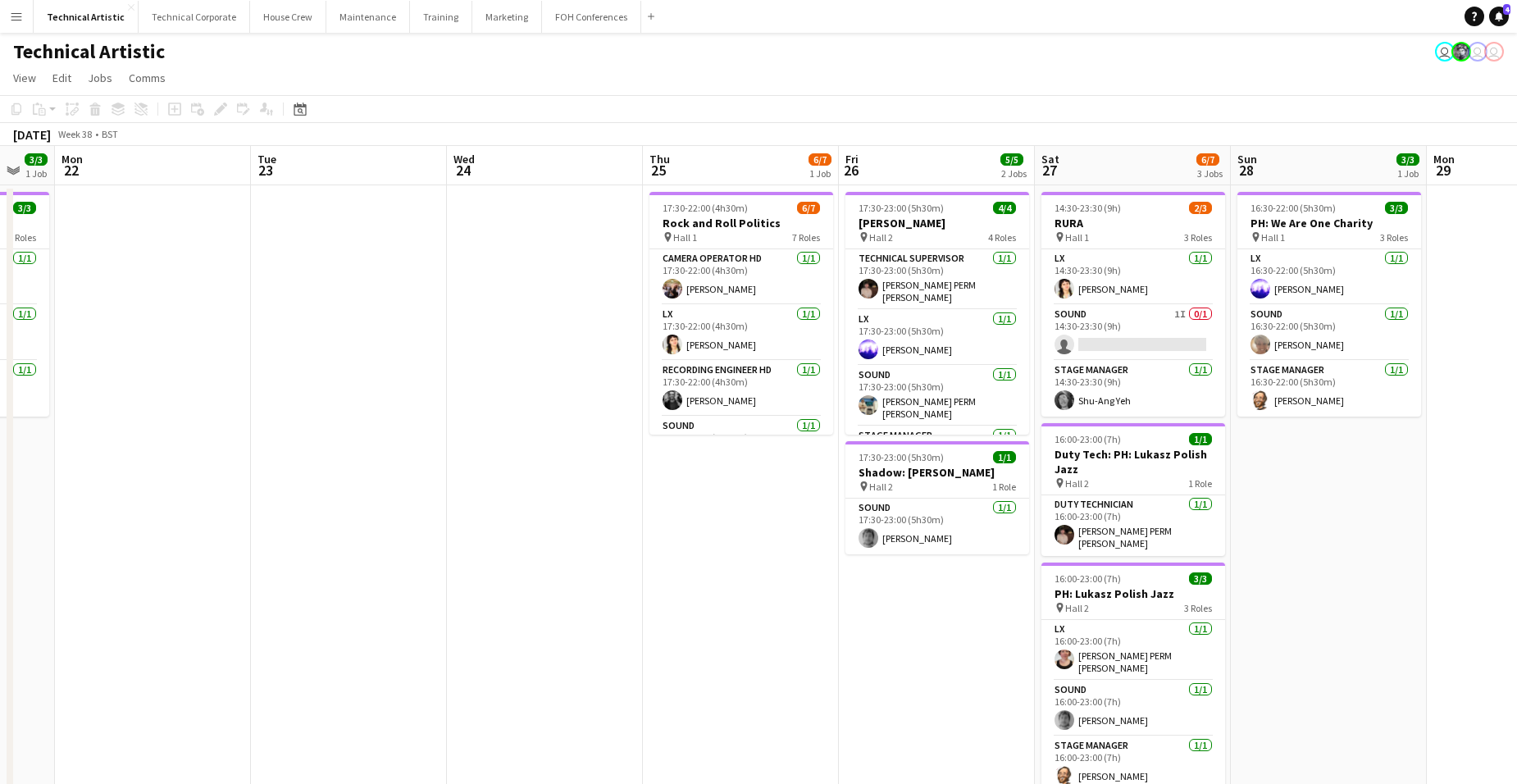
scroll to position [0, 334]
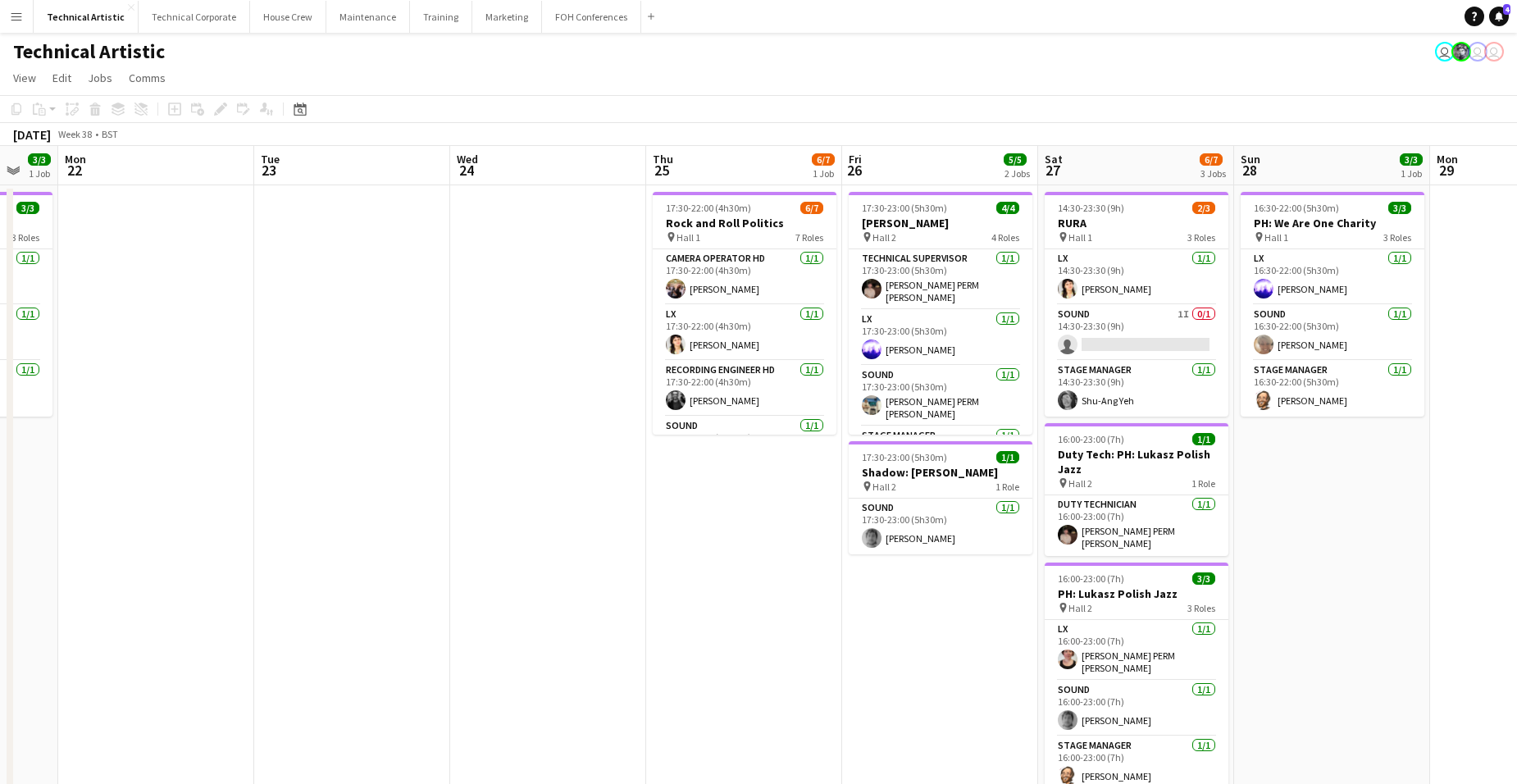
drag, startPoint x: 152, startPoint y: 479, endPoint x: 449, endPoint y: 440, distance: 299.5
click at [449, 440] on app-calendar-viewport "Sat 20 7/7 2 Jobs Sun 21 3/3 1 Job Mon 22 Tue 23 Wed 24 Thu 25 6/7 1 Job Fri 26…" at bounding box center [758, 662] width 1517 height 1033
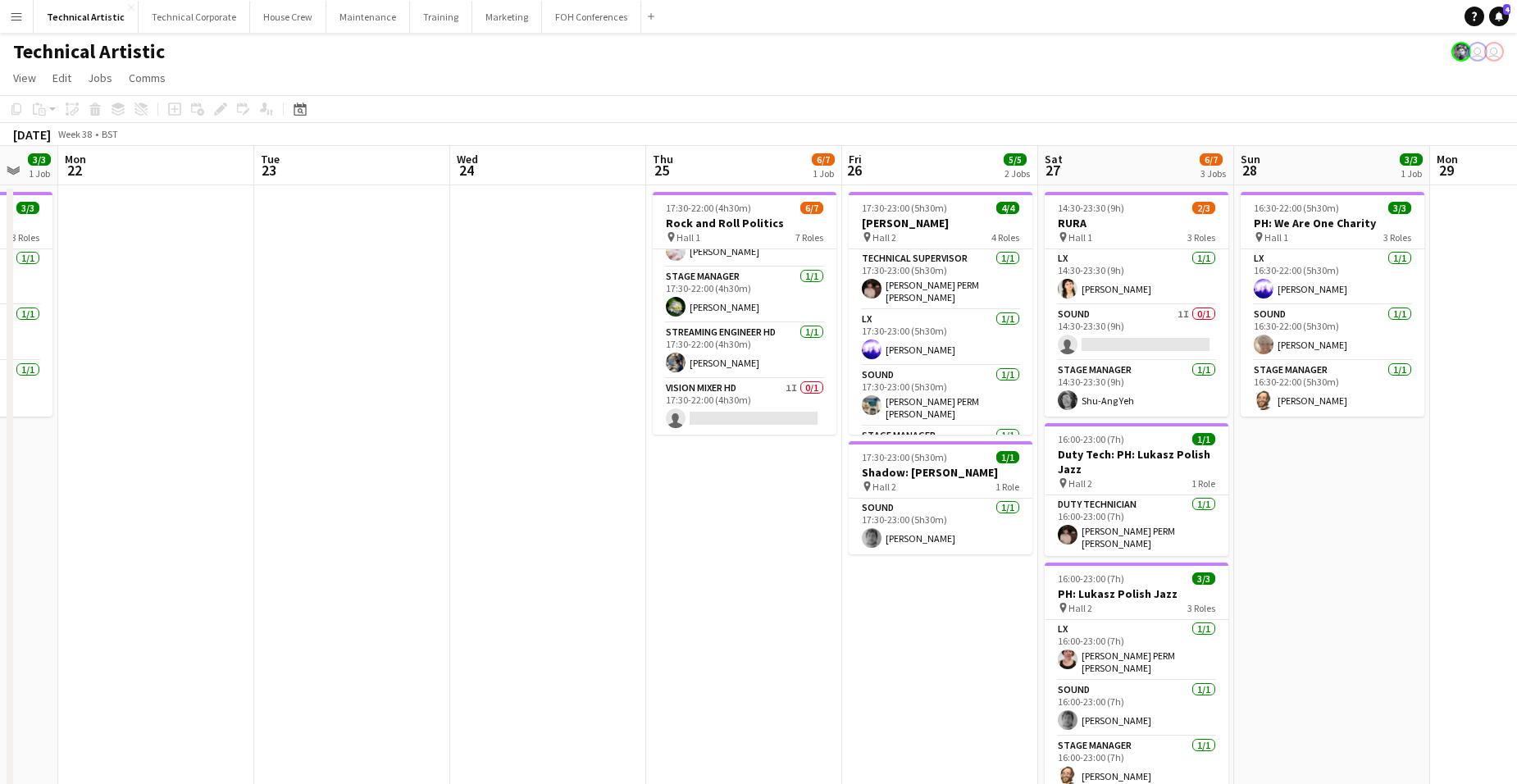
scroll to position [0, 0]
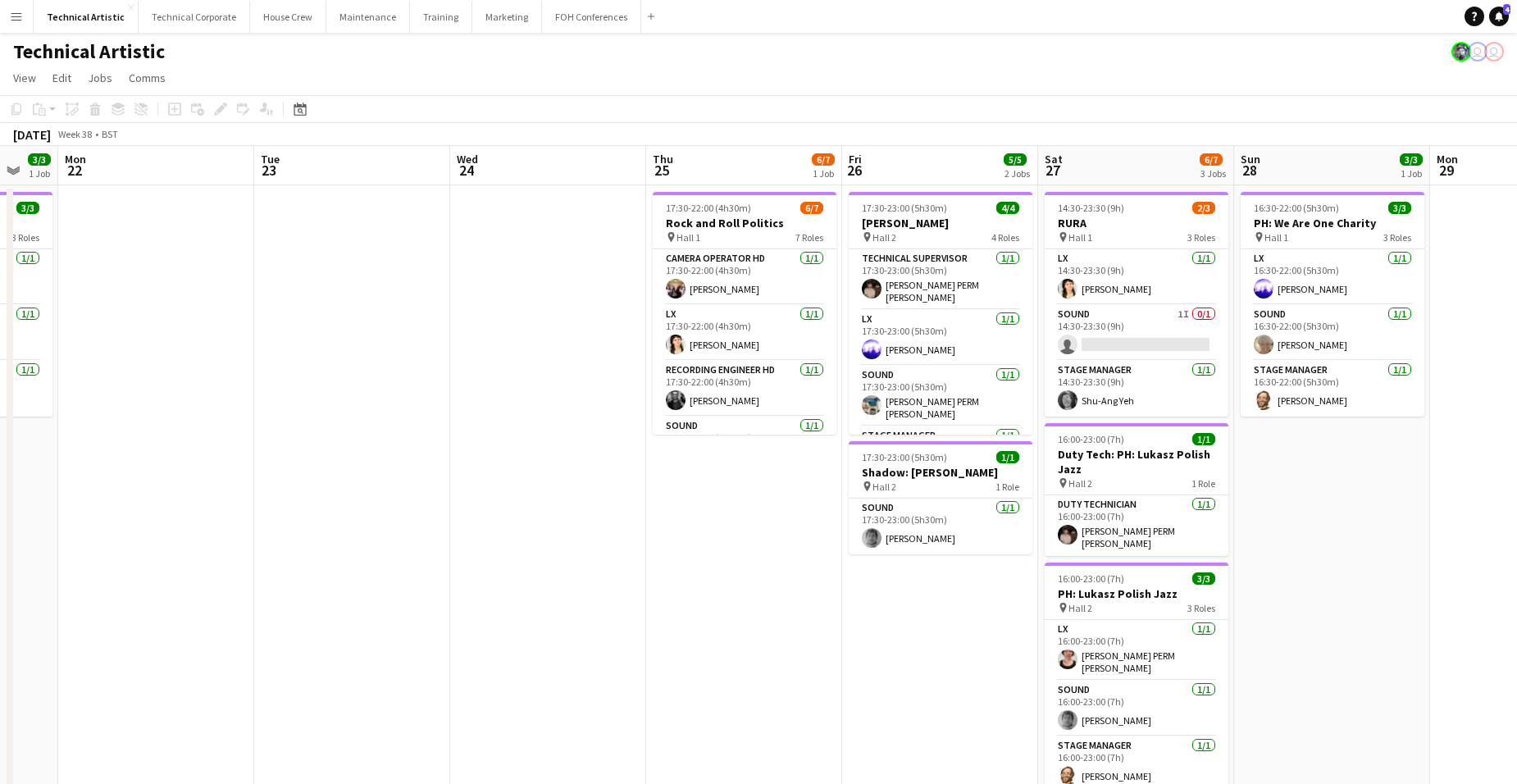
click at [742, 158] on app-board-header-date "Thu 25 6/7 1 Job" at bounding box center [745, 166] width 196 height 40
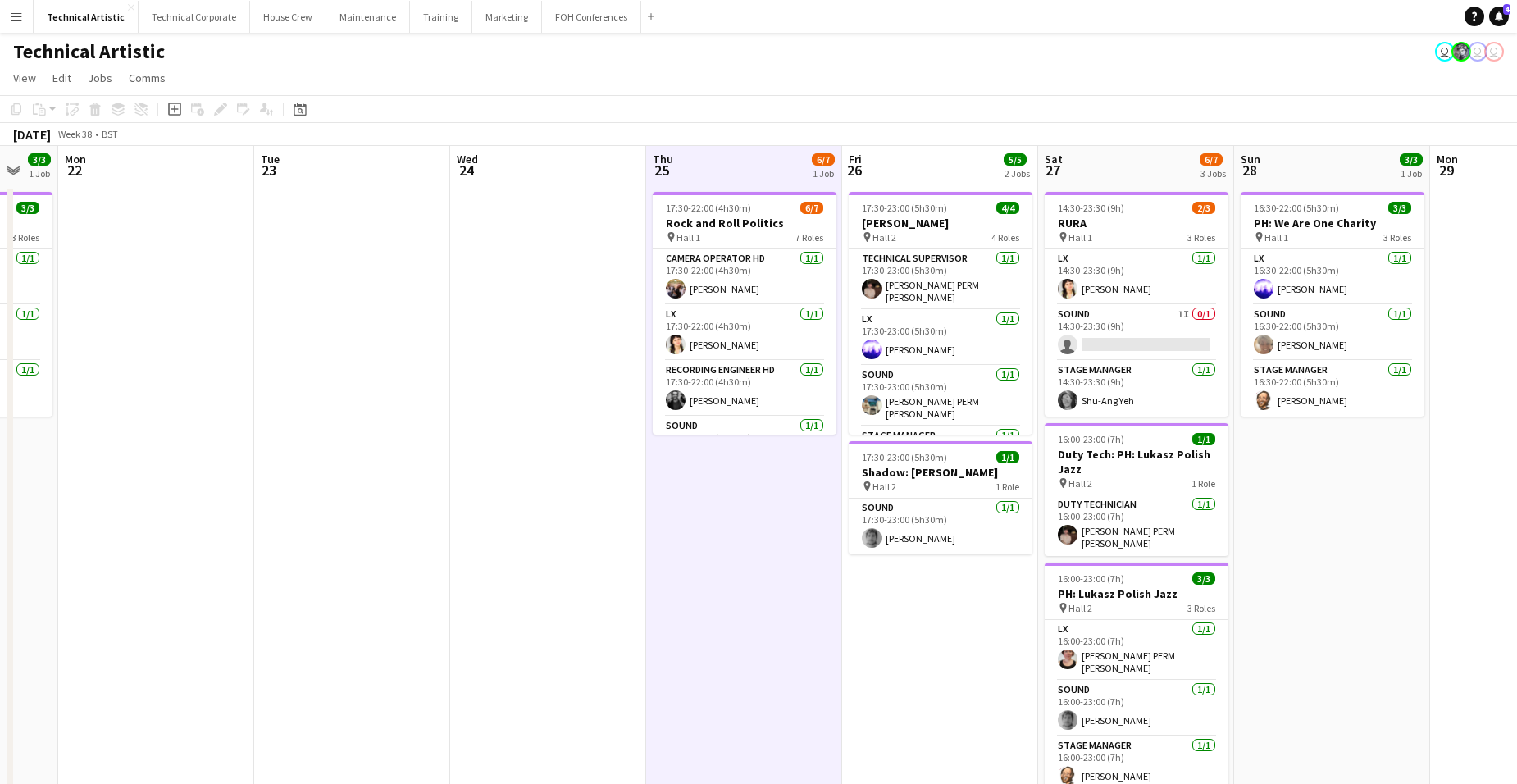
click at [753, 163] on app-board-header-date "Thu 25 6/7 1 Job" at bounding box center [745, 166] width 196 height 40
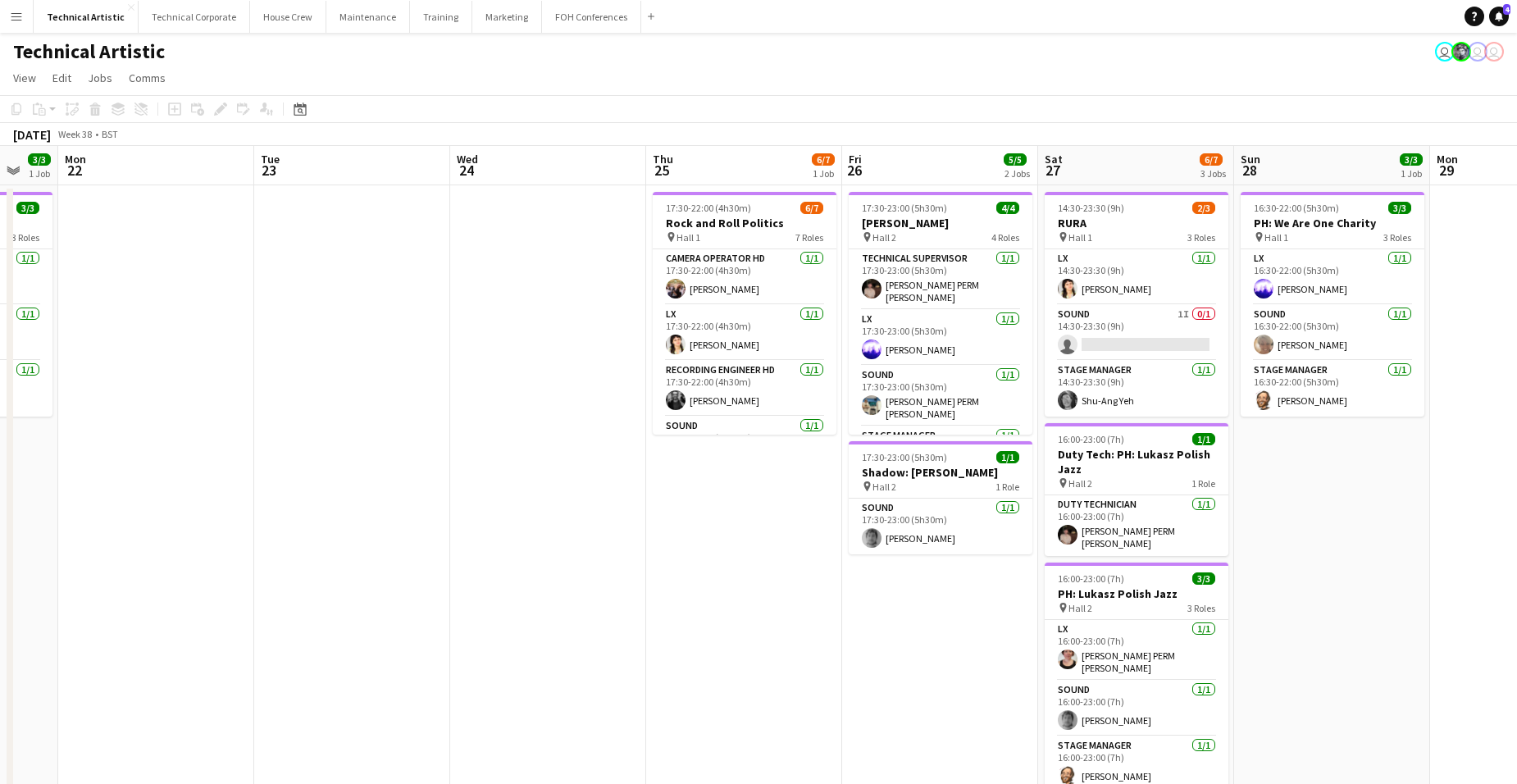
click at [753, 163] on app-board-header-date "Thu 25 6/7 1 Job" at bounding box center [745, 166] width 196 height 40
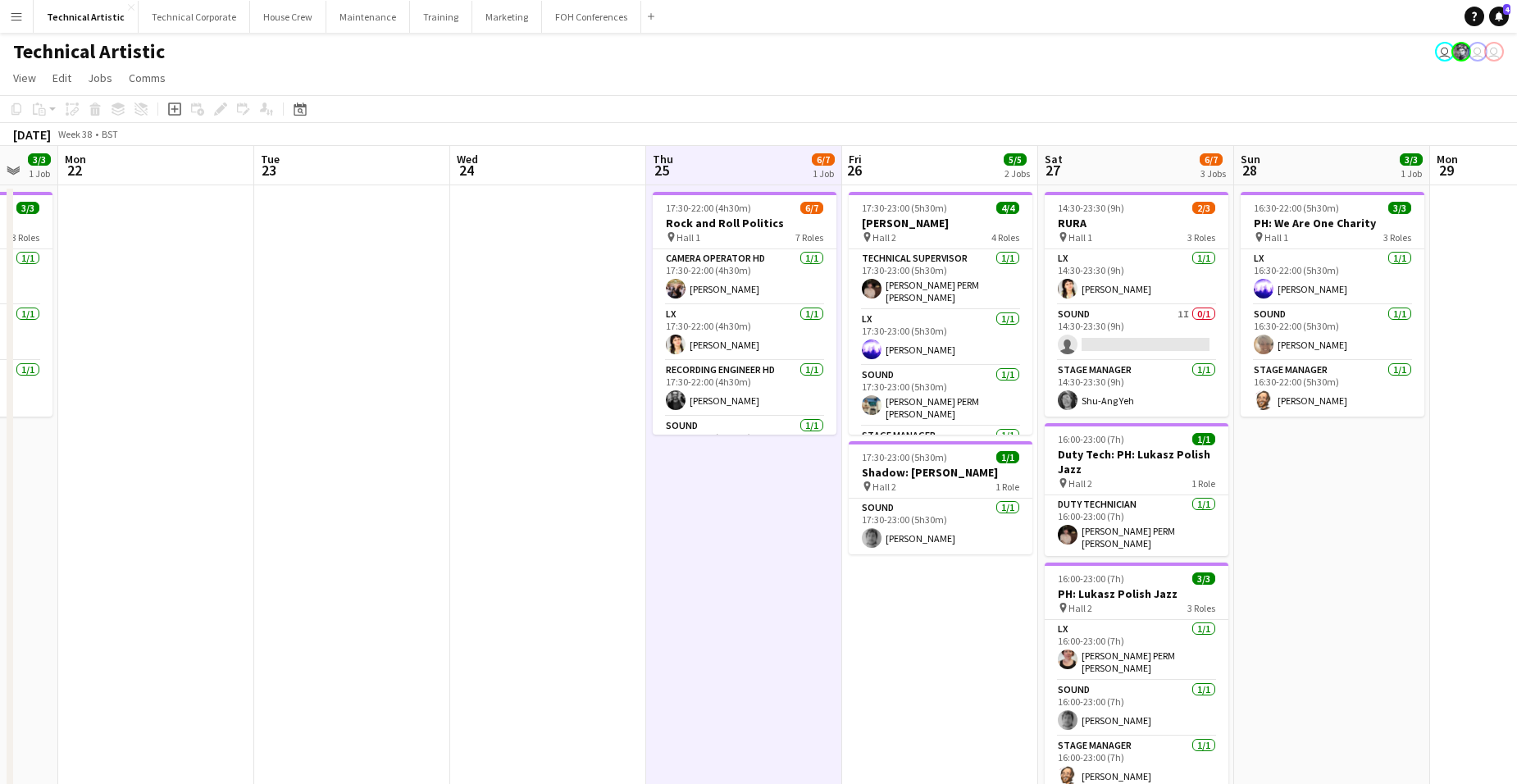
click at [741, 167] on app-board-header-date "Thu 25 6/7 1 Job" at bounding box center [745, 166] width 196 height 40
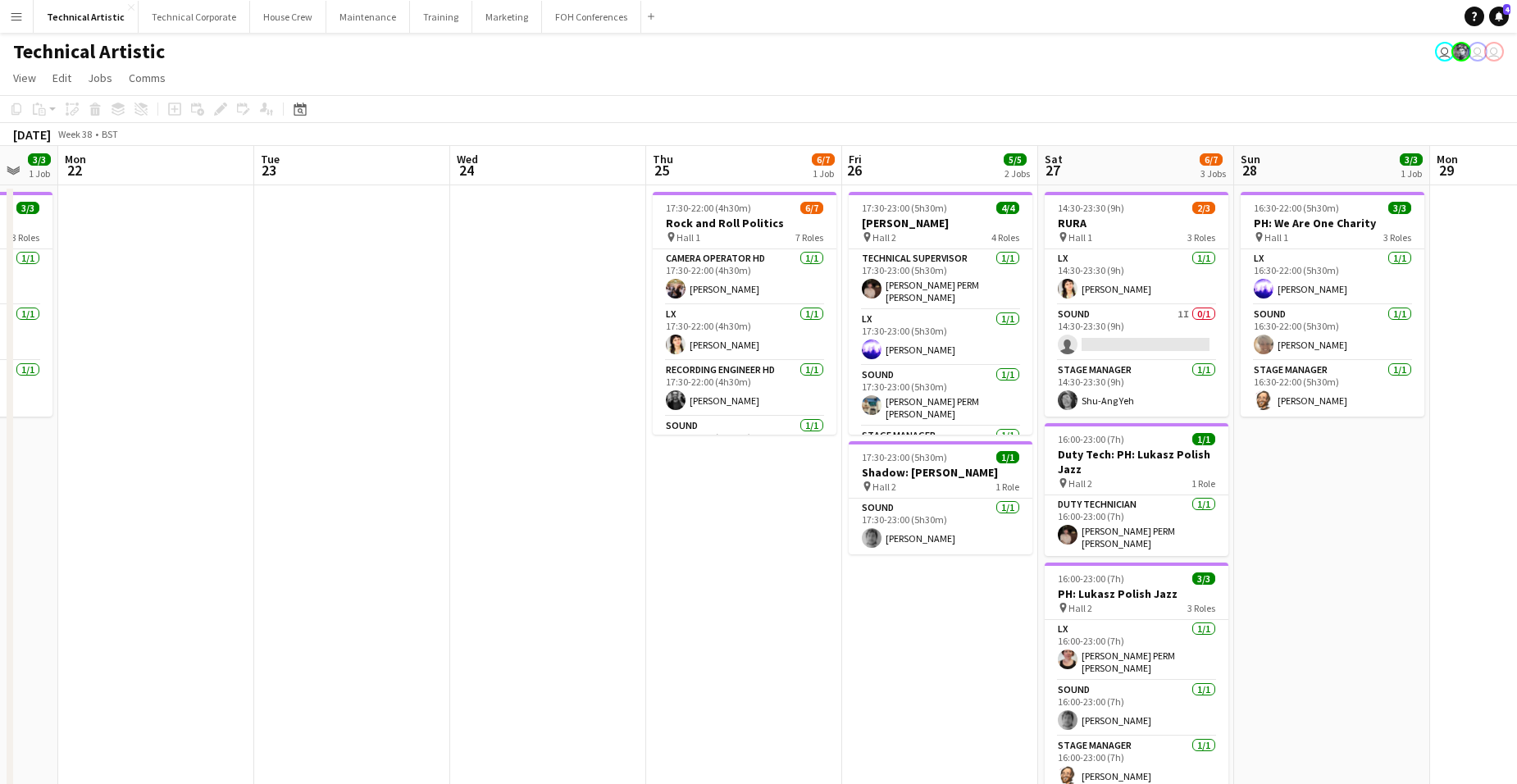
click at [741, 167] on app-board-header-date "Thu 25 6/7 1 Job" at bounding box center [745, 166] width 196 height 40
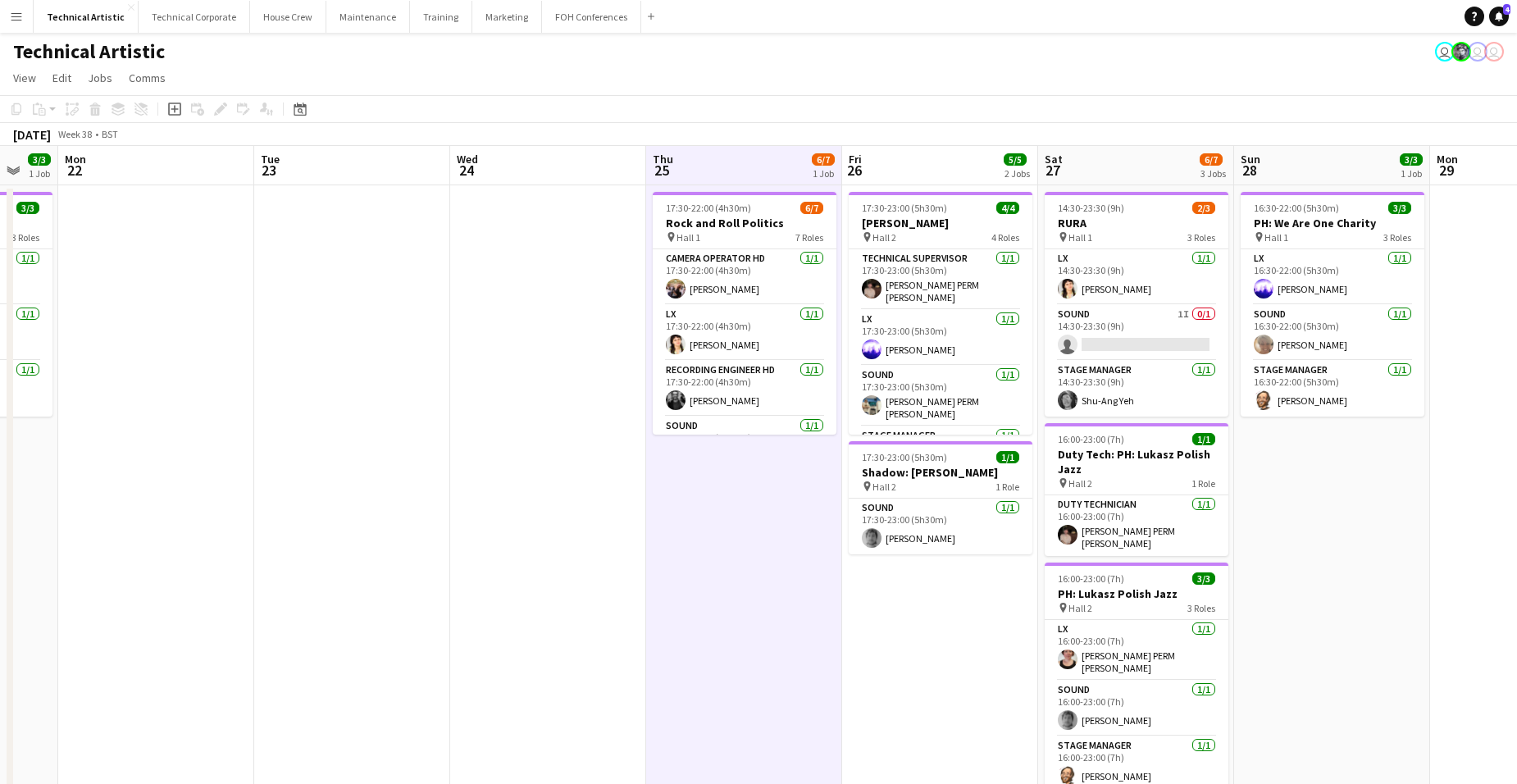
click at [741, 167] on app-board-header-date "Thu 25 6/7 1 Job" at bounding box center [745, 166] width 196 height 40
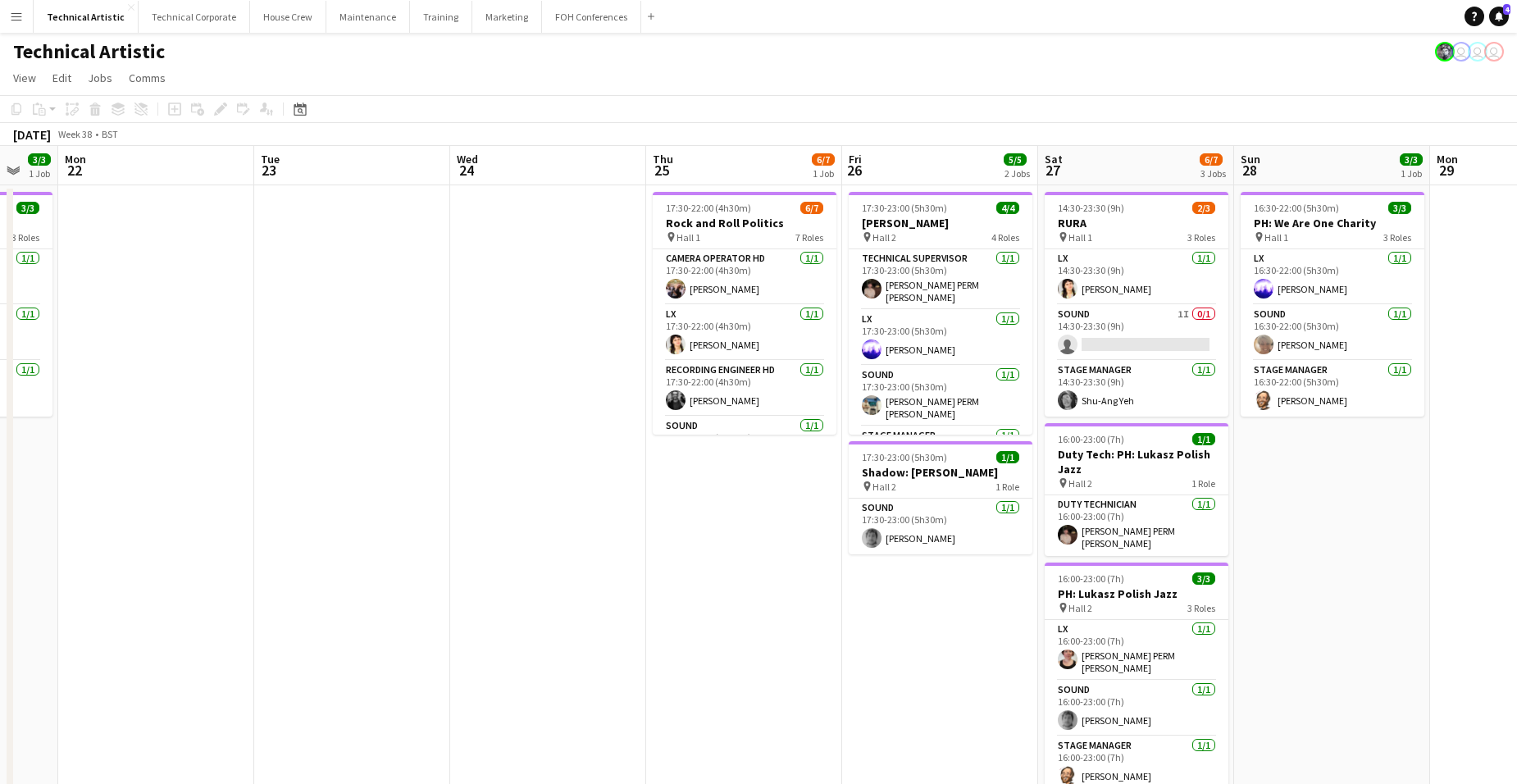
click at [1119, 166] on app-board-header-date "Sat 27 6/7 3 Jobs" at bounding box center [1136, 166] width 196 height 40
